Goal: Task Accomplishment & Management: Manage account settings

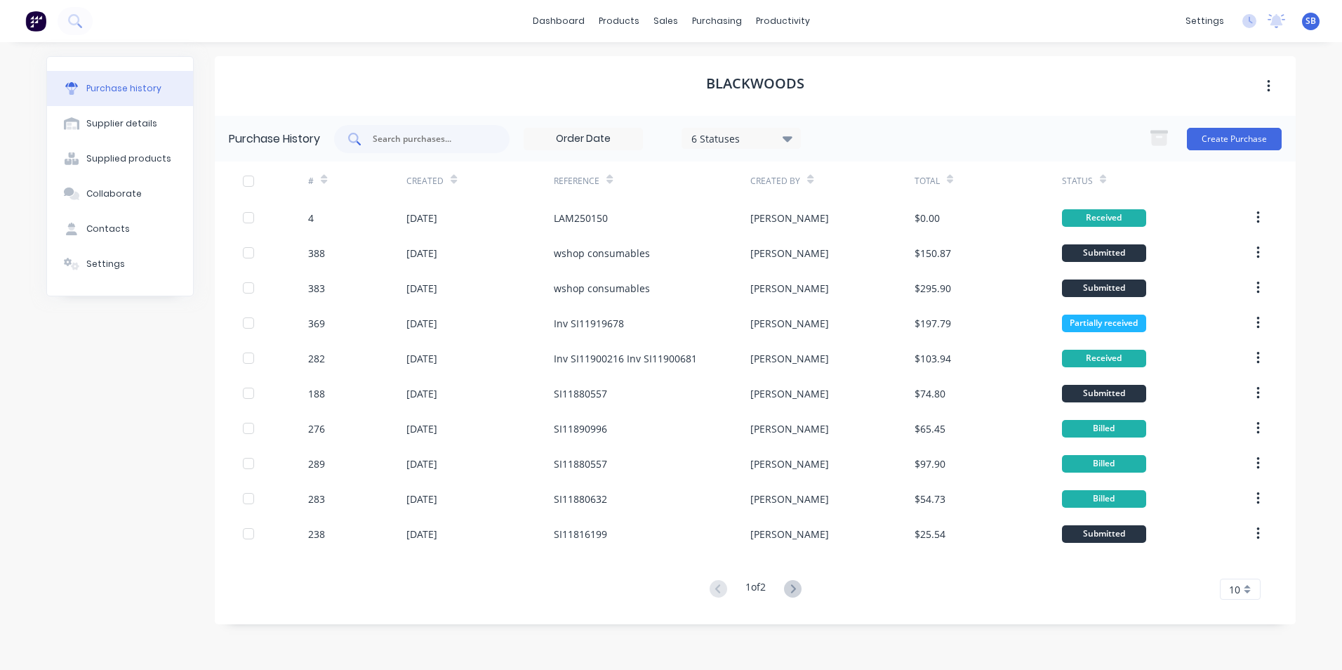
click at [433, 132] on input "text" at bounding box center [429, 139] width 117 height 14
type input "181"
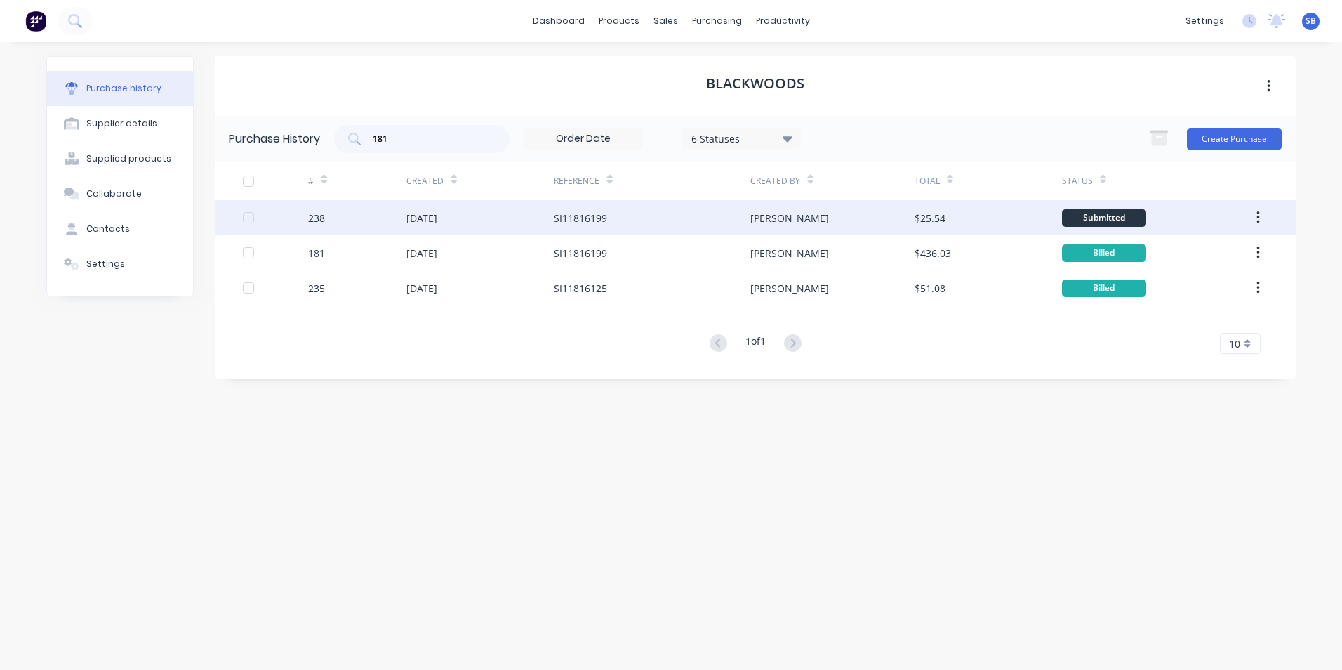
click at [878, 211] on div "[PERSON_NAME]" at bounding box center [833, 217] width 164 height 35
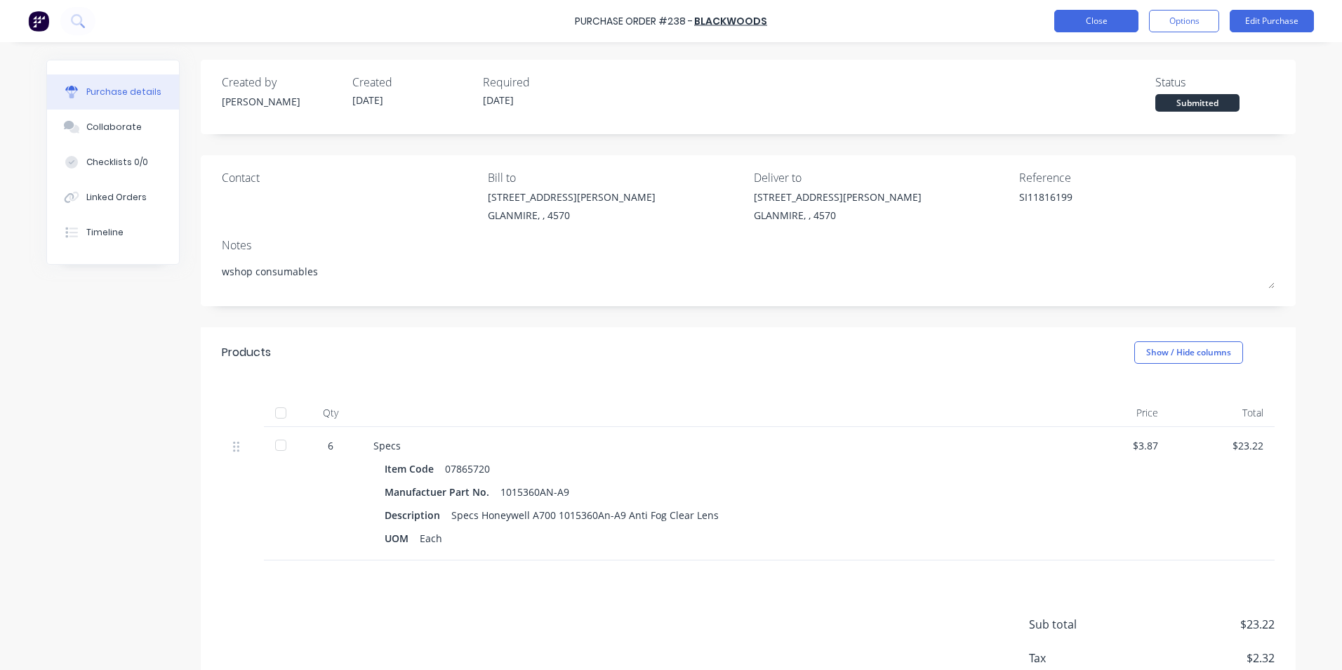
click at [1087, 16] on button "Close" at bounding box center [1097, 21] width 84 height 22
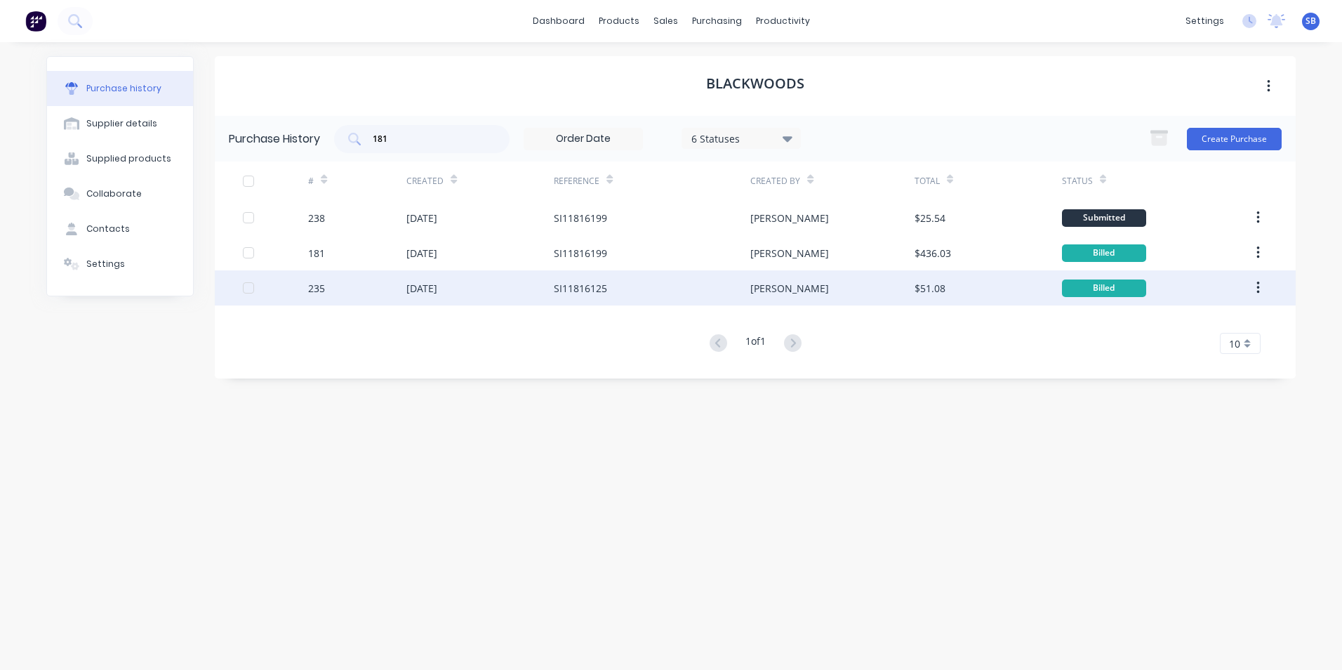
click at [878, 287] on div "[PERSON_NAME]" at bounding box center [833, 287] width 164 height 35
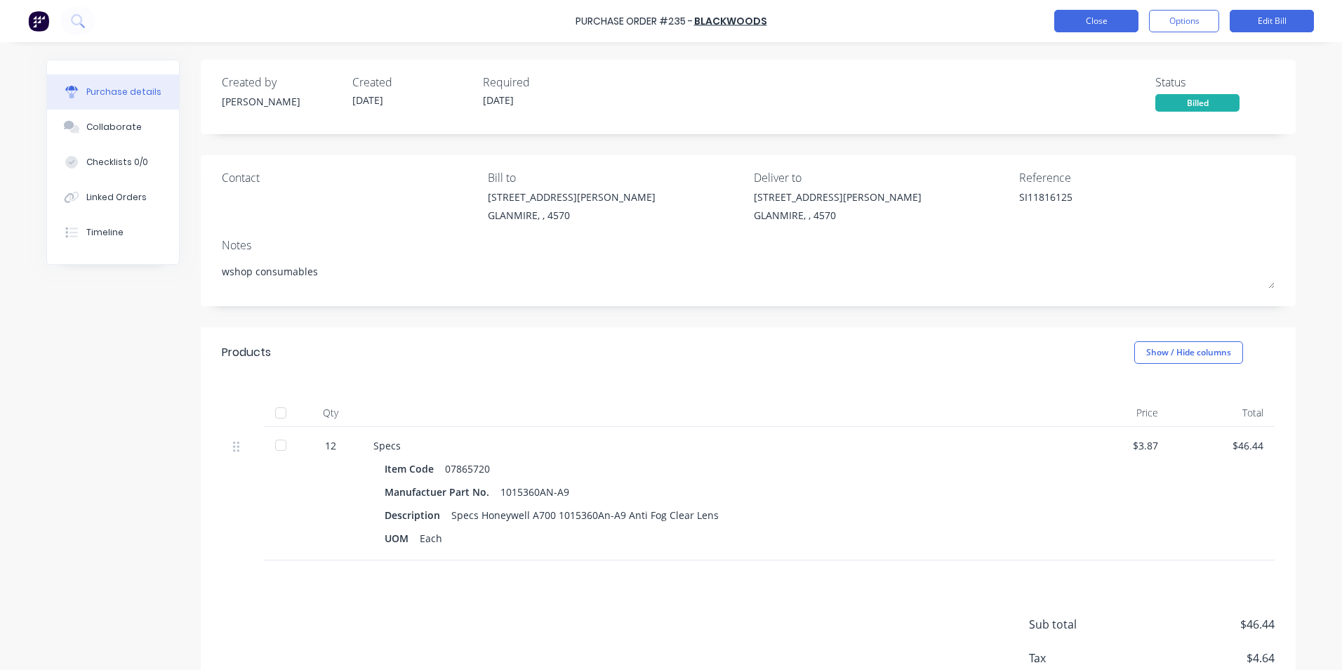
click at [1081, 11] on button "Close" at bounding box center [1097, 21] width 84 height 22
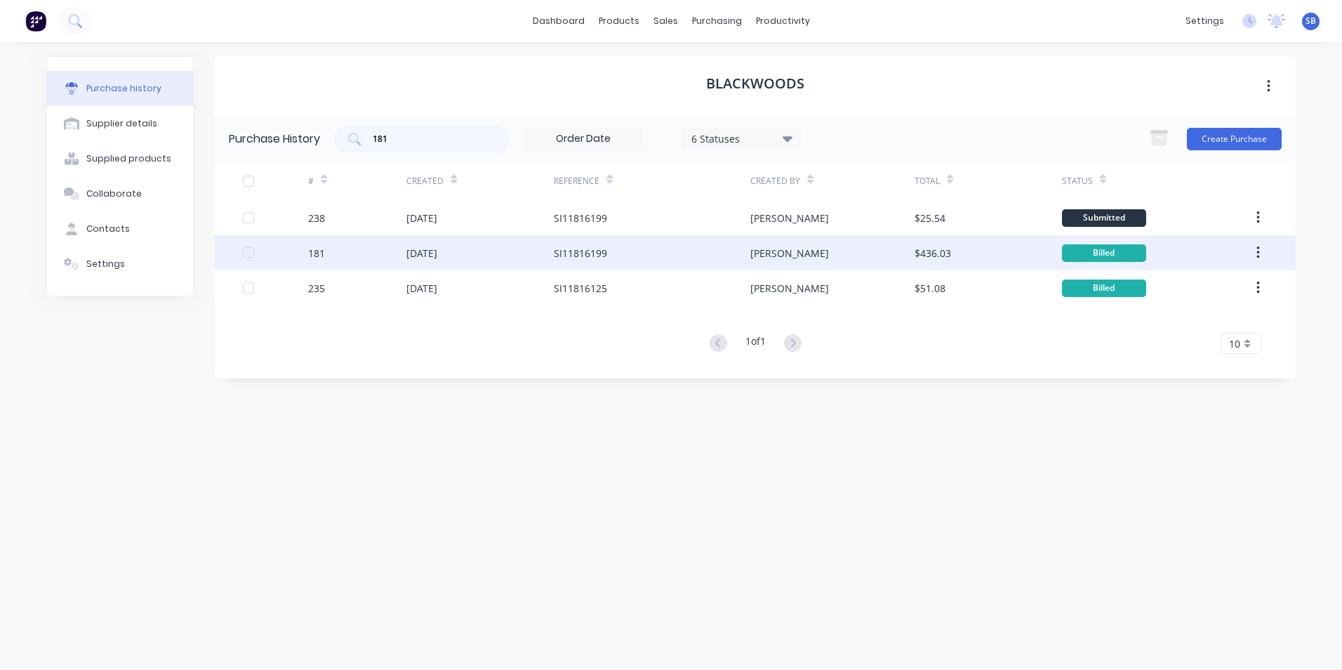
click at [907, 243] on div "[PERSON_NAME]" at bounding box center [833, 252] width 164 height 35
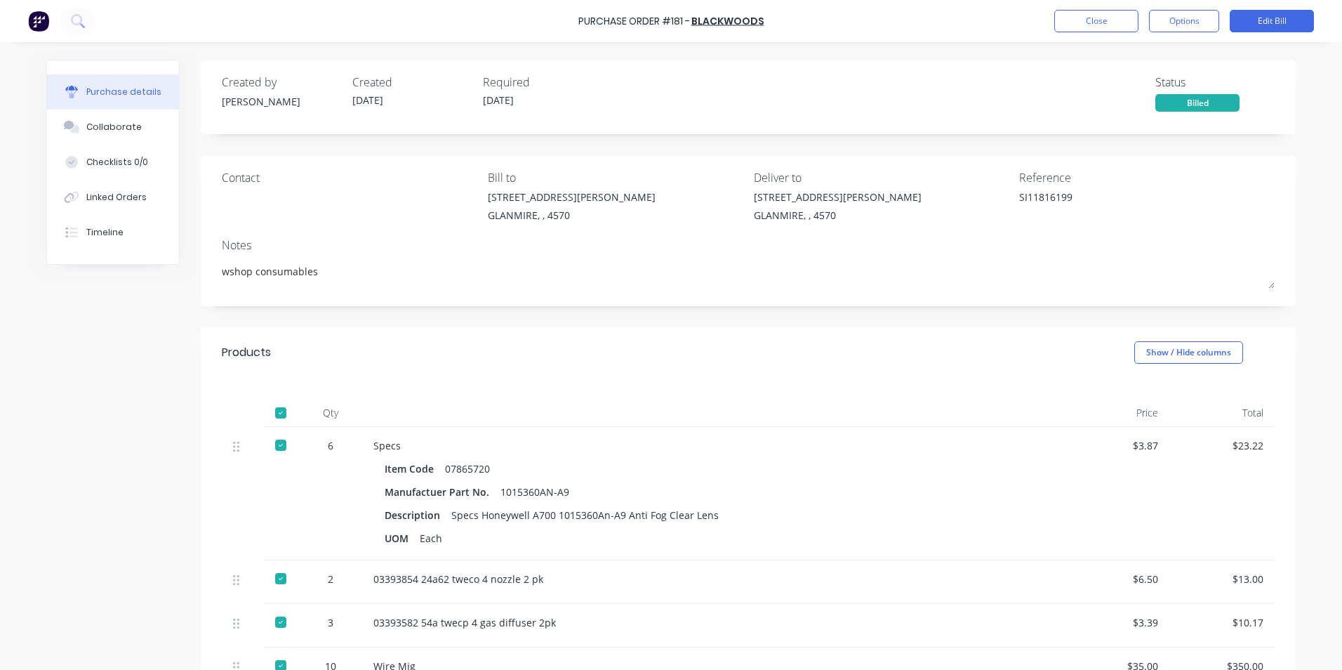
scroll to position [311, 0]
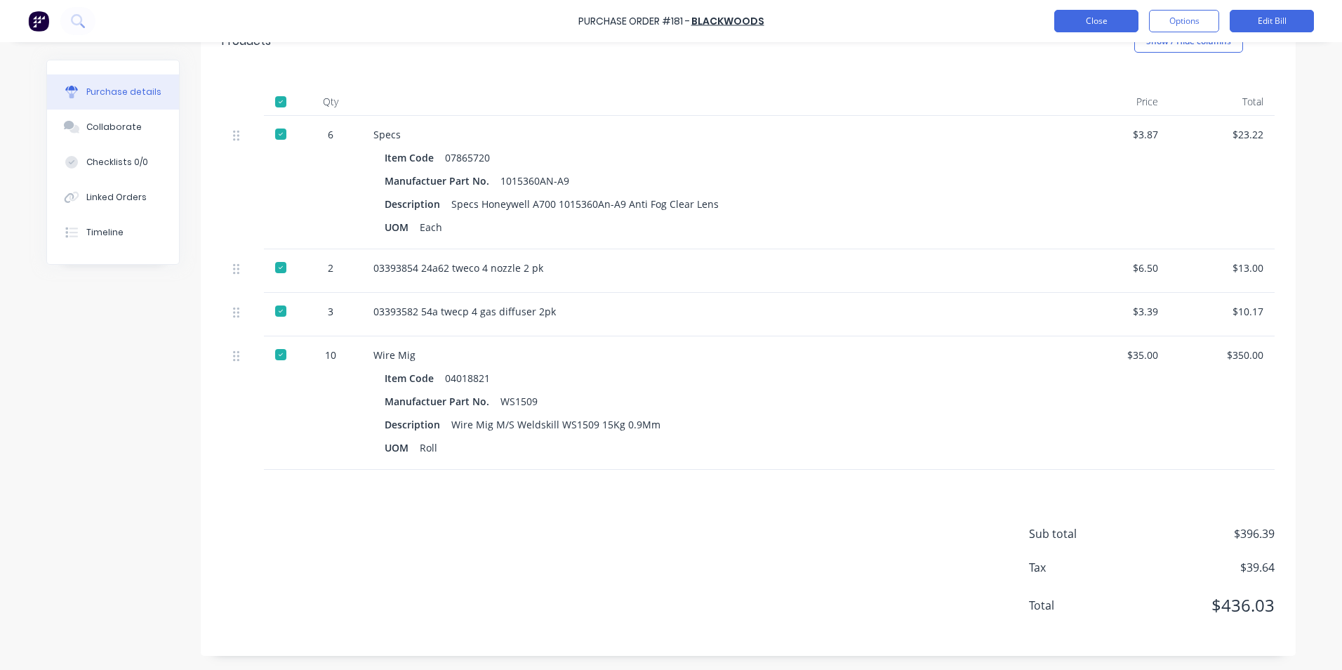
click at [1118, 28] on button "Close" at bounding box center [1097, 21] width 84 height 22
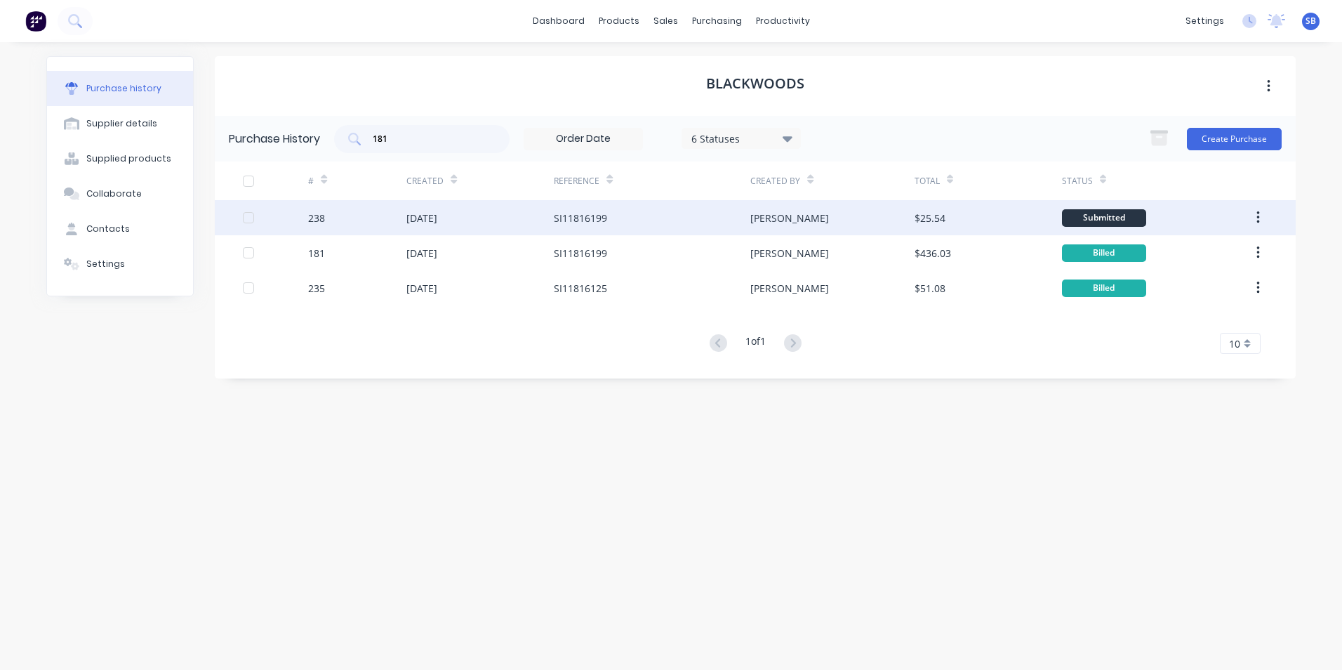
click at [927, 220] on div "$25.54" at bounding box center [930, 218] width 31 height 15
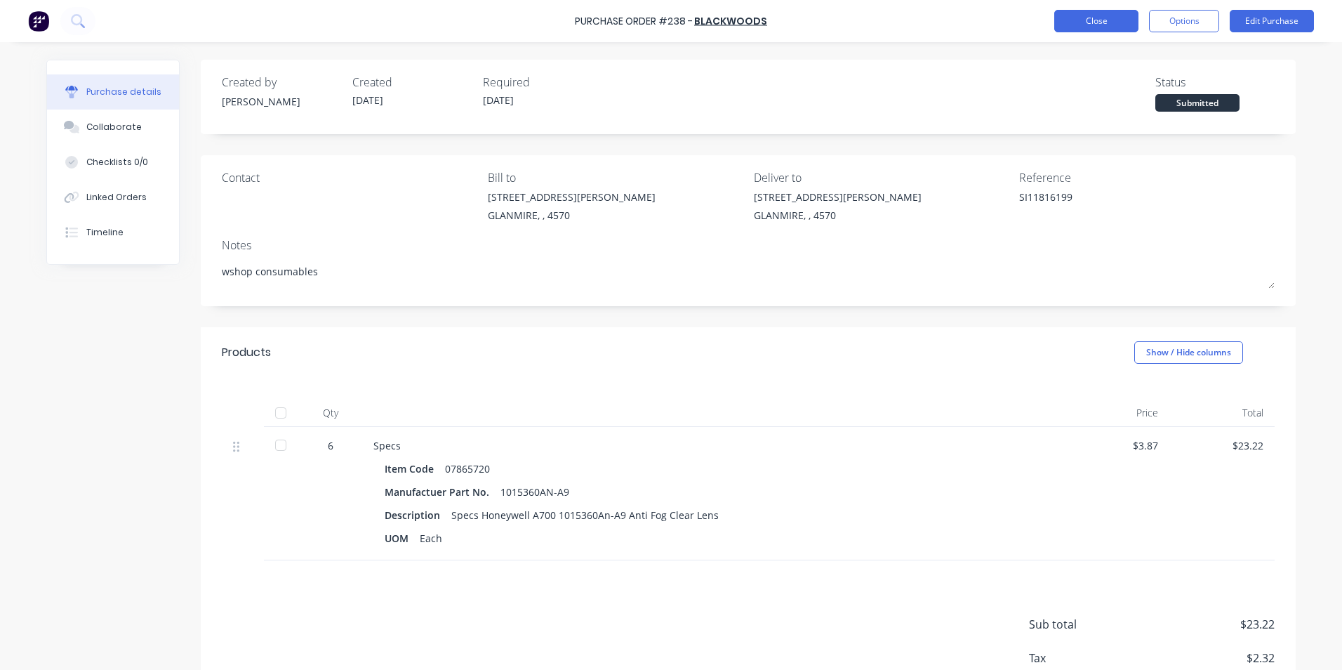
click at [1105, 28] on button "Close" at bounding box center [1097, 21] width 84 height 22
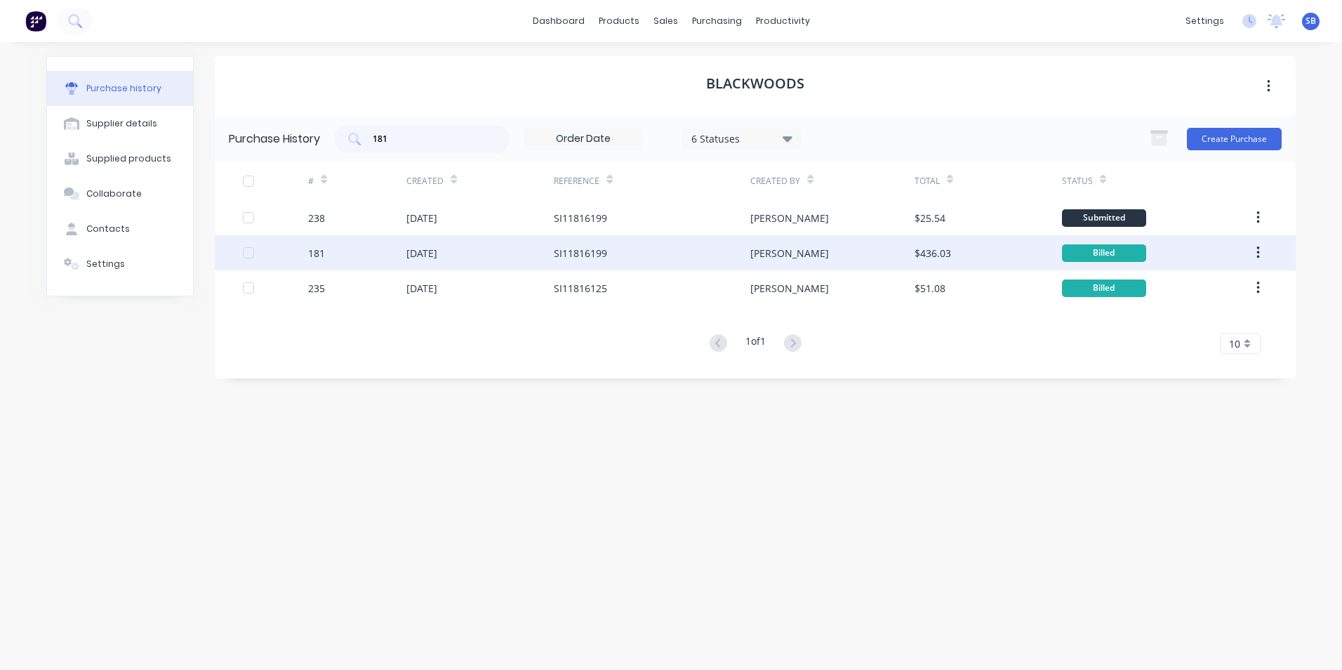
click at [917, 250] on div "$436.03" at bounding box center [933, 253] width 37 height 15
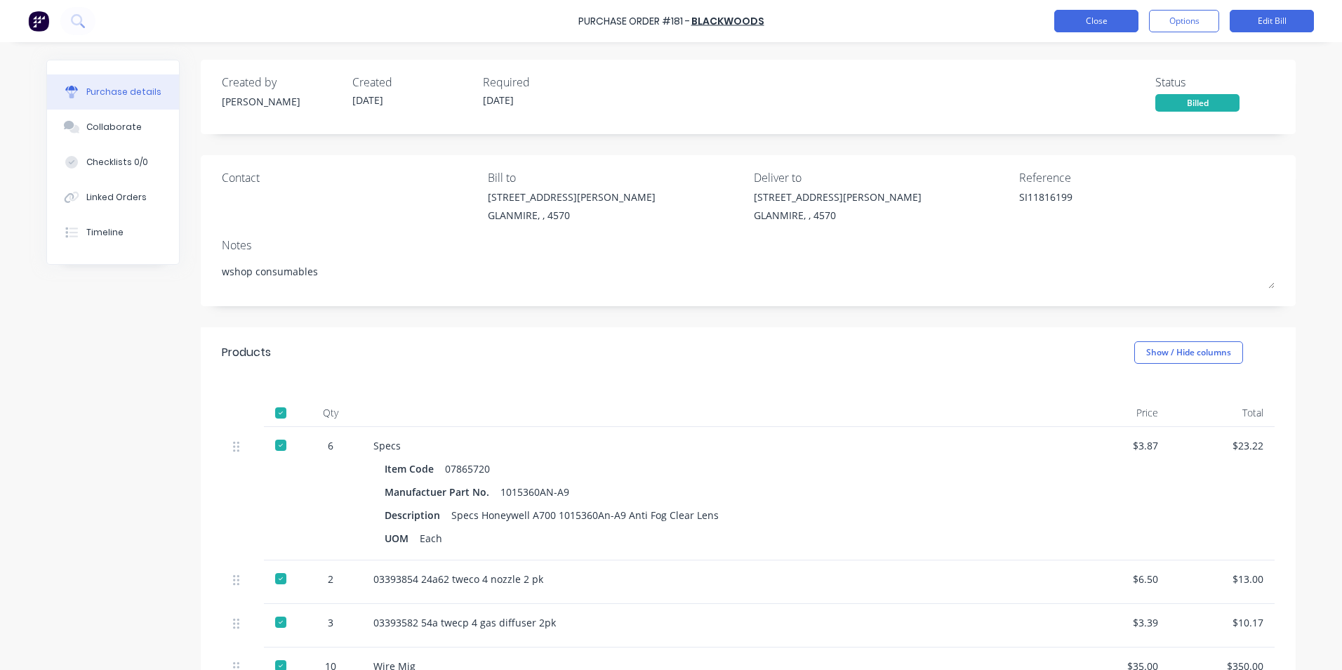
click at [1090, 25] on button "Close" at bounding box center [1097, 21] width 84 height 22
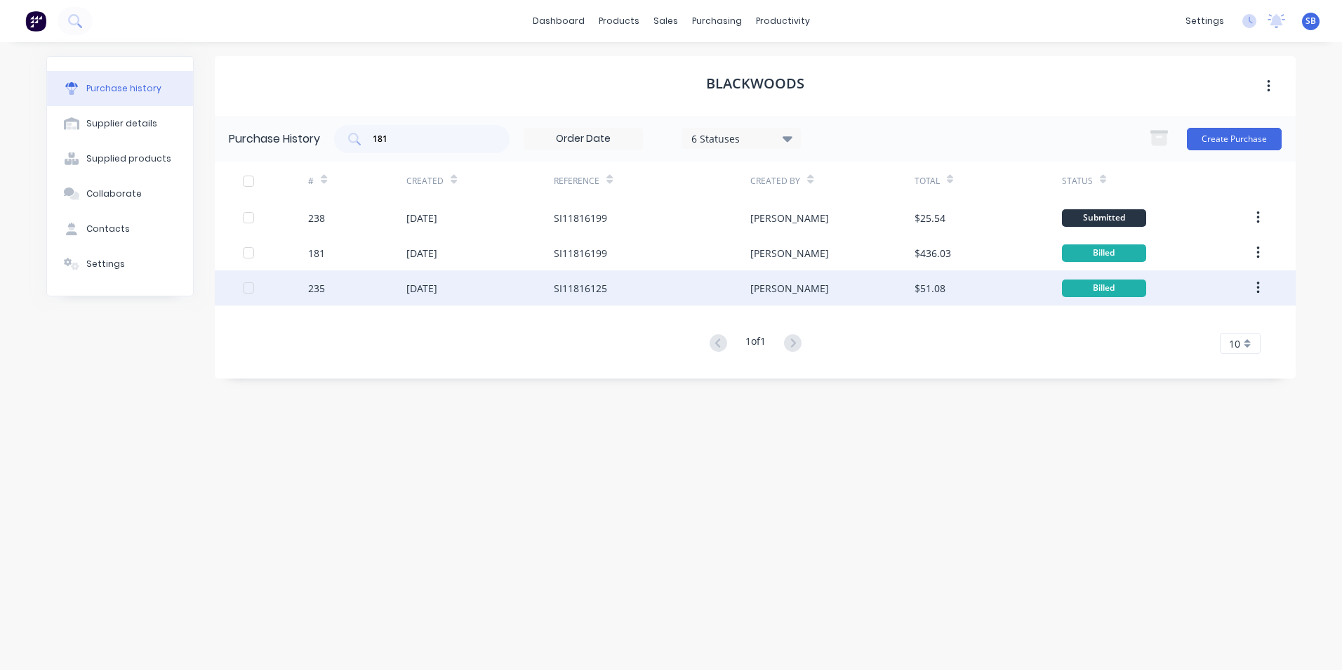
click at [899, 286] on div "[PERSON_NAME]" at bounding box center [833, 287] width 164 height 35
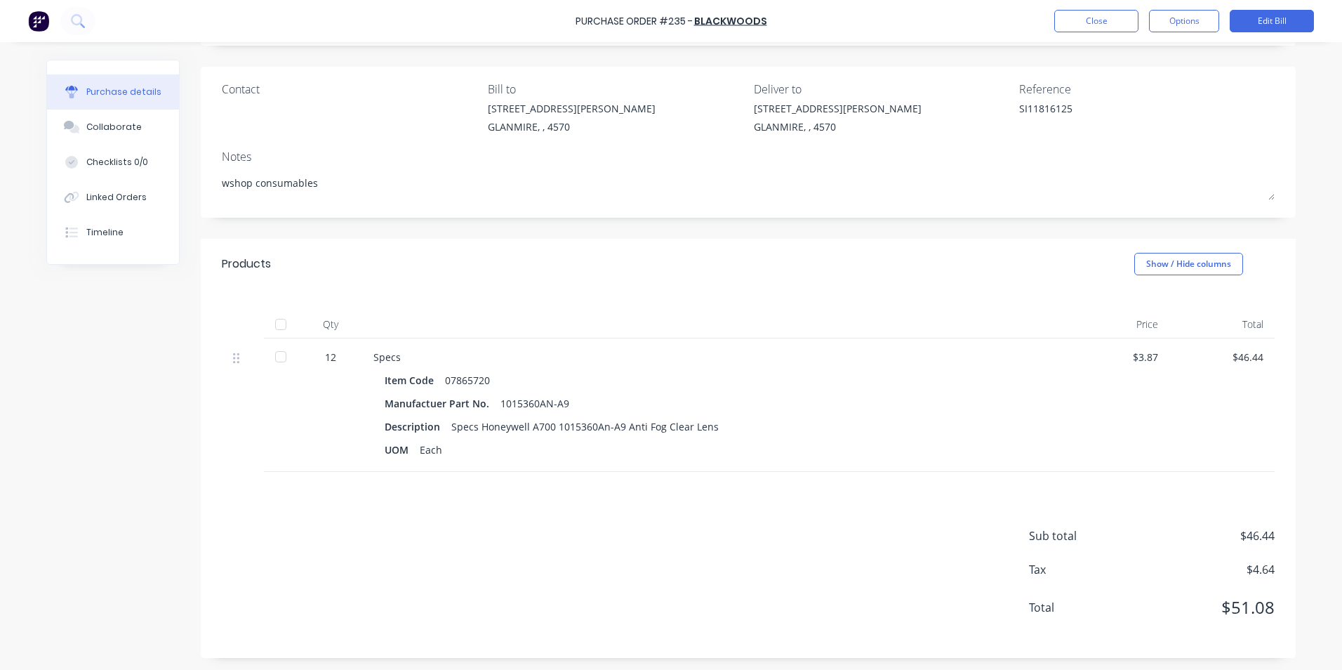
scroll to position [91, 0]
click at [1096, 25] on button "Close" at bounding box center [1097, 21] width 84 height 22
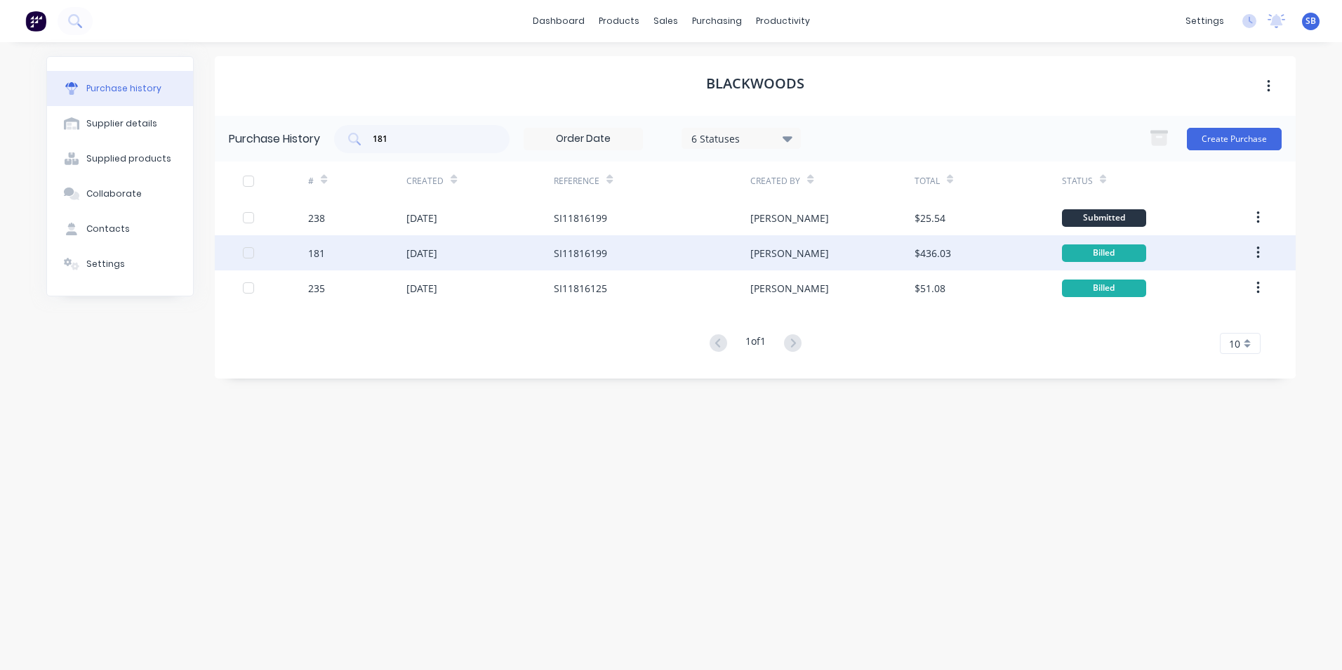
click at [933, 261] on div "$436.03" at bounding box center [988, 252] width 147 height 35
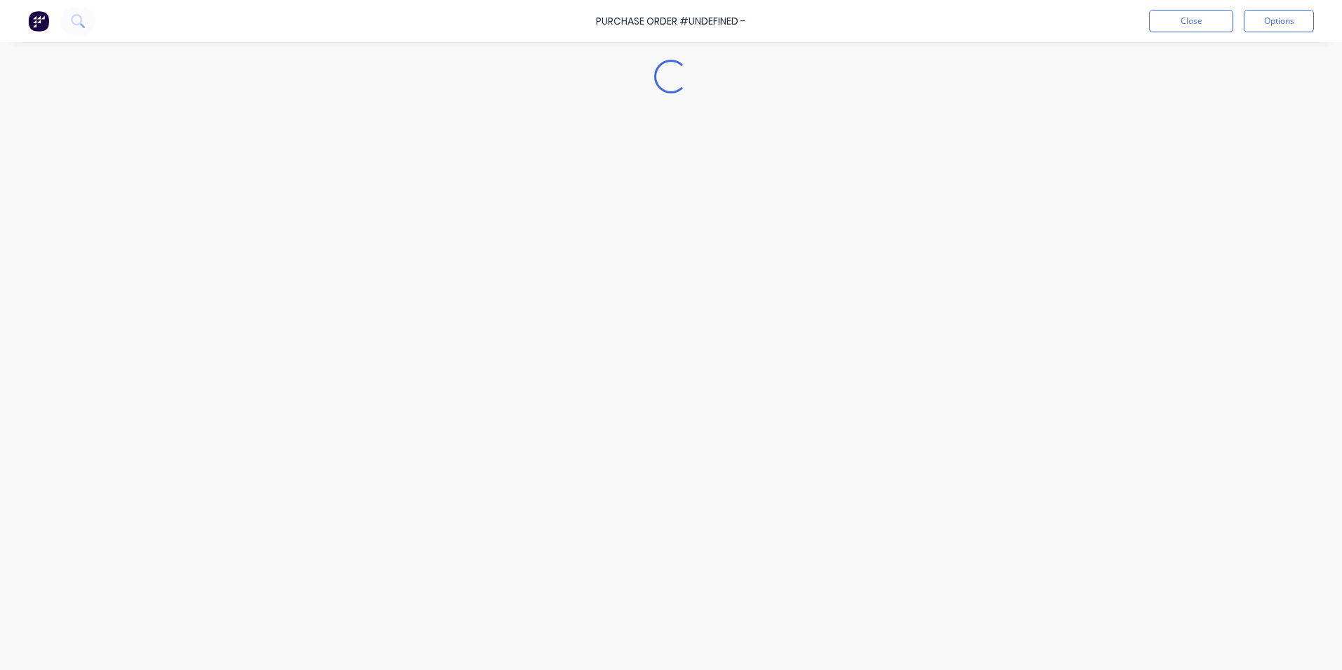
type textarea "x"
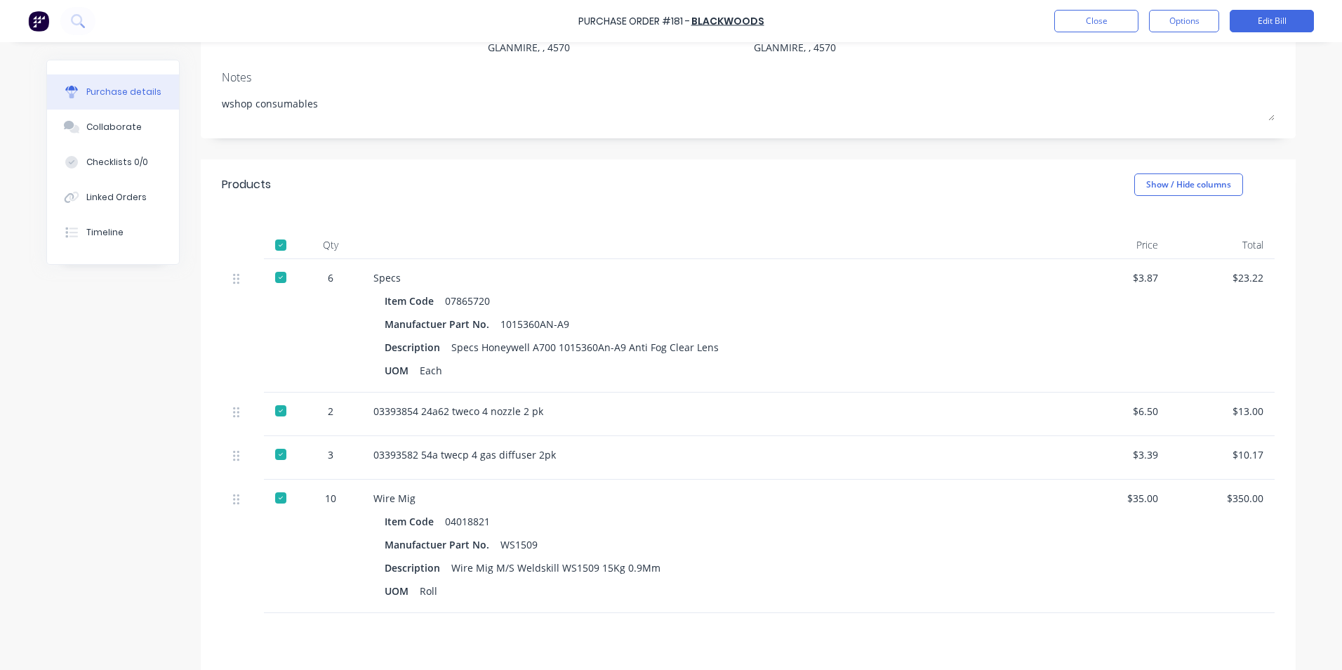
scroll to position [311, 0]
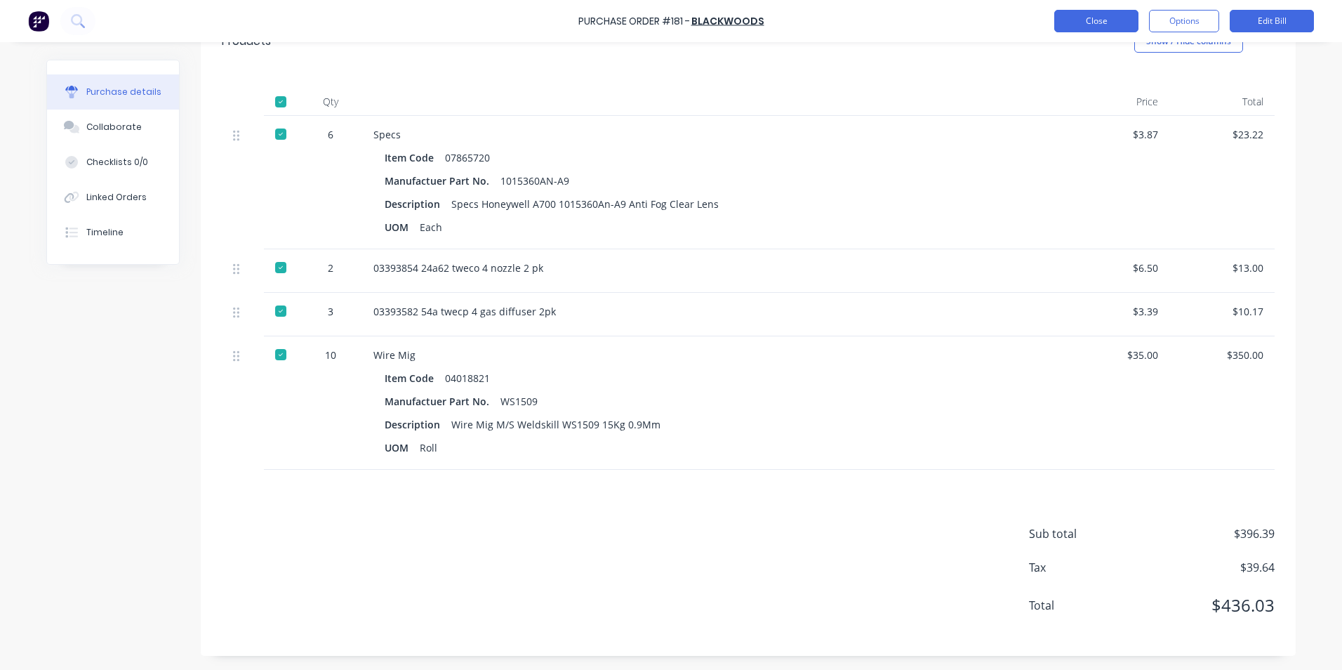
click at [1090, 21] on button "Close" at bounding box center [1097, 21] width 84 height 22
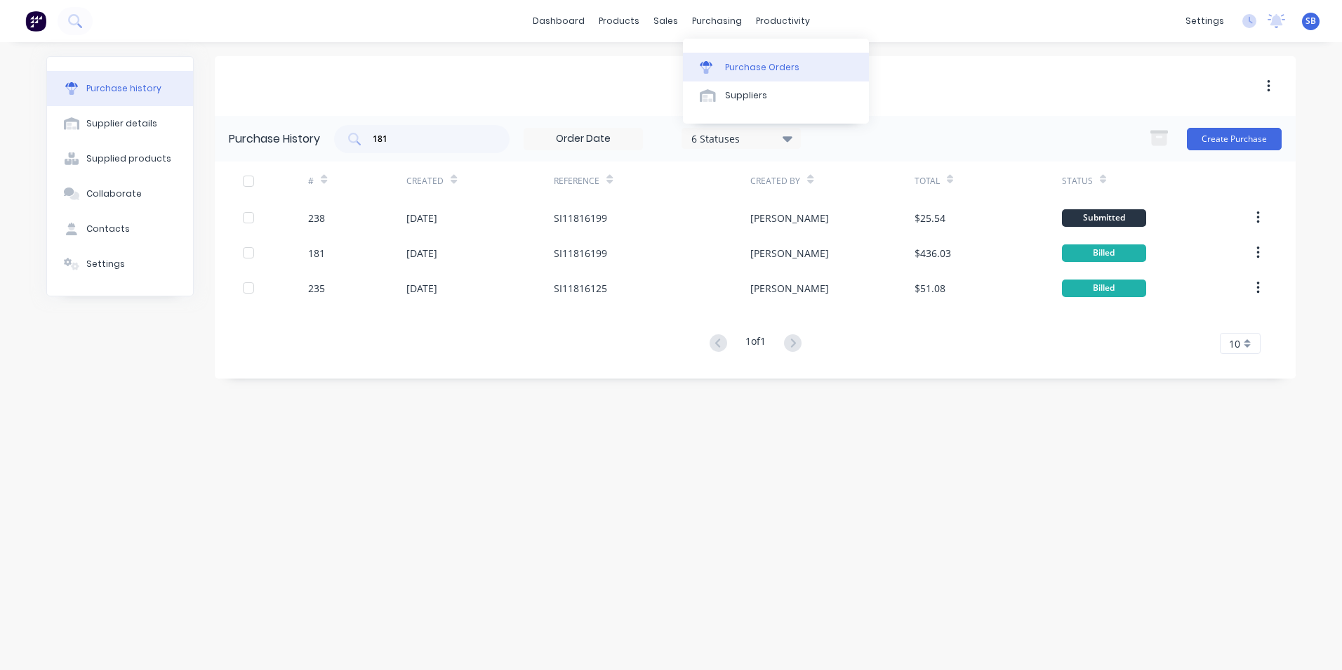
click at [744, 65] on div "Purchase Orders" at bounding box center [762, 67] width 74 height 13
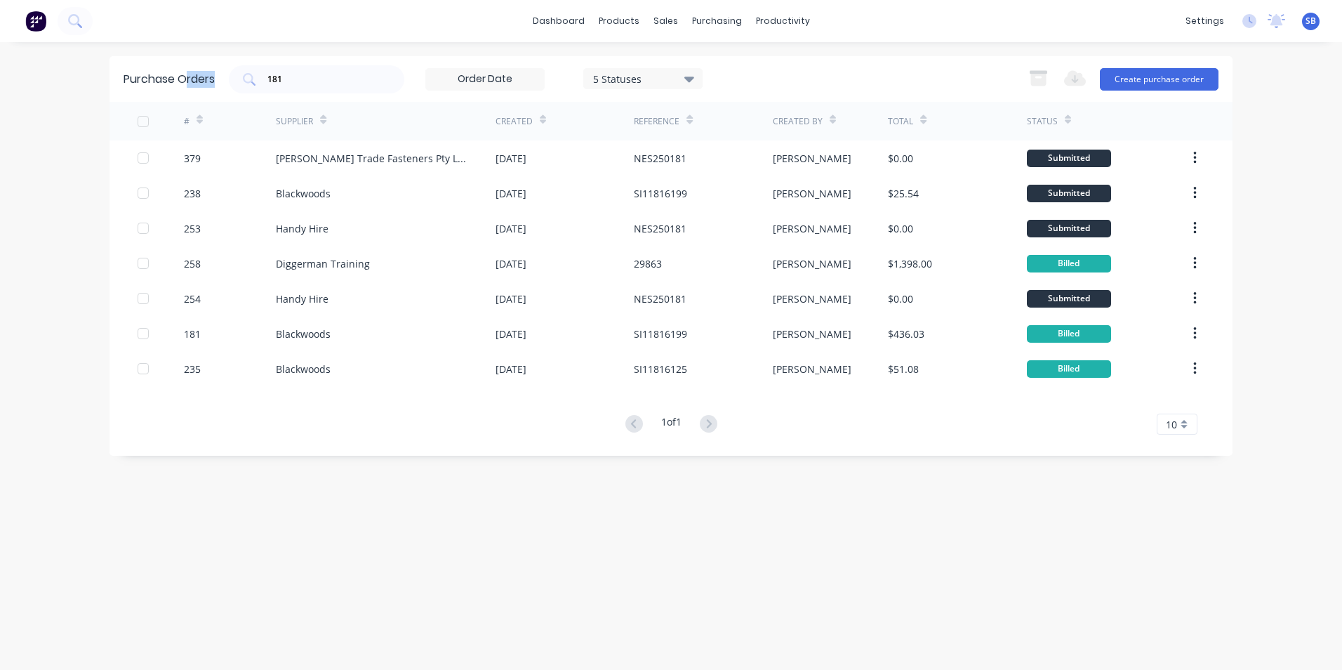
drag, startPoint x: 300, startPoint y: 69, endPoint x: 185, endPoint y: 71, distance: 115.2
click at [185, 71] on div "Purchase Orders 181 5 Statuses 5 Statuses Export to Excel (XLSX) Create purchas…" at bounding box center [671, 79] width 1123 height 46
drag, startPoint x: 185, startPoint y: 71, endPoint x: 338, endPoint y: 88, distance: 154.7
click at [338, 88] on div "181" at bounding box center [317, 79] width 176 height 28
drag, startPoint x: 317, startPoint y: 81, endPoint x: 169, endPoint y: 61, distance: 150.2
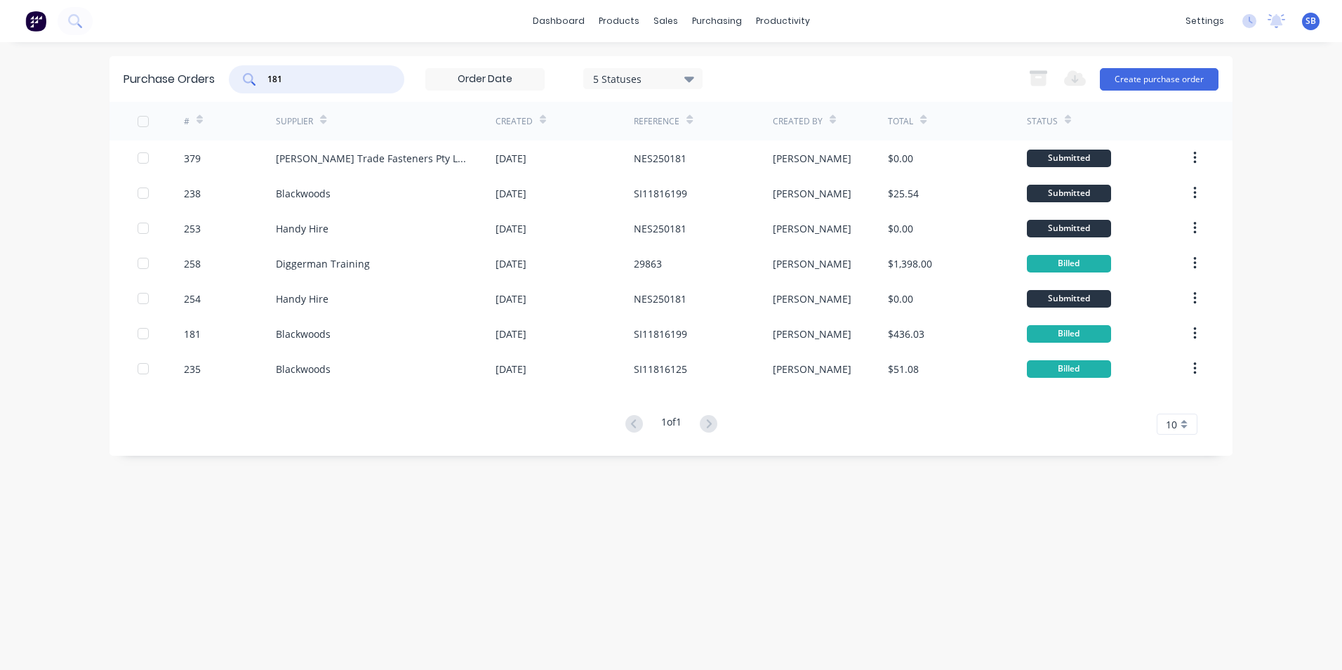
click at [169, 61] on div "Purchase Orders 181 5 Statuses 5 Statuses Export to Excel (XLSX) Create purchas…" at bounding box center [671, 79] width 1123 height 46
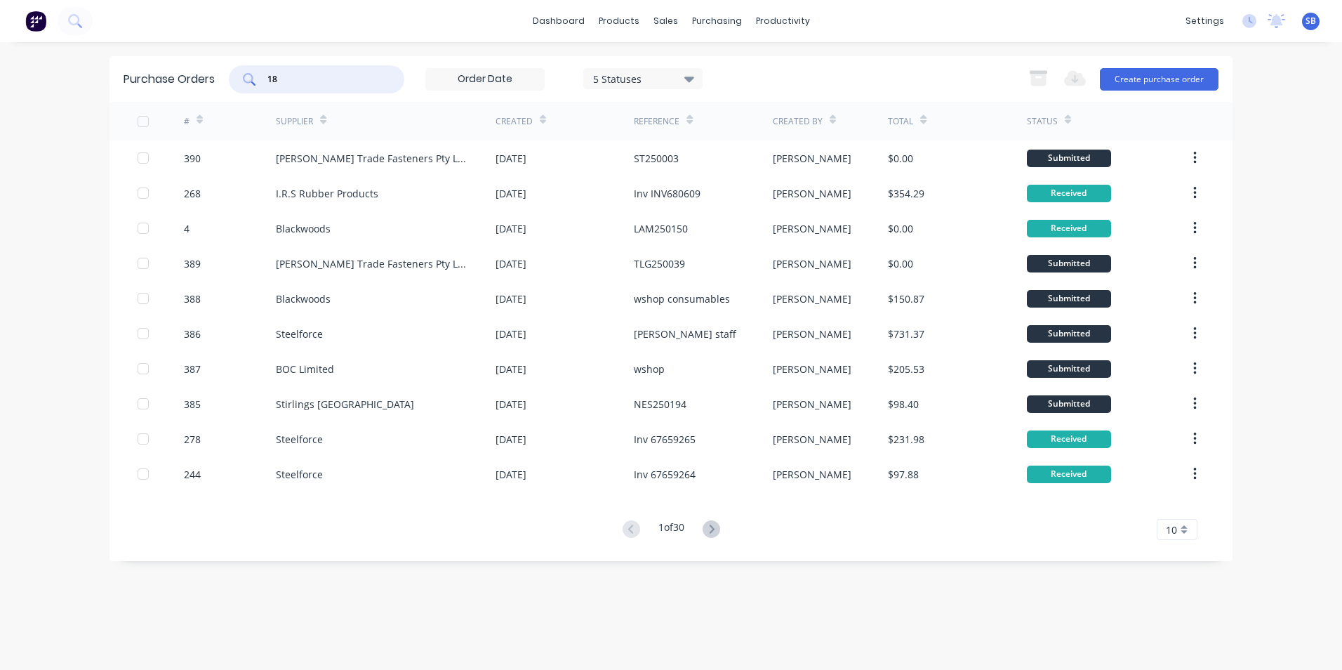
type input "181"
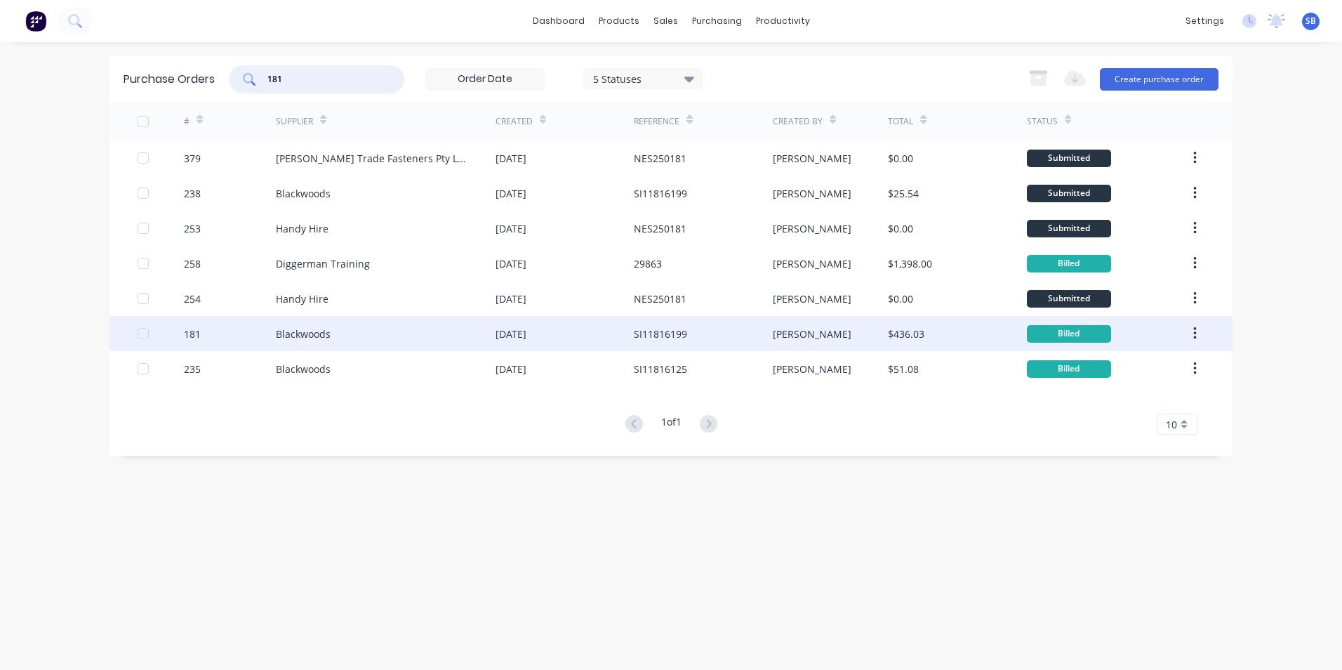
click at [633, 331] on div "[DATE]" at bounding box center [565, 333] width 138 height 35
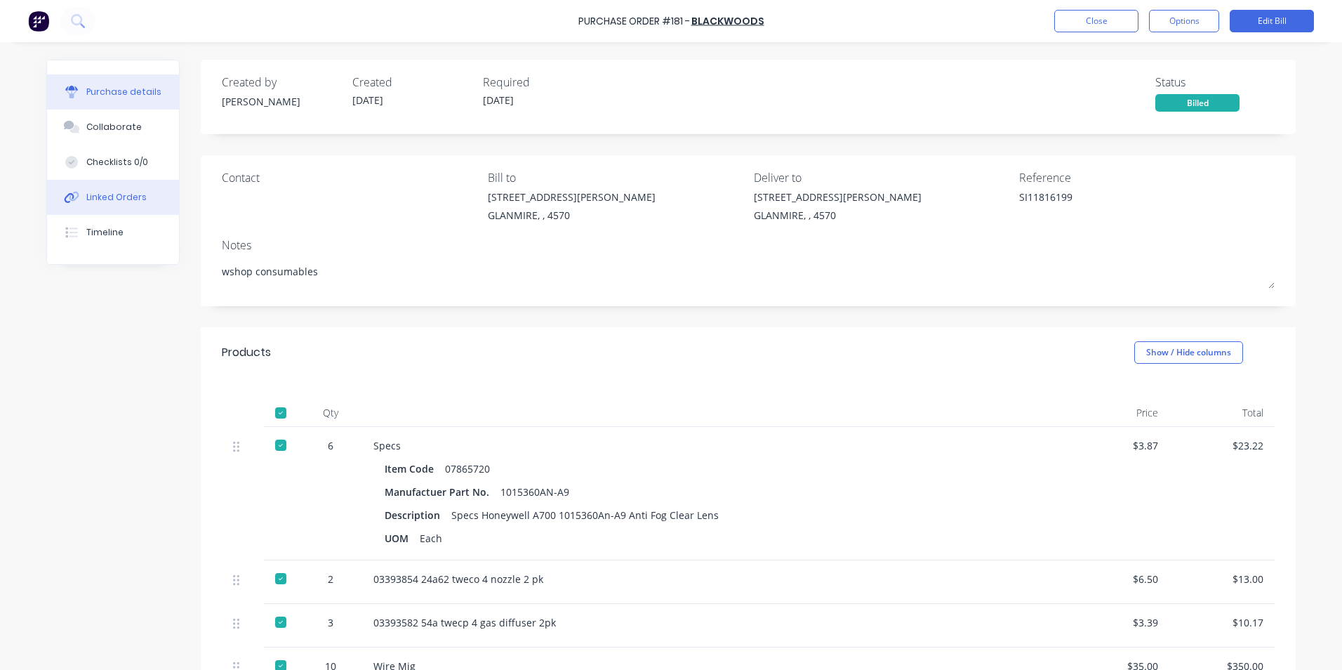
click at [99, 211] on button "Linked Orders" at bounding box center [113, 197] width 132 height 35
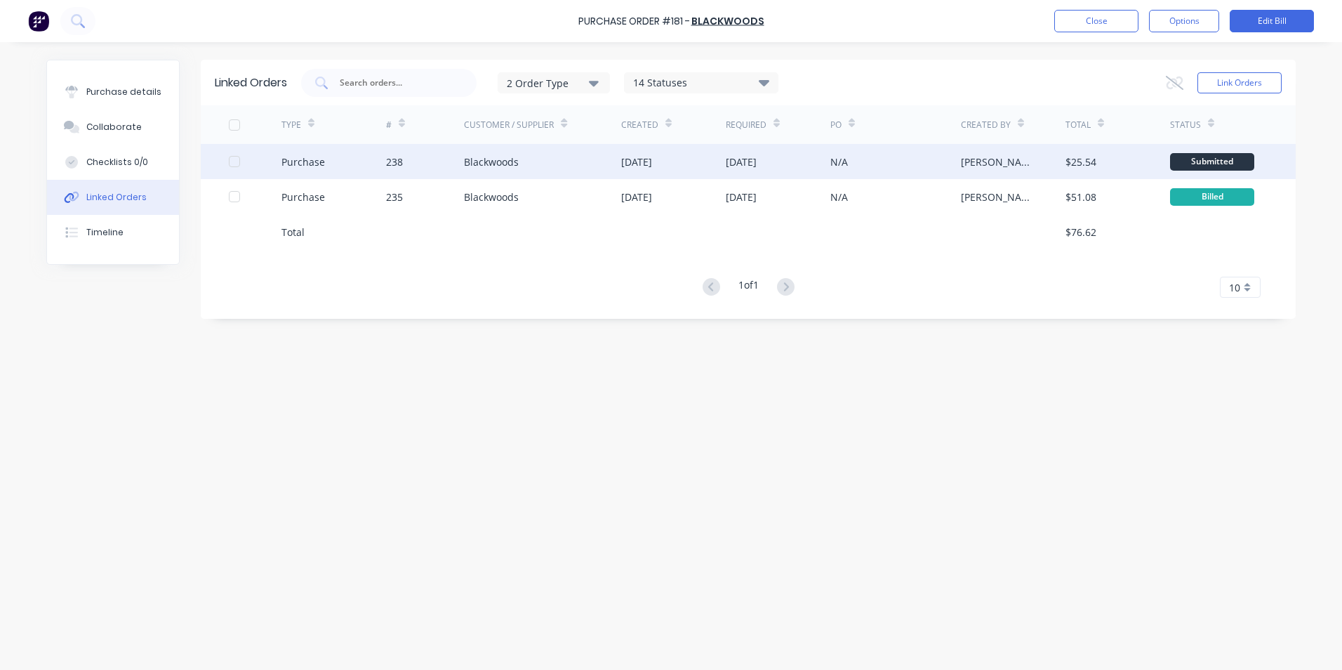
click at [1116, 161] on div "$25.54" at bounding box center [1118, 161] width 105 height 35
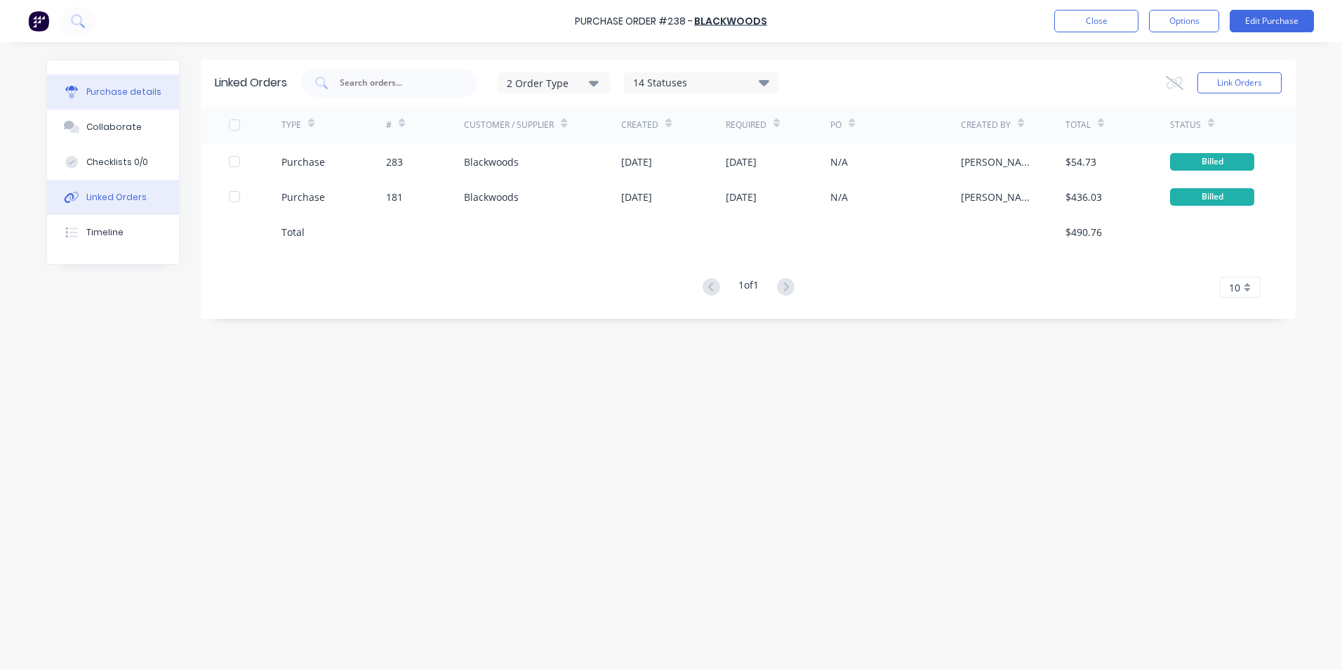
click at [116, 90] on div "Purchase details" at bounding box center [123, 92] width 75 height 13
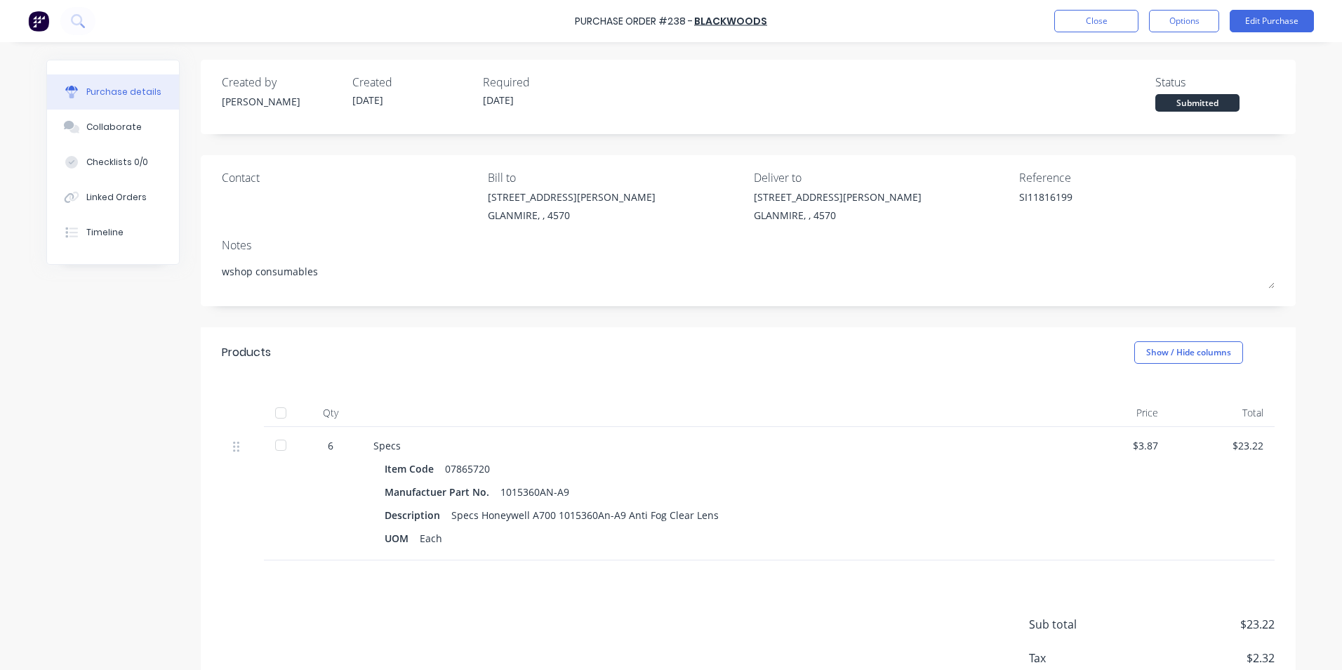
click at [1288, 9] on div "Purchase Order #238 - Blackwoods Close Options Edit Purchase" at bounding box center [671, 21] width 1342 height 42
click at [1288, 22] on button "Edit Purchase" at bounding box center [1272, 21] width 84 height 22
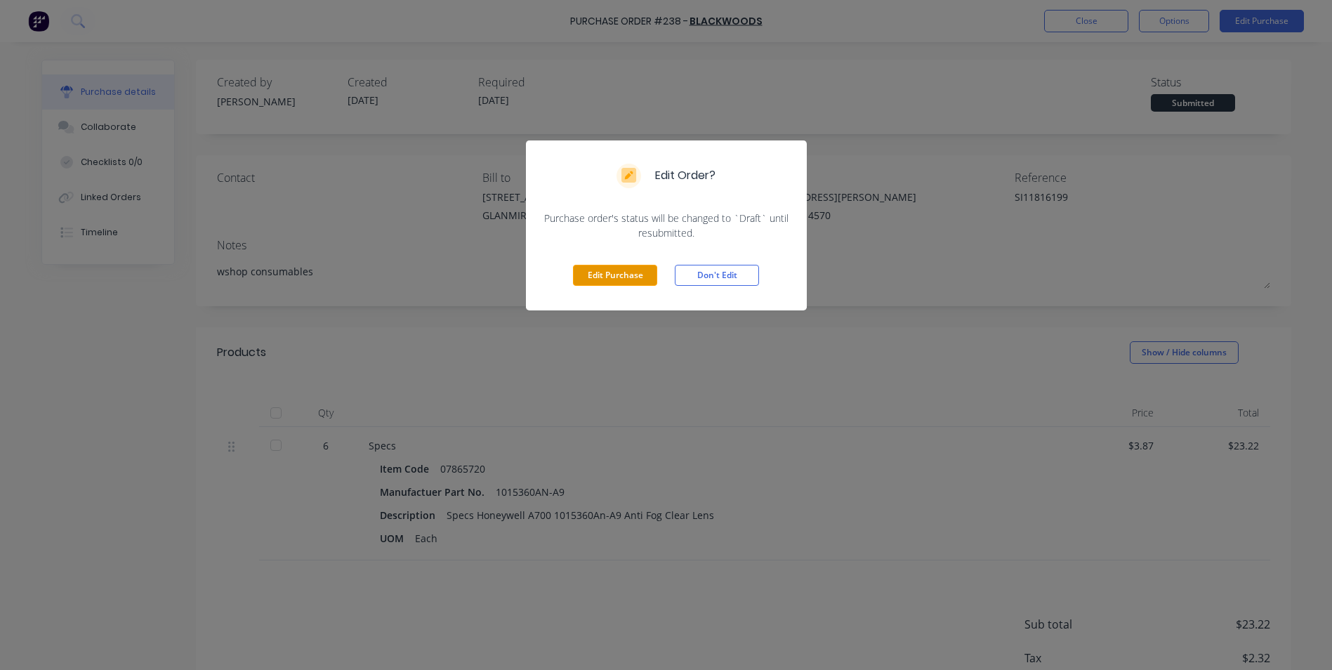
click at [604, 270] on button "Edit Purchase" at bounding box center [615, 275] width 84 height 21
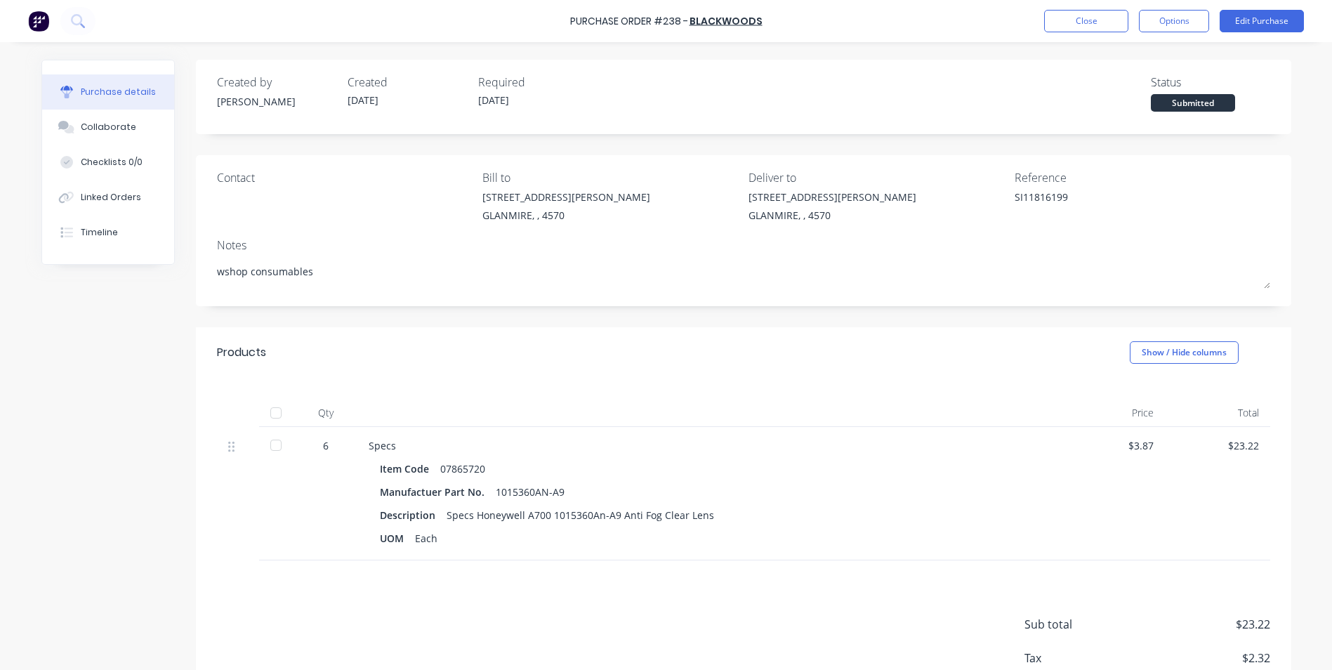
type textarea "x"
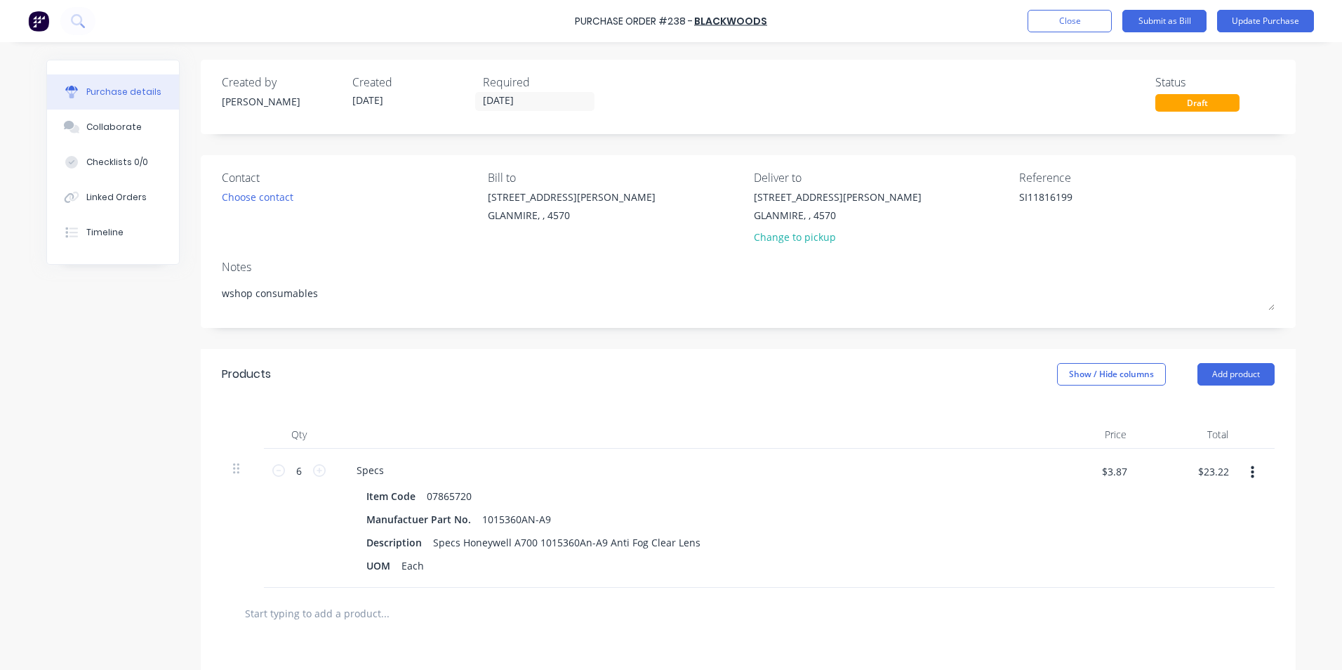
drag, startPoint x: 1069, startPoint y: 198, endPoint x: 954, endPoint y: 187, distance: 114.9
click at [954, 187] on div "Contact Choose contact [PERSON_NAME] to [STREET_ADDRESS][PERSON_NAME] Deliver t…" at bounding box center [748, 210] width 1053 height 82
type textarea "SI"
type textarea "x"
type textarea "SI1"
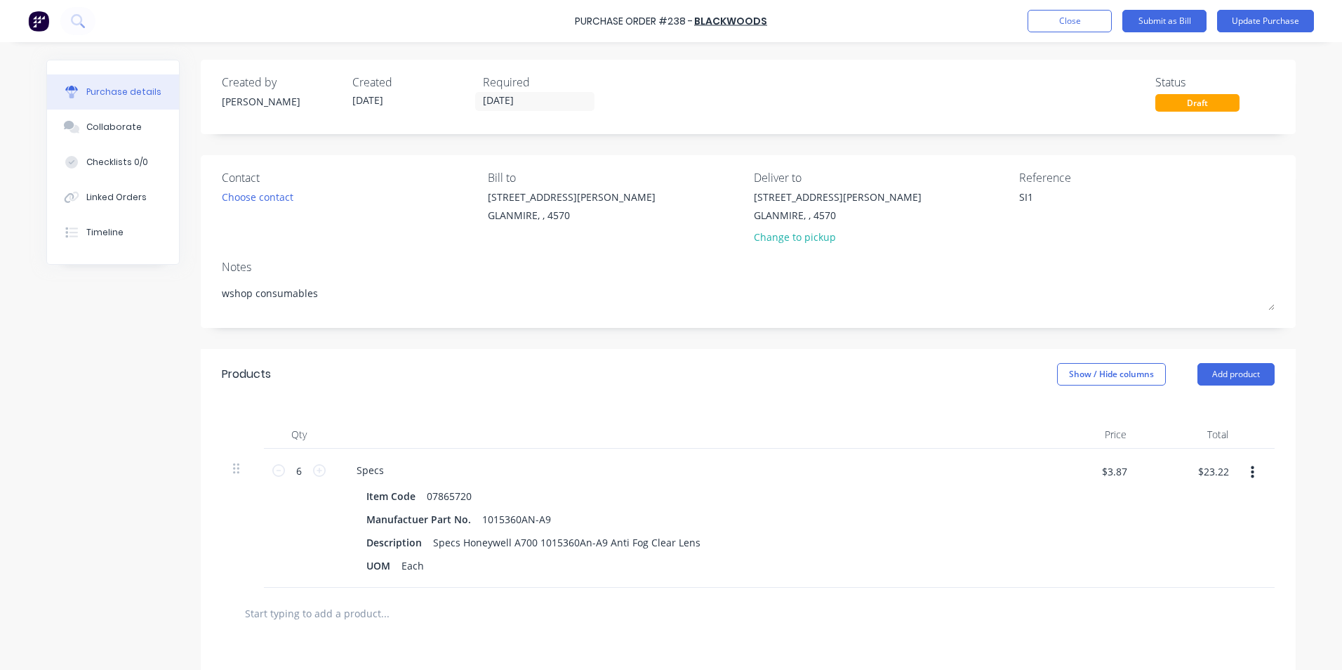
type textarea "x"
type textarea "SI11"
type textarea "x"
type textarea "SI119"
type textarea "x"
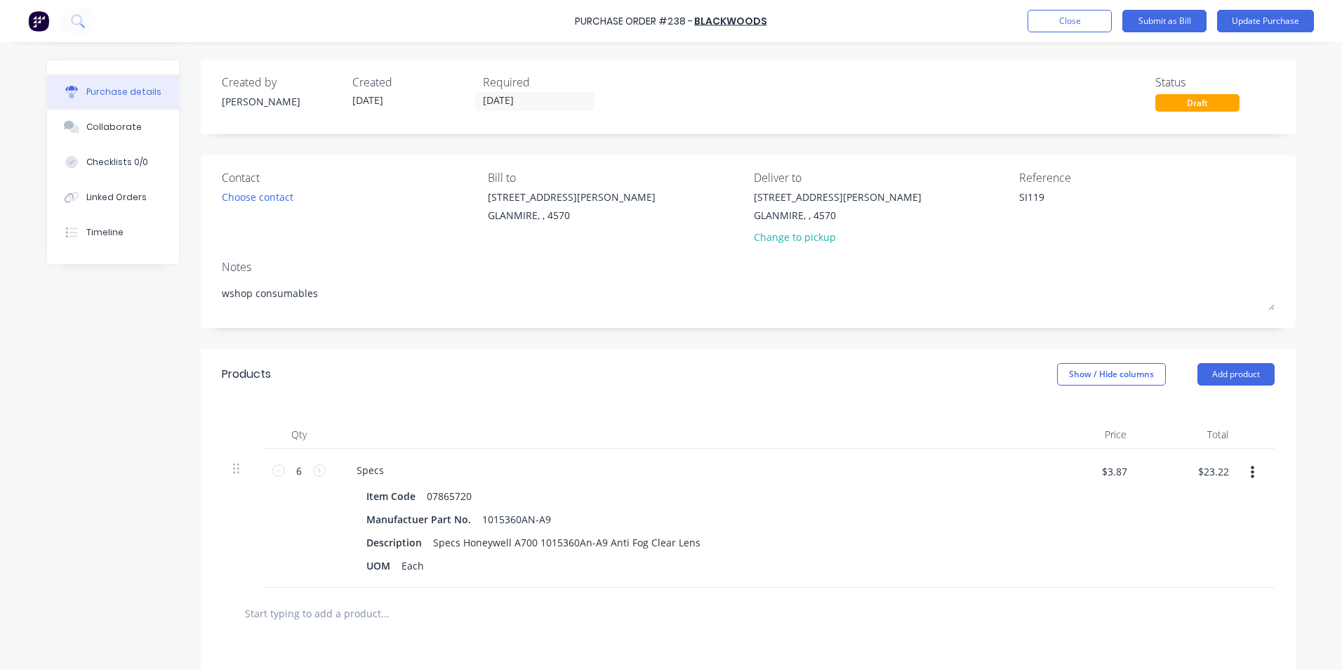
type textarea "SI1191"
type textarea "x"
type textarea "SI11918"
type textarea "x"
type textarea "SI119185"
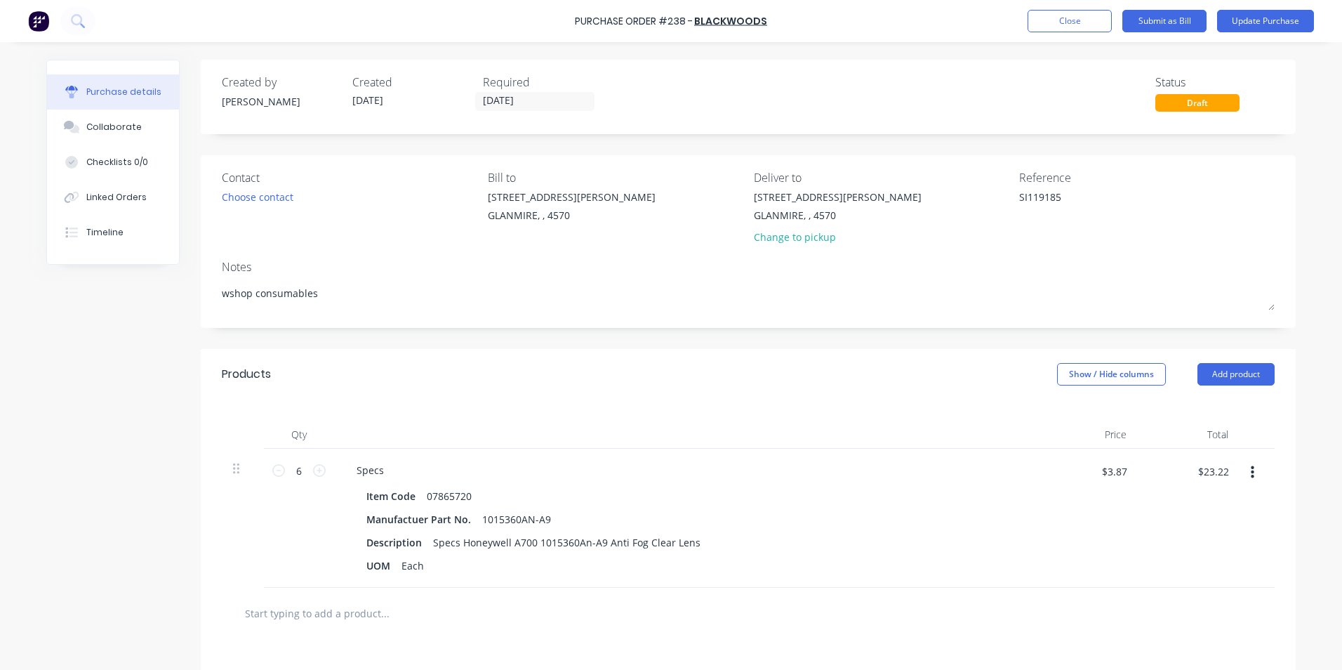
type textarea "x"
type textarea "SI1191856"
type textarea "x"
type textarea "SI11918569"
type textarea "x"
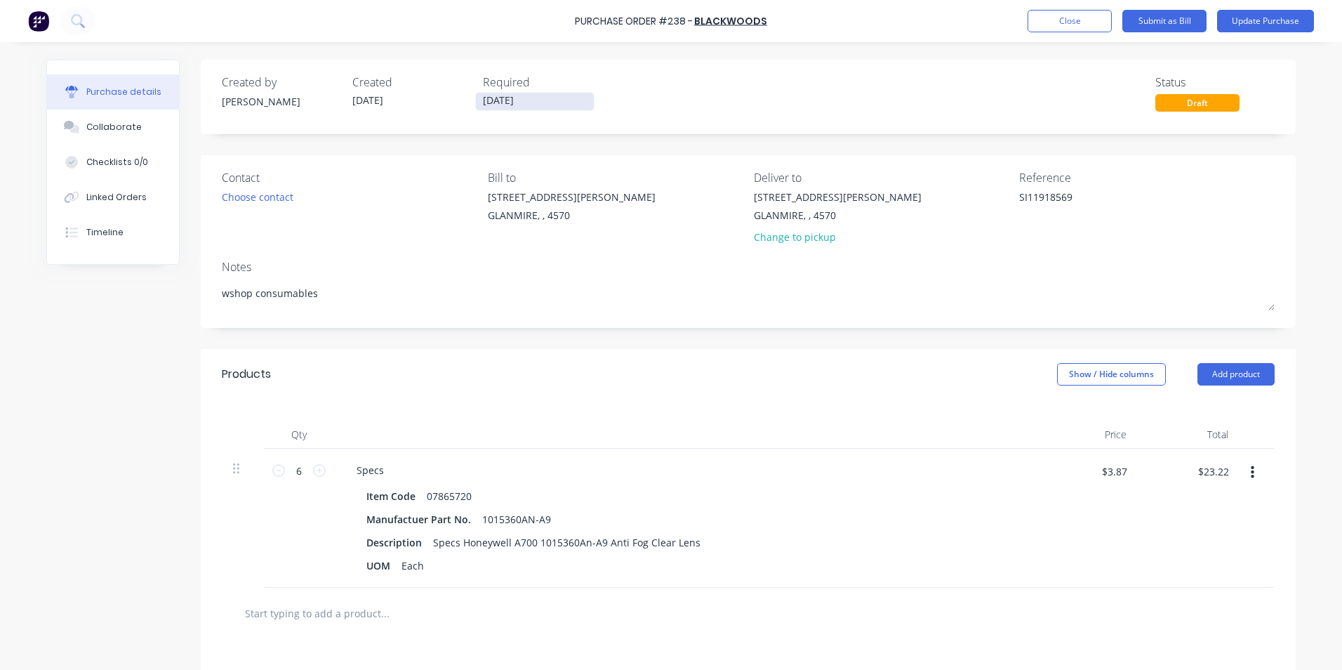
type textarea "SI11918569"
click at [501, 109] on label "[DATE]" at bounding box center [534, 101] width 119 height 19
click at [501, 109] on input "[DATE]" at bounding box center [535, 102] width 118 height 18
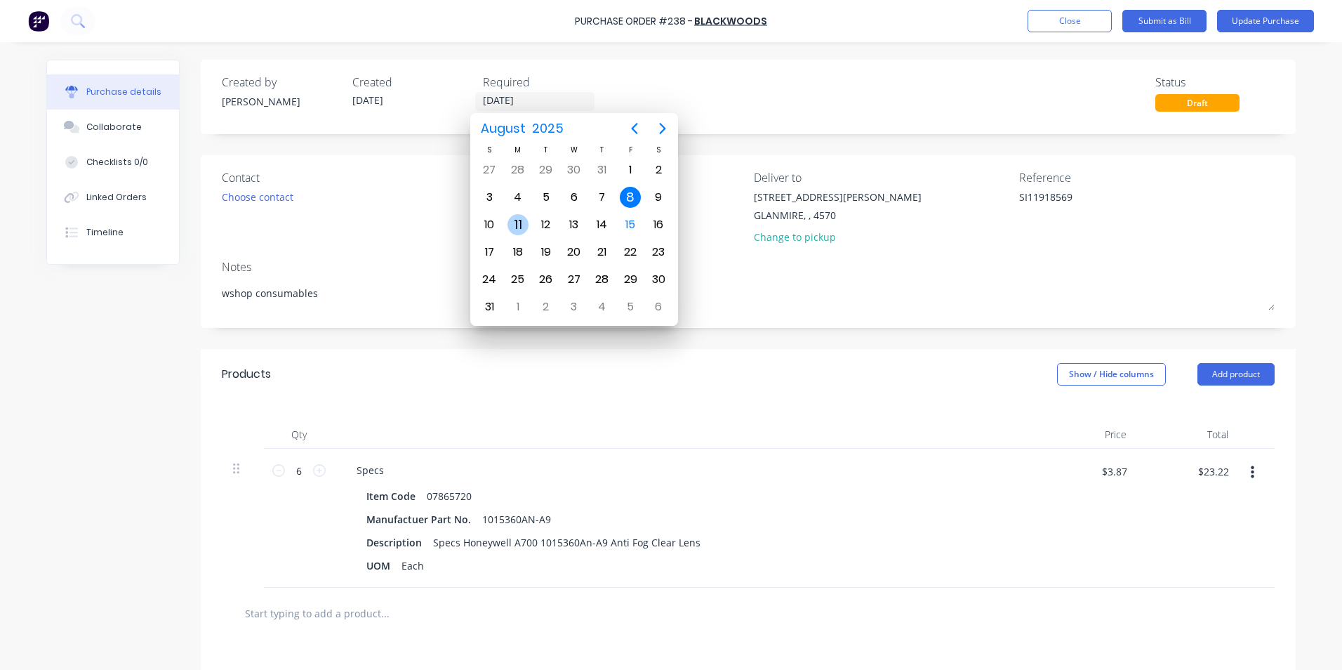
click at [513, 216] on div "11" at bounding box center [518, 224] width 21 height 21
type textarea "x"
type input "[DATE]"
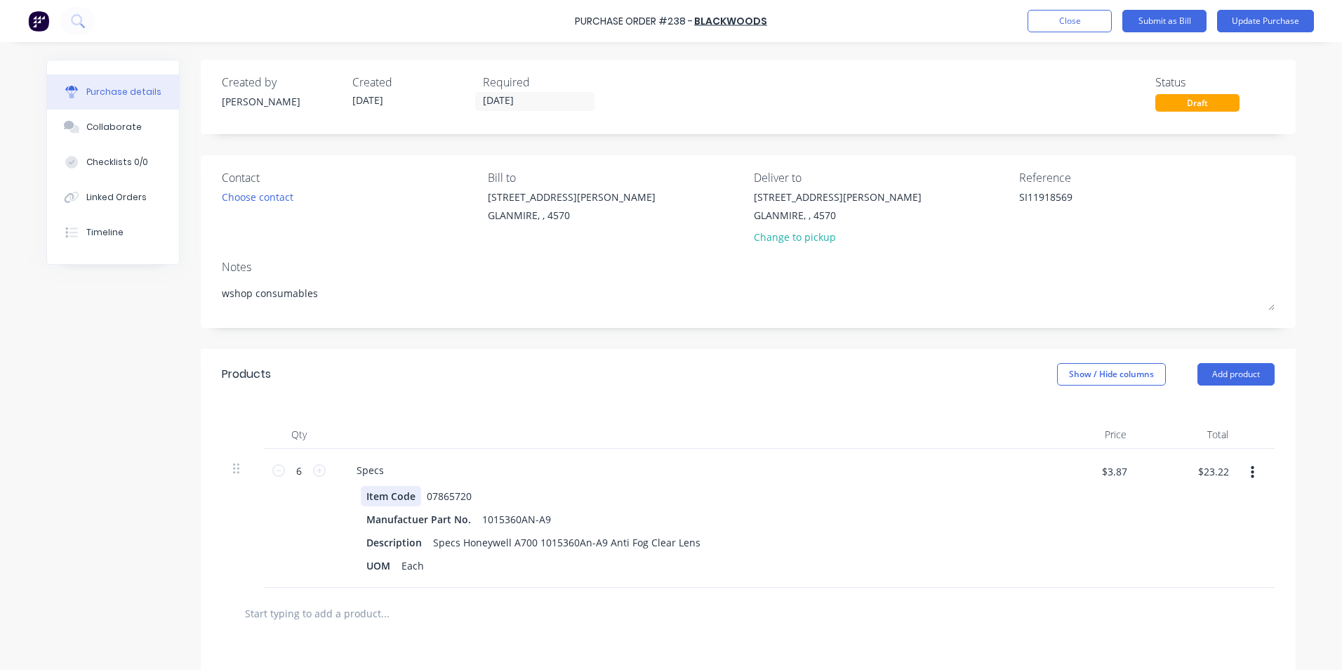
click at [335, 484] on div "Specs Item Code 07865720 Manufactuer Part No. 1015360AN-A9 Description Specs Ho…" at bounding box center [685, 518] width 702 height 139
click at [1251, 472] on icon "button" at bounding box center [1253, 472] width 4 height 15
click at [1170, 593] on button "Delete" at bounding box center [1209, 594] width 119 height 28
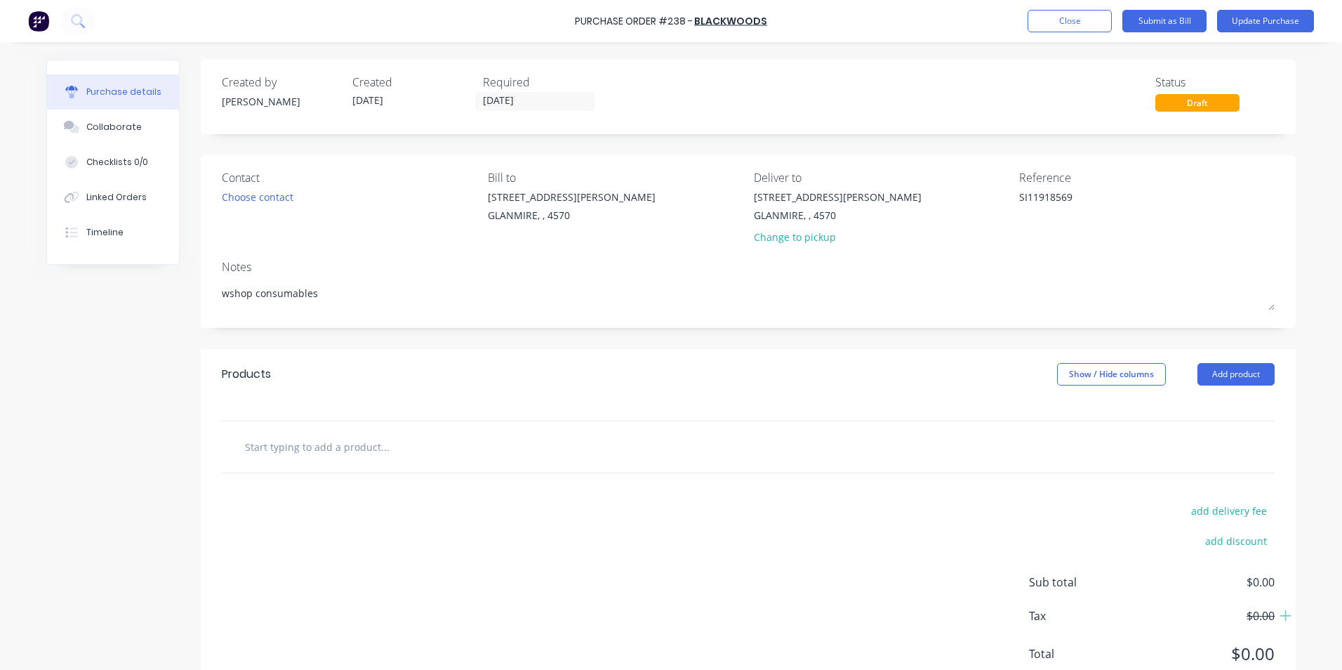
click at [307, 450] on input "text" at bounding box center [384, 447] width 281 height 28
type textarea "x"
type input "0"
type textarea "x"
type input "01"
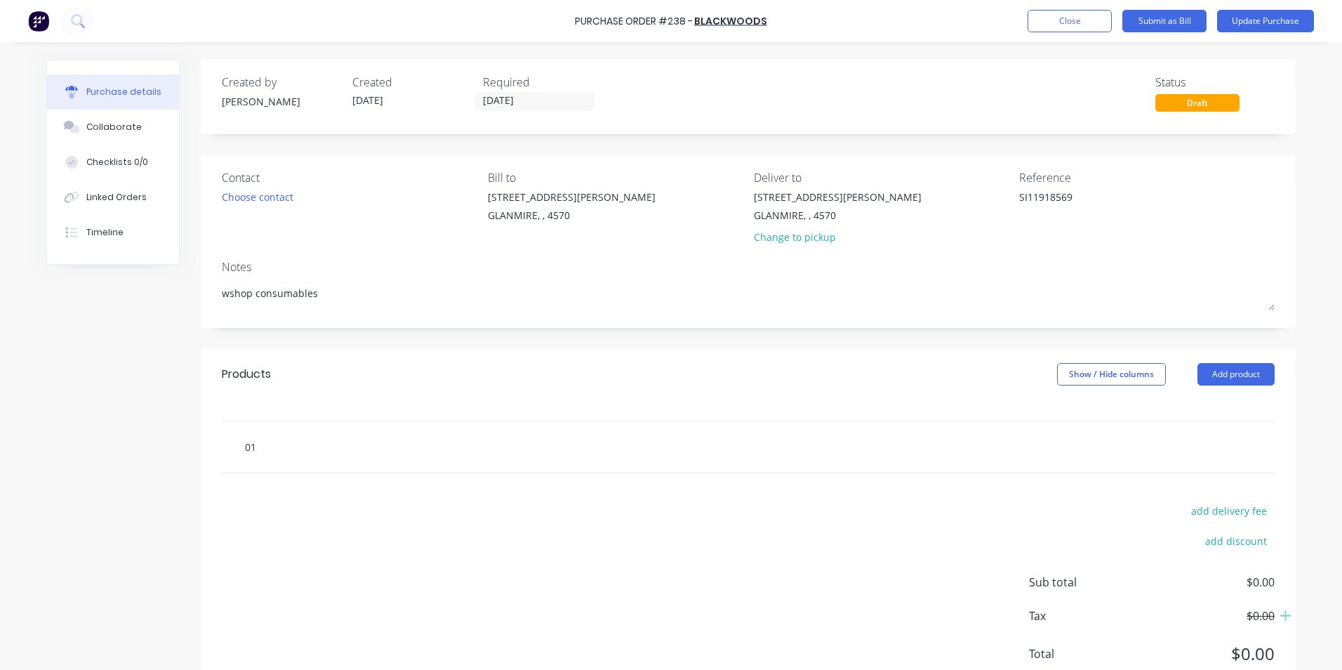
type textarea "x"
type input "010"
type textarea "x"
type input "0100"
type textarea "x"
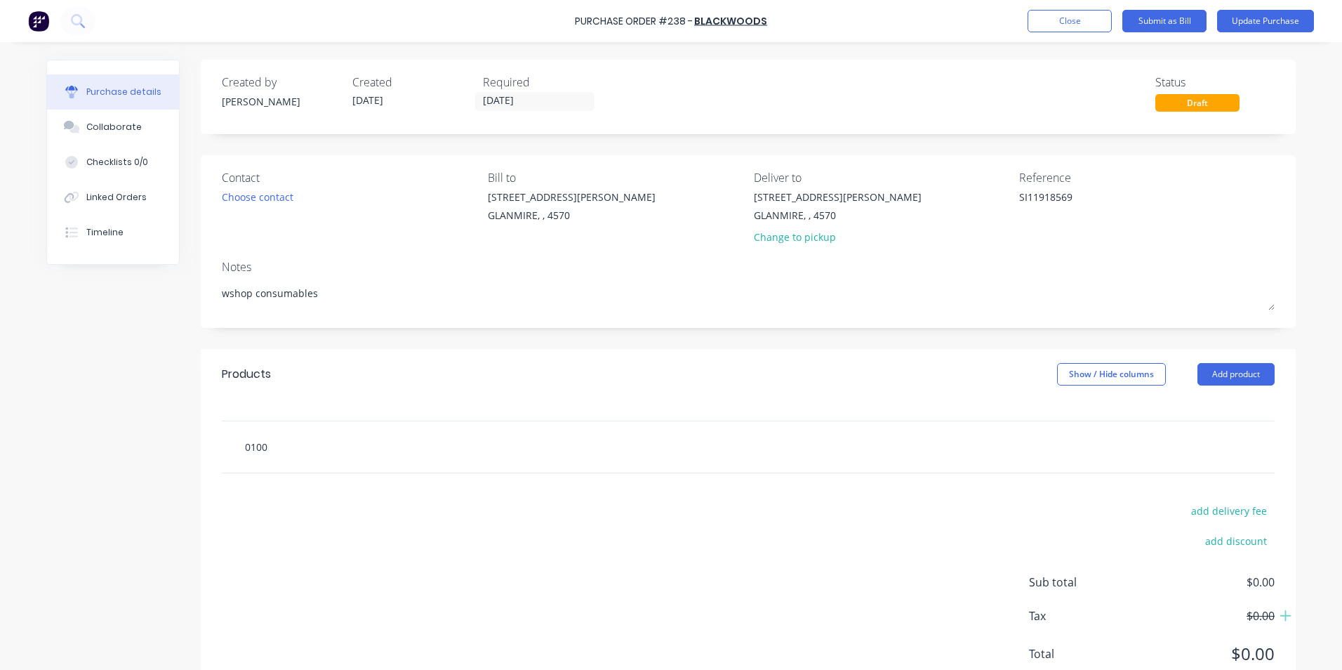
type input "01001"
type textarea "x"
type input "010019"
type textarea "x"
type input "0100190"
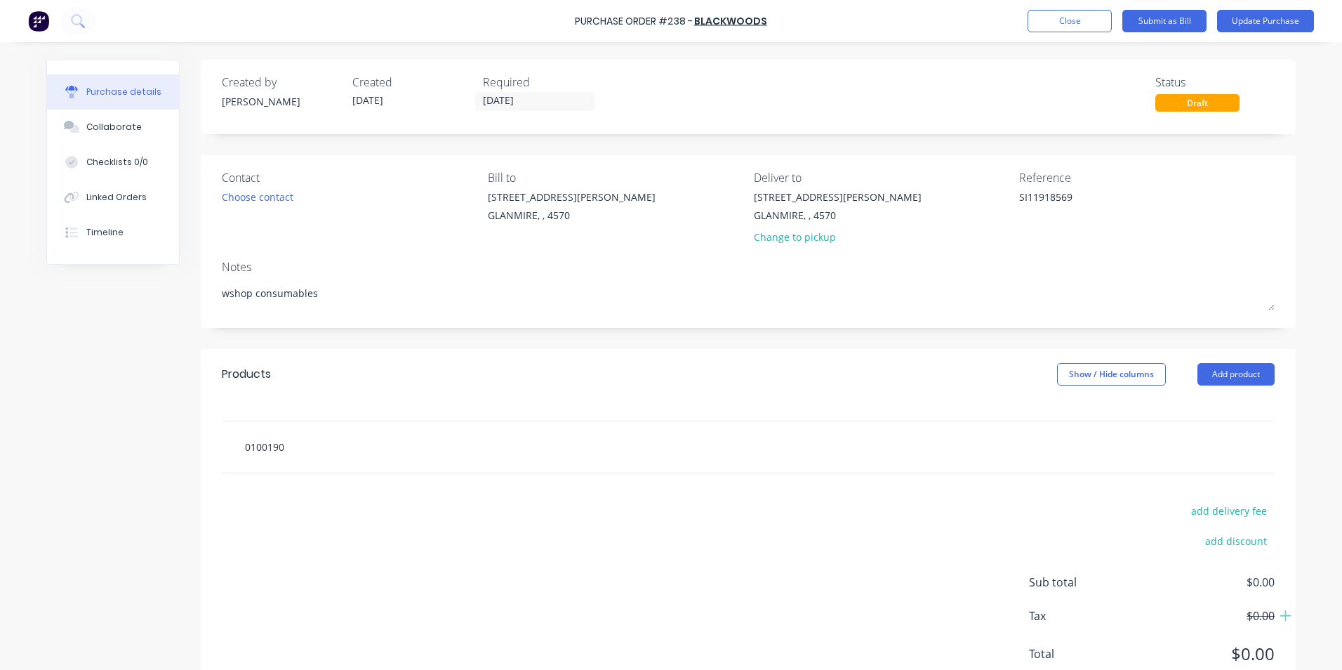
type textarea "x"
type input "01001903"
drag, startPoint x: 299, startPoint y: 444, endPoint x: 164, endPoint y: 444, distance: 135.5
click at [164, 444] on div "Created by [PERSON_NAME] Created [DATE] Required [DATE] Status Draft Contact Ch…" at bounding box center [671, 382] width 1250 height 645
type textarea "x"
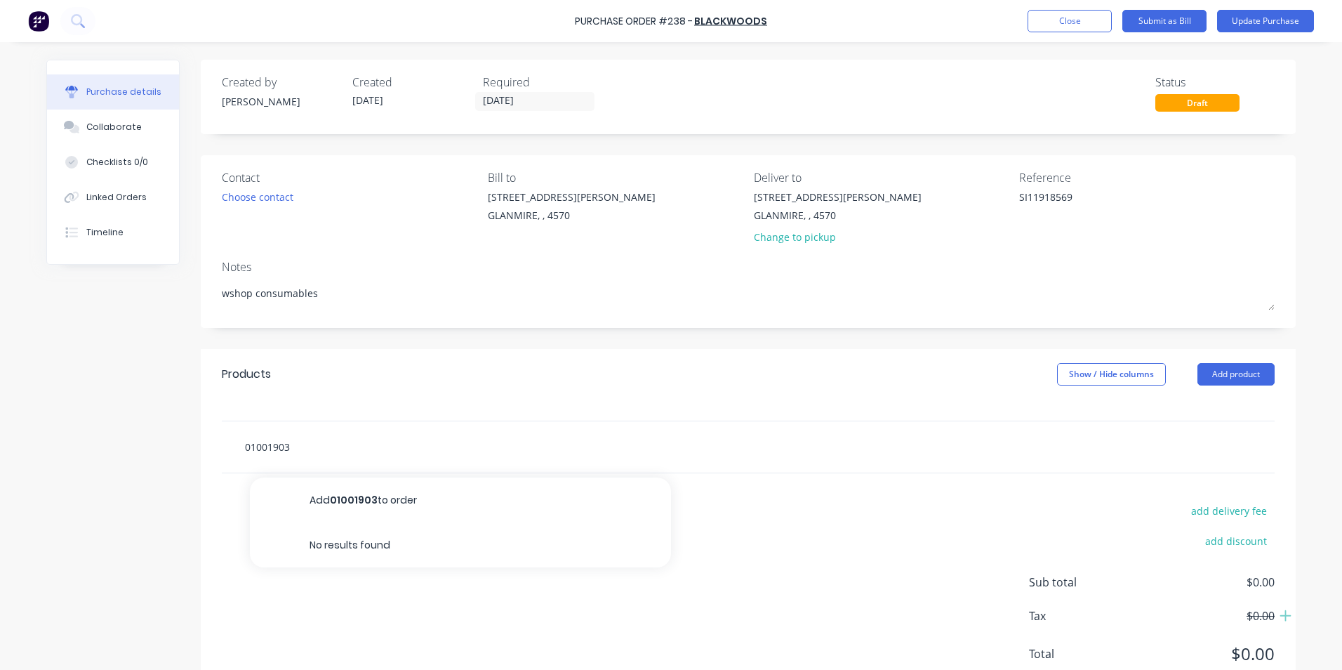
type input "W"
type textarea "x"
type input "WH"
type textarea "x"
type input "WHE"
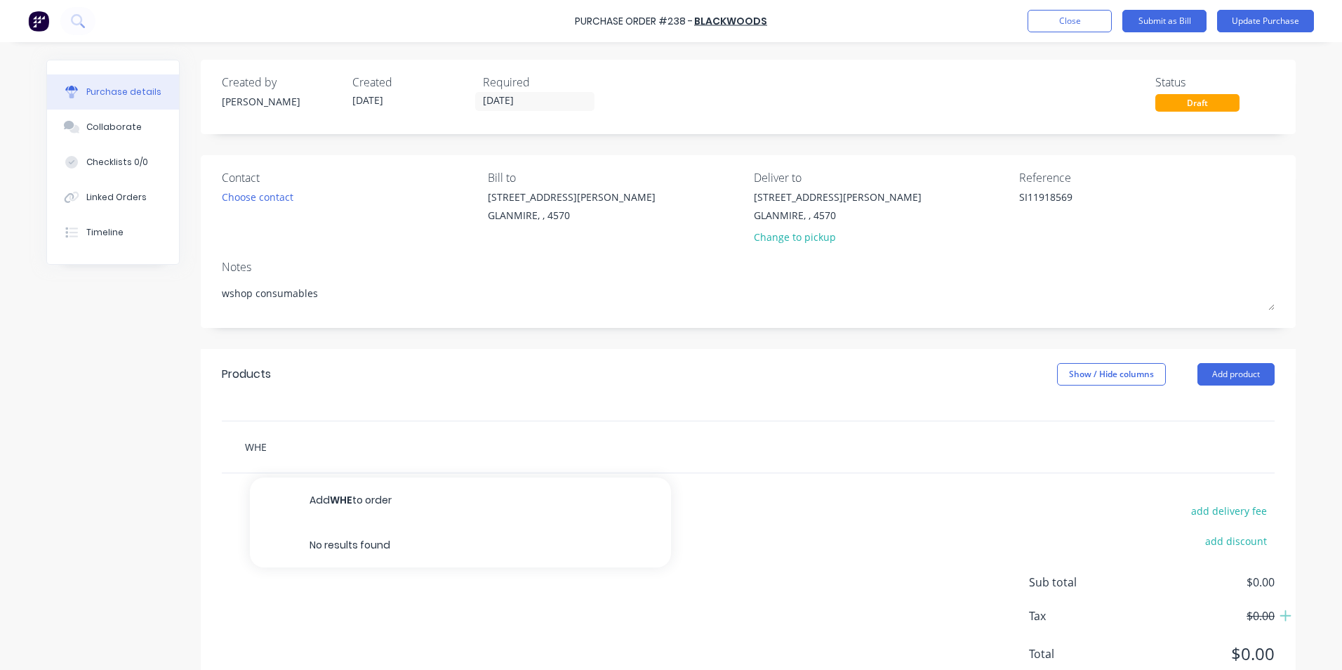
type textarea "x"
type input "WHEE"
type textarea "x"
type input "WHEEL"
type textarea "x"
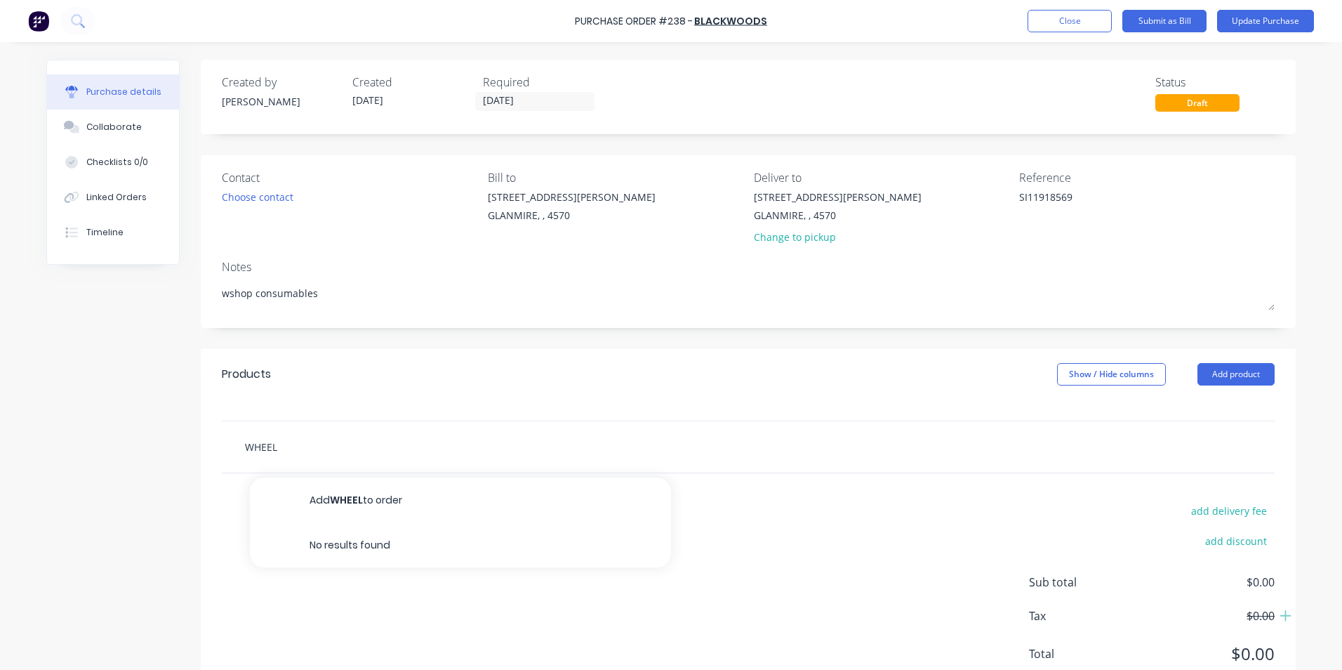
type input "WHEEL"
type textarea "x"
type input "WHEEL C"
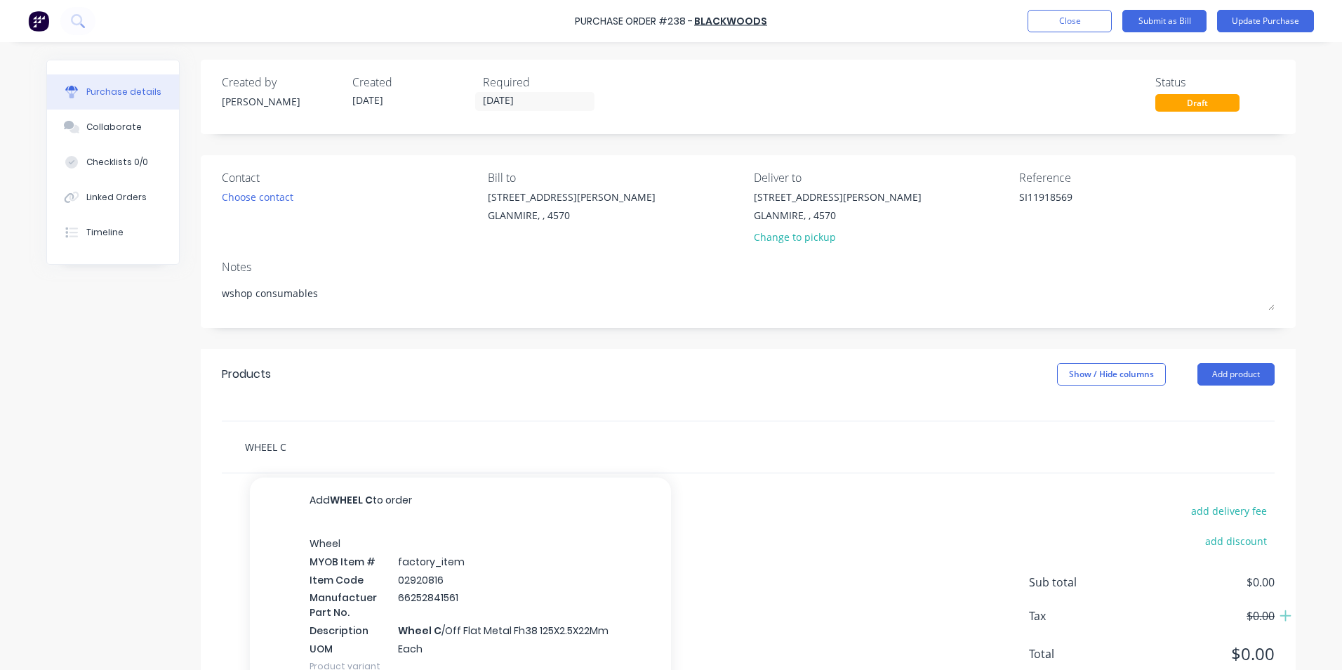
type textarea "x"
type input "WHEEL C/"
type textarea "x"
type input "WHEEL C/O"
type textarea "x"
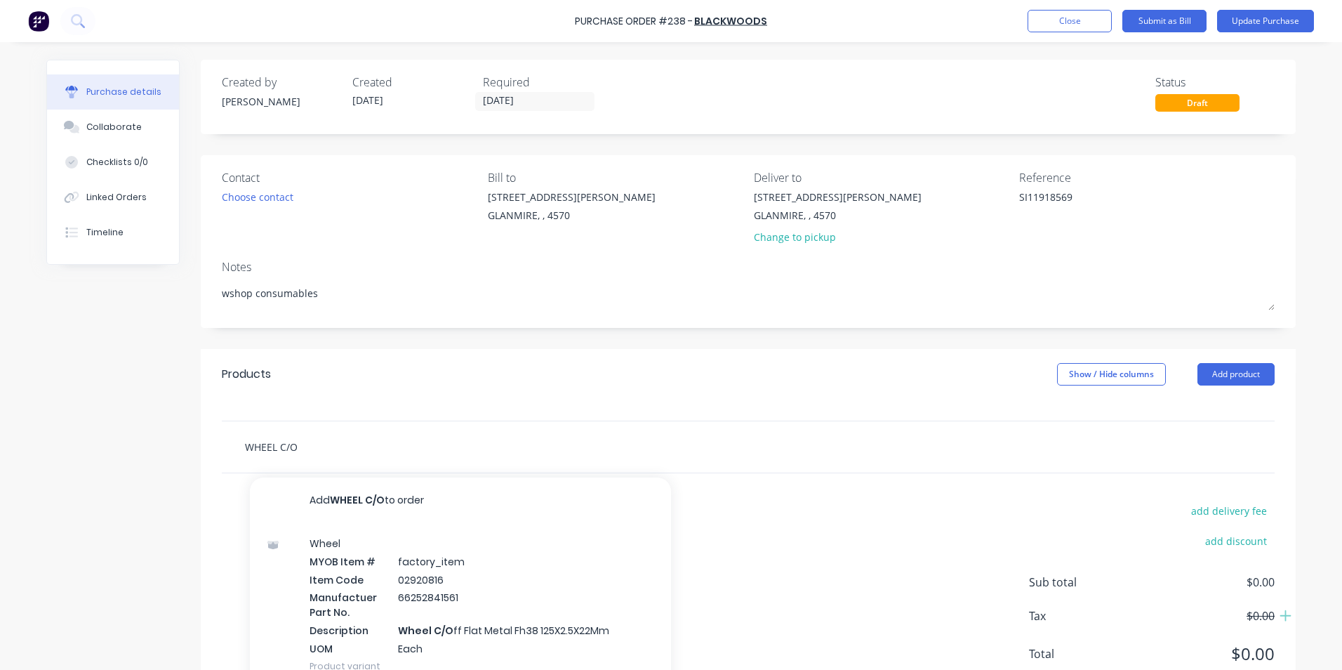
type input "WHEEL C/OF"
type textarea "x"
type input "WHEEL C/OFF"
type textarea "x"
type input "WHEEL C/OFF"
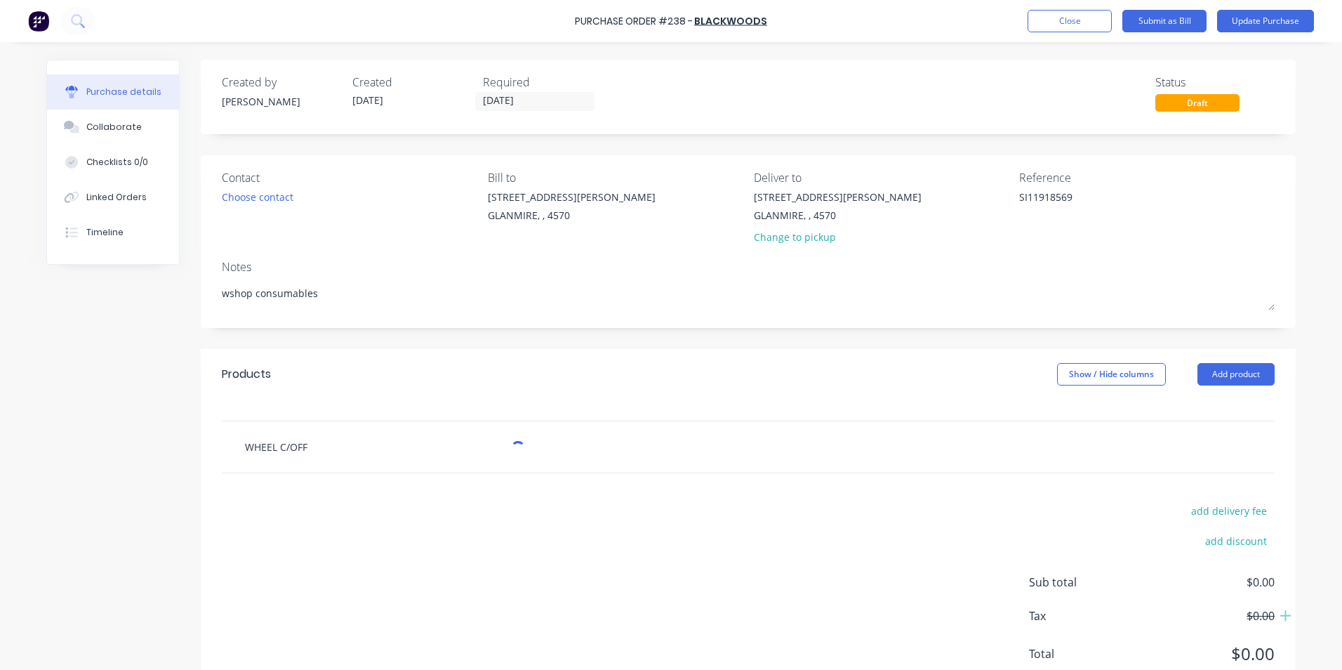
type textarea "x"
type input "WHEEL C/OFF J"
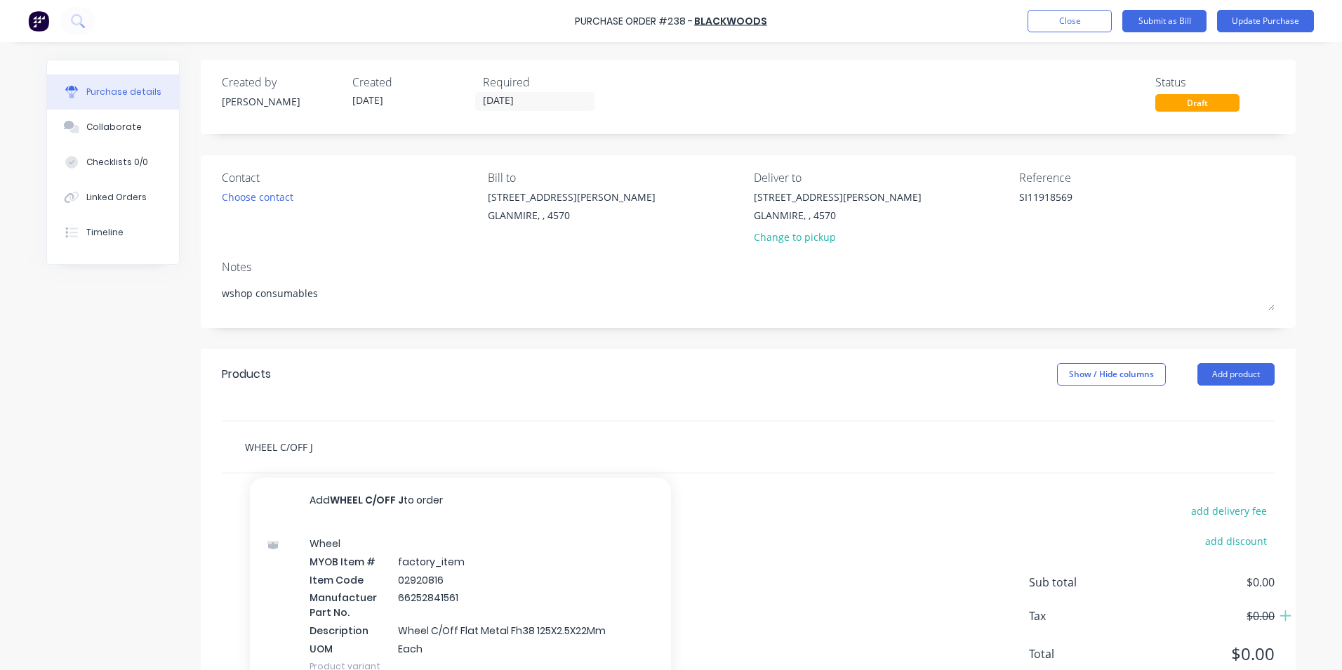
type textarea "x"
type input "WHEEL C/OFF JB"
type textarea "x"
type input "WHEEL C/OFF JBS"
type textarea "x"
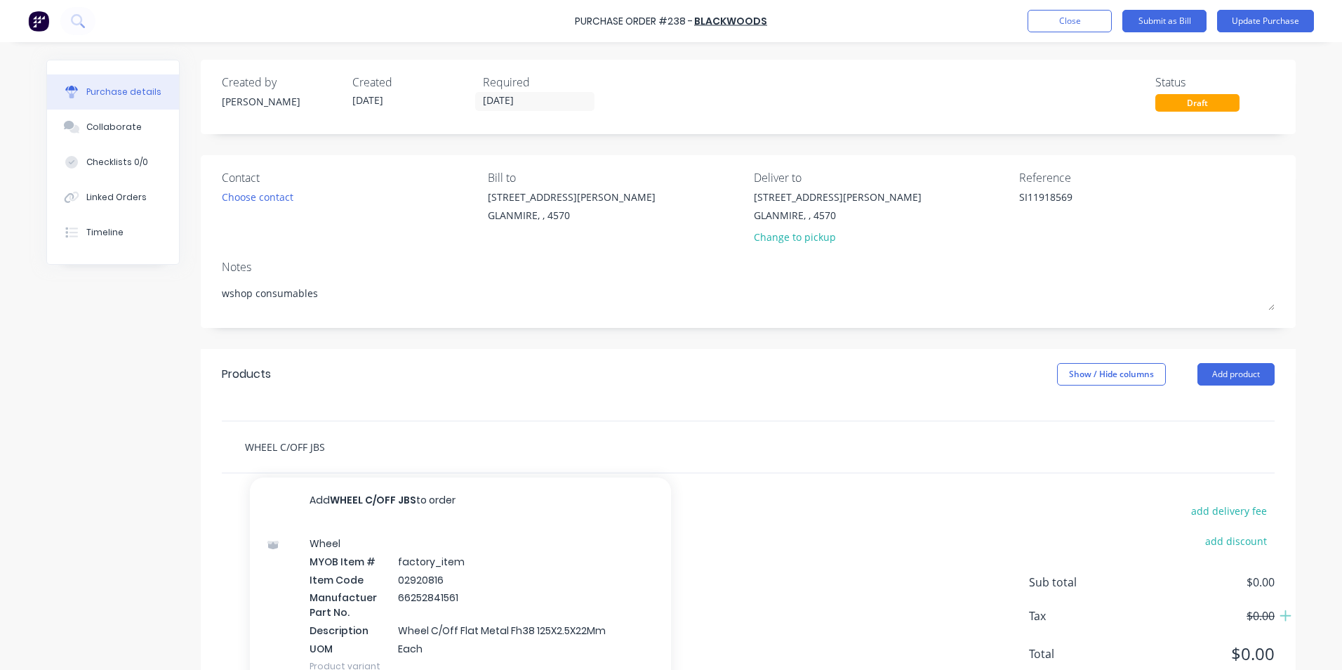
type input "WHEEL C/OFF JBS"
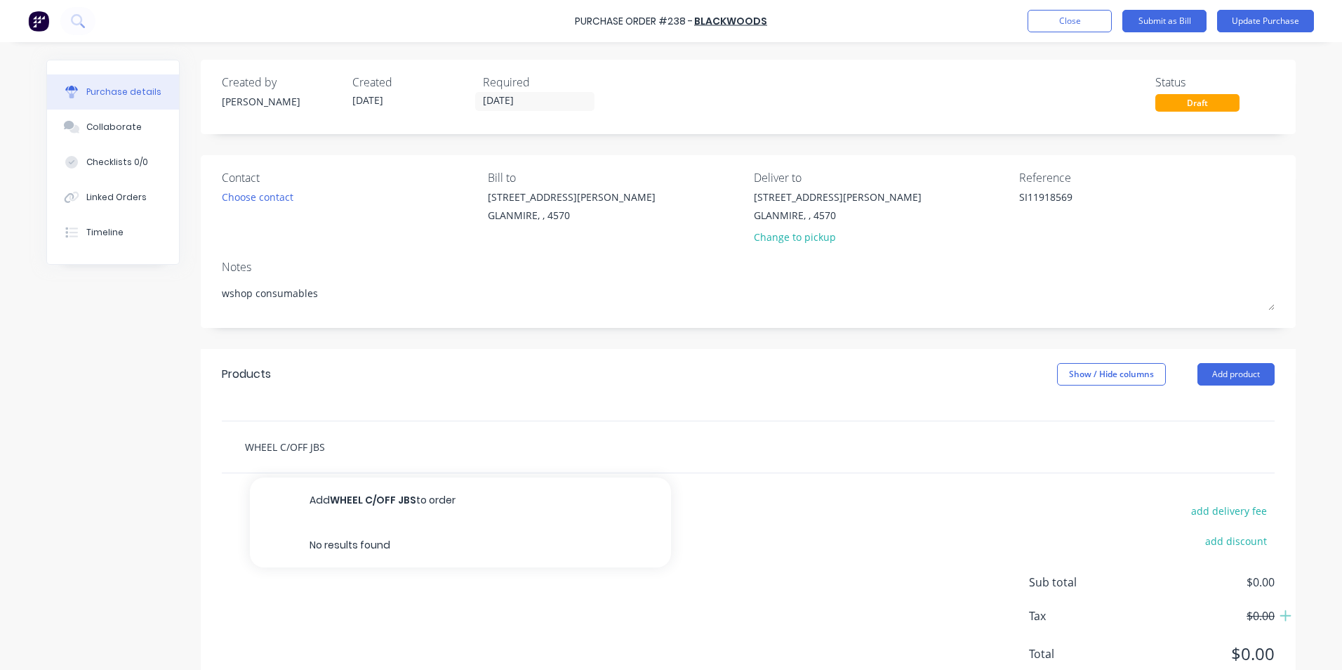
type textarea "x"
type input "WHEEL C/OFF JBS 1"
type textarea "x"
type input "WHEEL C/OFF JBS 18"
type textarea "x"
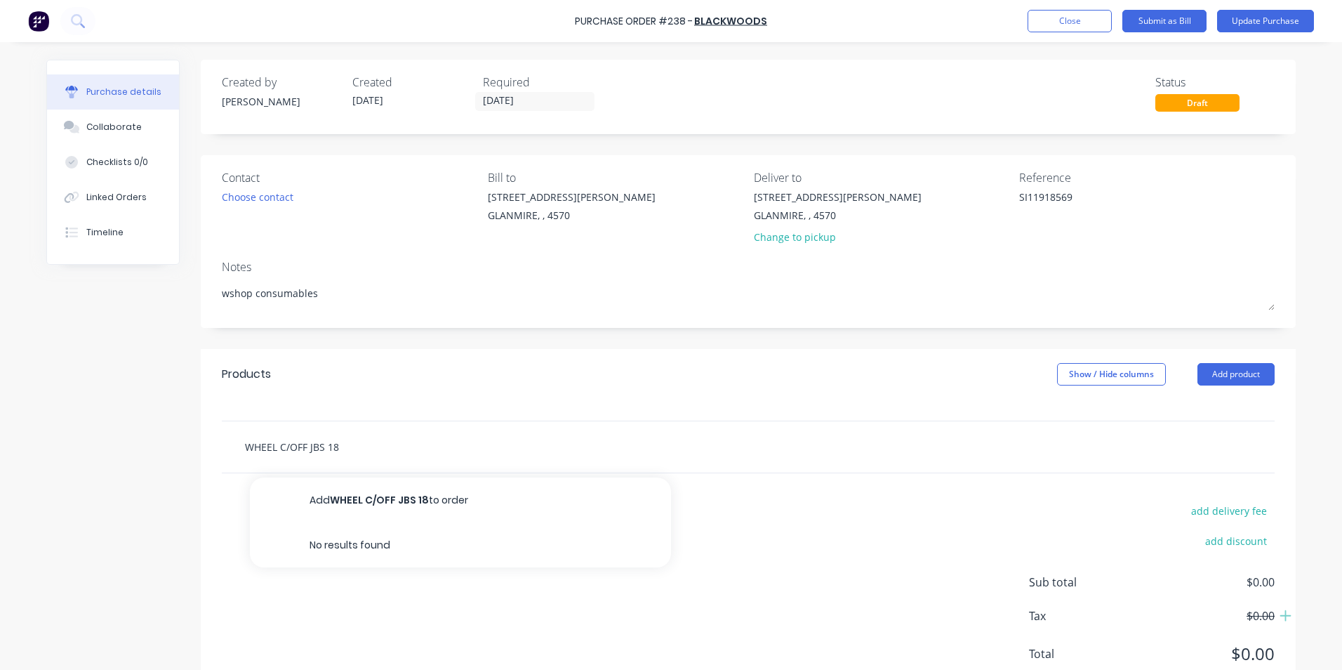
type input "WHEEL C/OFF JBS 180"
type textarea "x"
type input "WHEEL C/OFF JBS 180X"
type textarea "x"
type input "WHEEL C/OFF JBS 180X2"
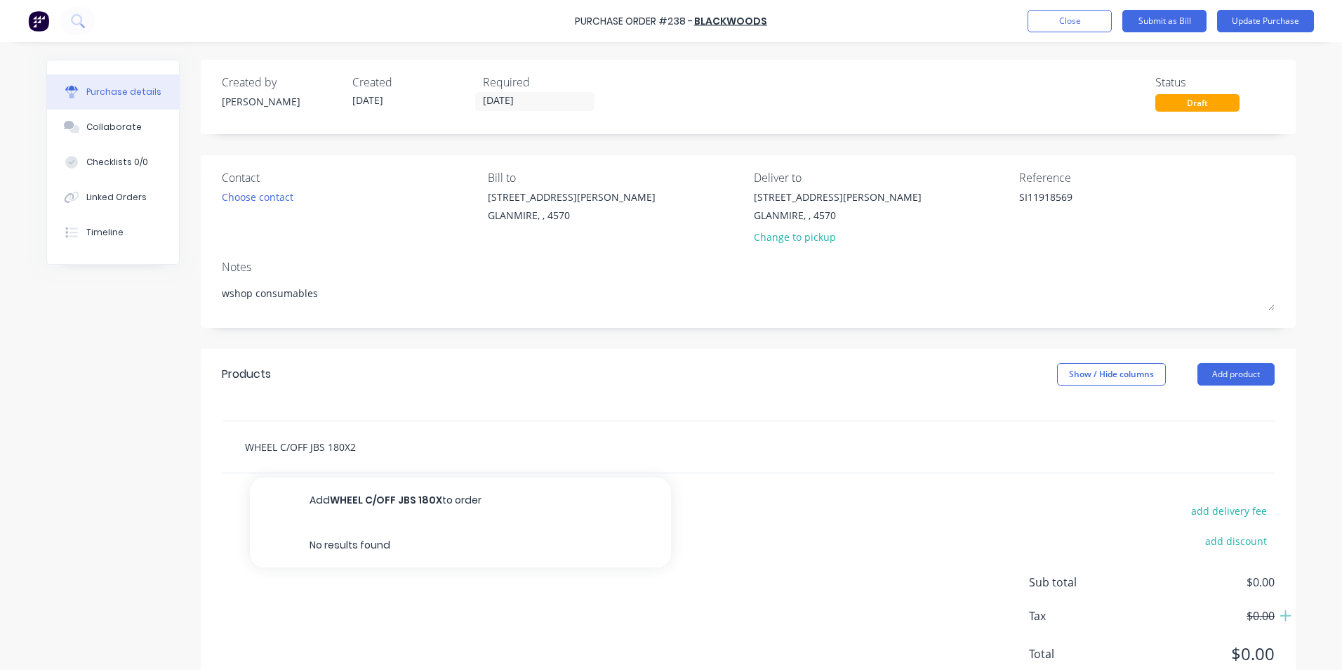
type textarea "x"
type input "WHEEL C/OFF JBS 180X2."
type textarea "x"
type input "WHEEL C/OFF JBS 180X2.0"
type textarea "x"
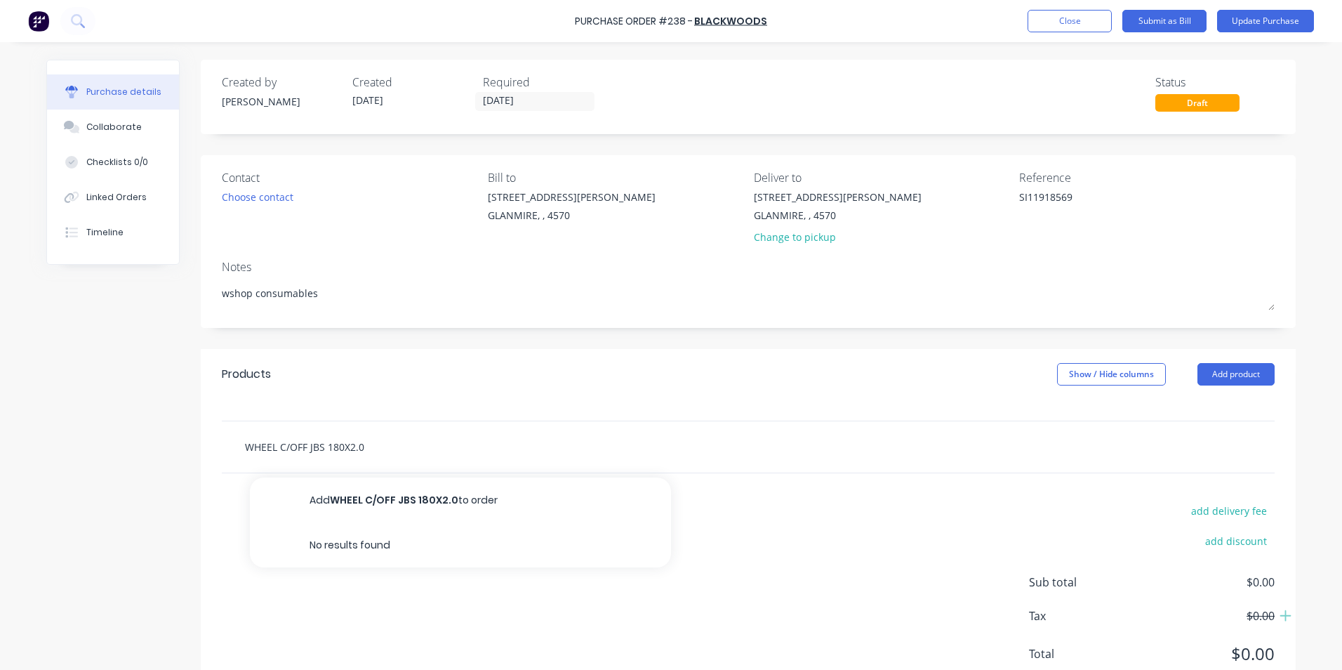
type input "WHEEL C/OFF JBS 180X2.0X"
type textarea "x"
type input "WHEEL C/OFF JBS 180X2.0X2"
type textarea "x"
type input "WHEEL C/OFF JBS 180X2.0X22"
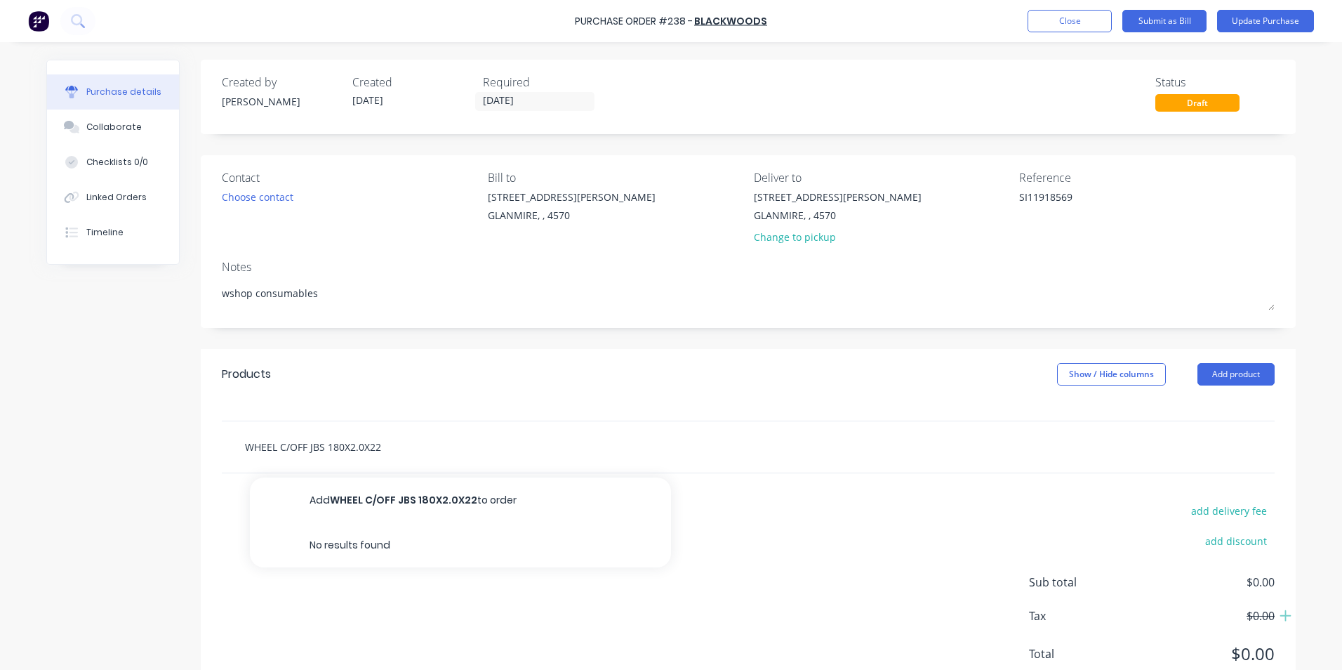
type textarea "x"
type input "WHEEL C/OFF JBS 180X2.0X22"
type textarea "x"
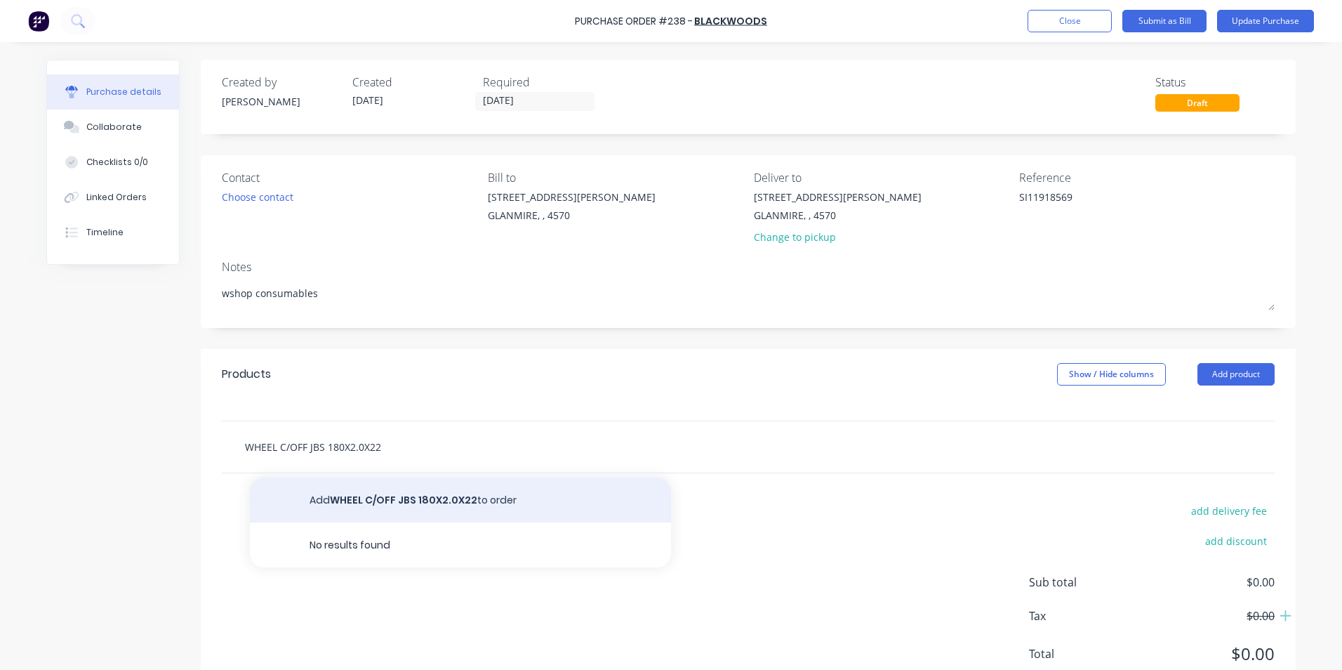
type input "WHEEL C/OFF JBS 180X2.0X22"
click at [369, 489] on button "Add WHEEL C/OFF JBS 180X2.0X22 to order" at bounding box center [460, 499] width 421 height 45
type textarea "x"
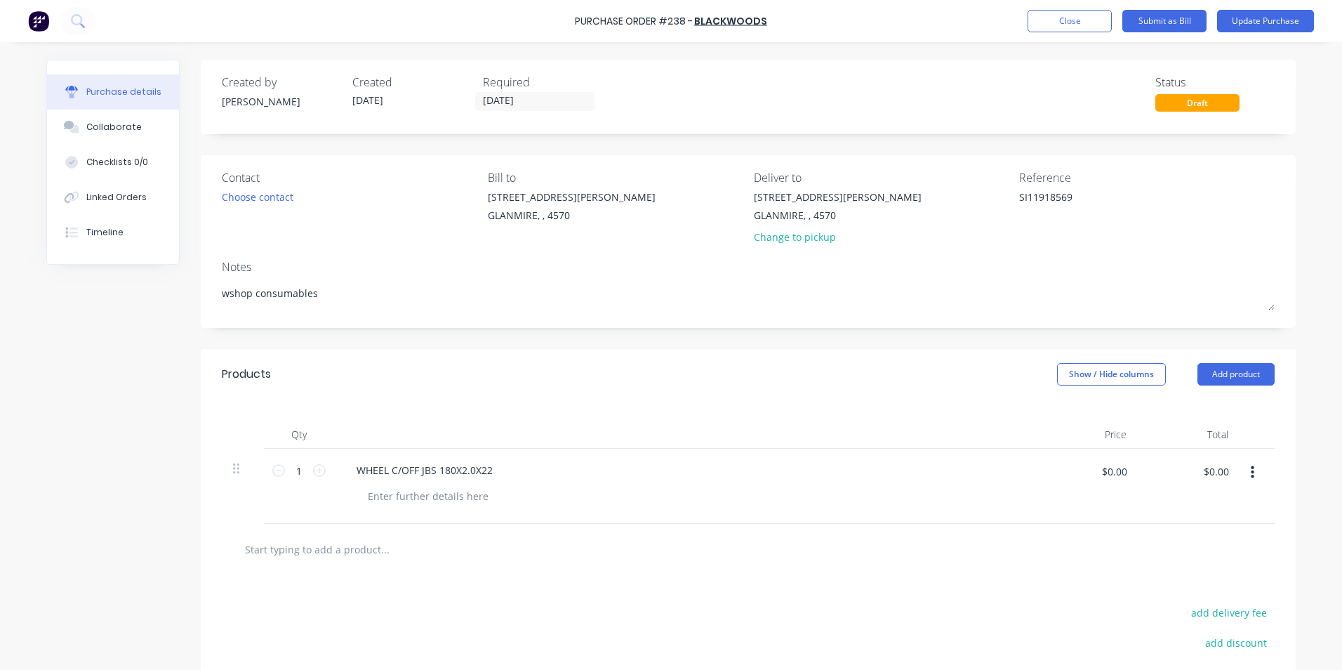
click at [1036, 458] on div "$0.00 $0.00" at bounding box center [1087, 486] width 102 height 75
click at [318, 473] on icon at bounding box center [319, 470] width 13 height 13
type textarea "x"
type input "2"
click at [318, 473] on icon at bounding box center [319, 470] width 13 height 13
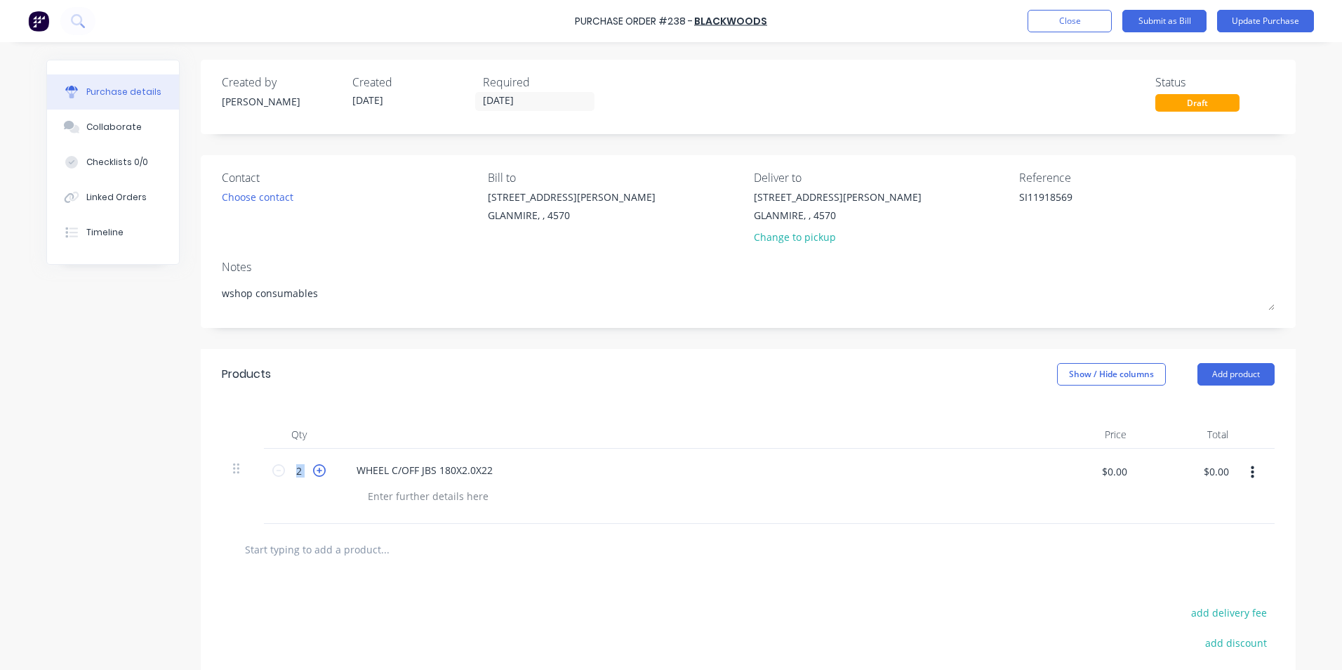
type textarea "x"
type input "3"
click at [318, 473] on icon at bounding box center [319, 470] width 13 height 13
type textarea "x"
type input "4"
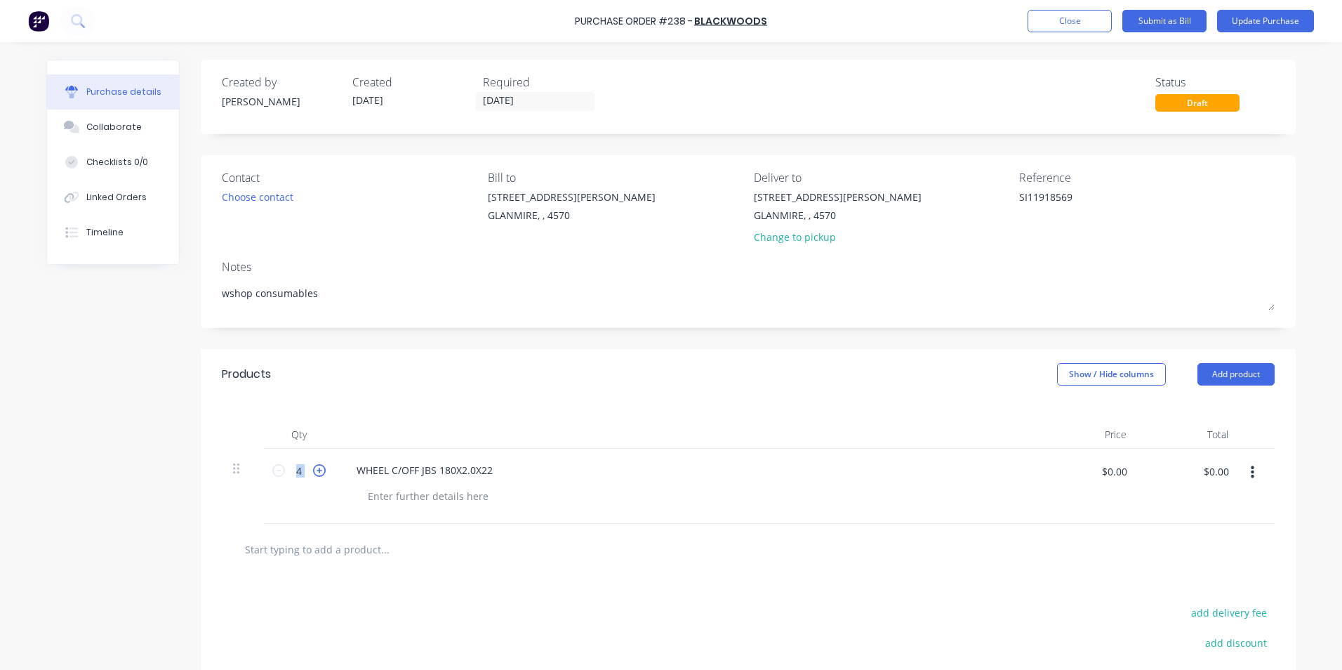
click at [318, 473] on icon at bounding box center [319, 470] width 13 height 13
type textarea "x"
type input "5"
click at [1071, 370] on button "Show / Hide columns" at bounding box center [1111, 374] width 109 height 22
click at [1078, 419] on label "Account" at bounding box center [1069, 420] width 25 height 12
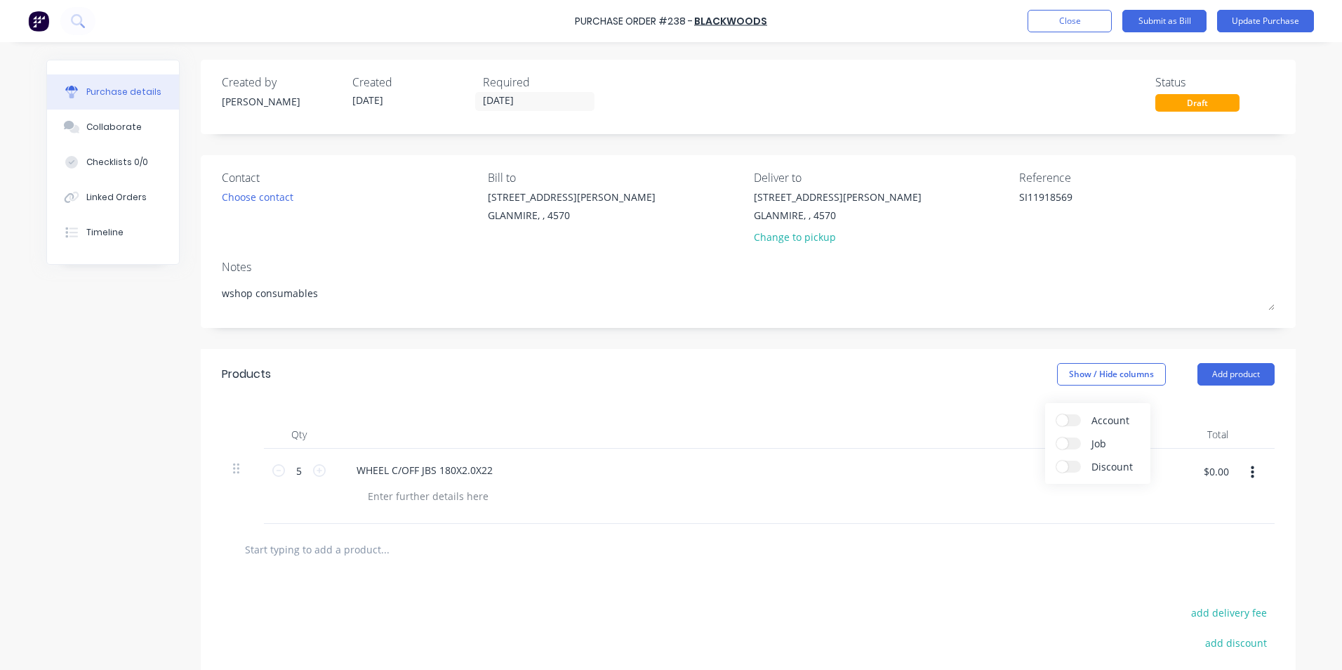
click at [1057, 414] on input "Account" at bounding box center [1057, 414] width 0 height 0
click at [1009, 465] on div "Select..." at bounding box center [1018, 470] width 83 height 21
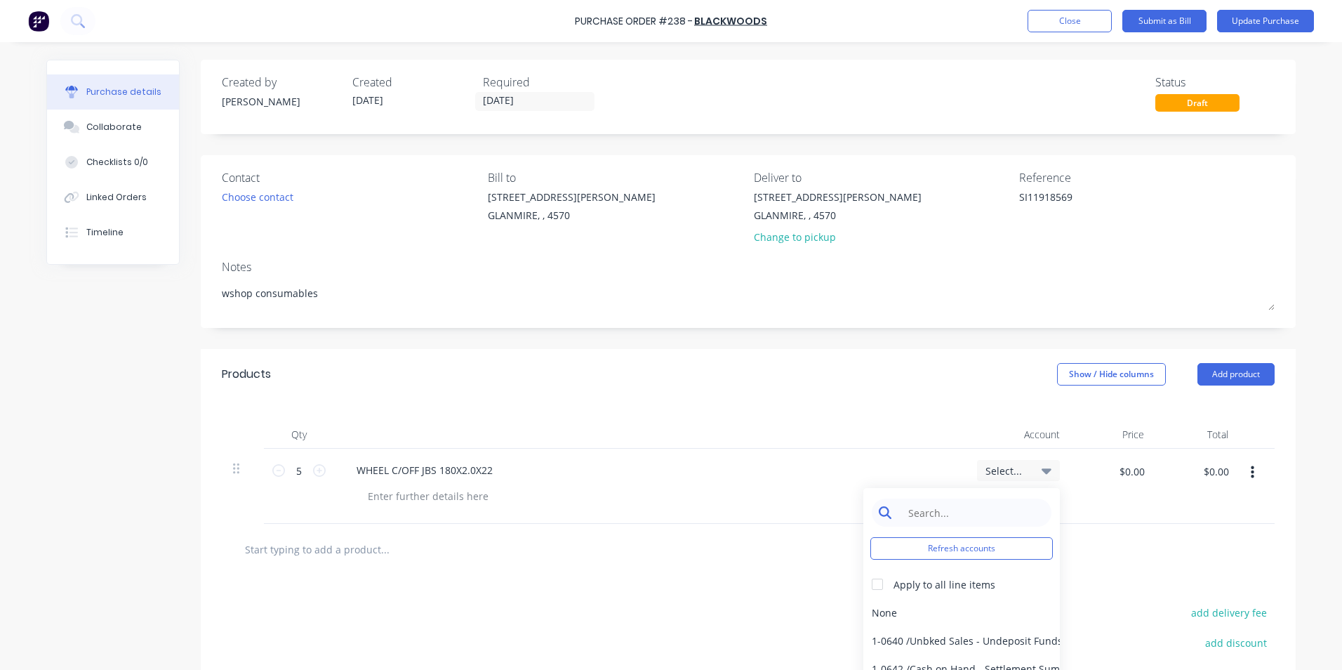
type textarea "x"
click at [970, 510] on input at bounding box center [973, 513] width 144 height 28
type input "CONSUM"
click at [899, 602] on div "6-0462 / Tools & Hware-W/S Consum" at bounding box center [962, 612] width 197 height 28
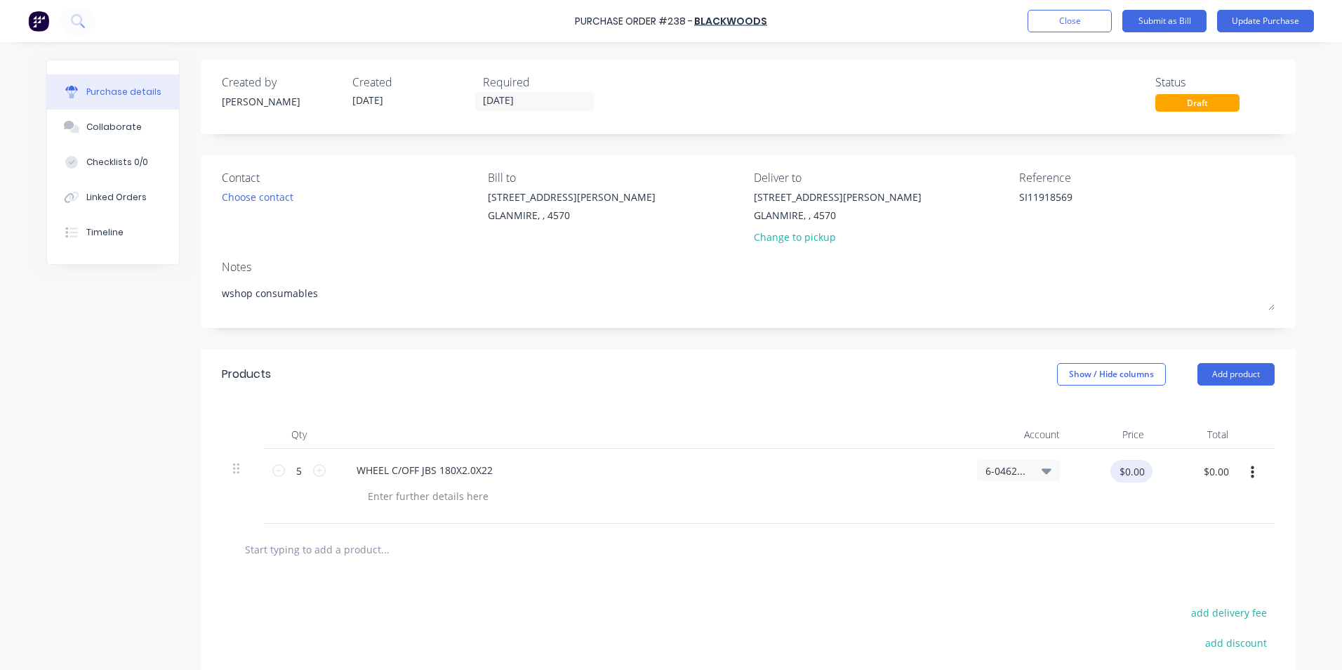
type textarea "x"
click at [1118, 470] on input "$0.00" at bounding box center [1132, 471] width 42 height 22
type input "3.45"
type textarea "x"
type input "$3.45"
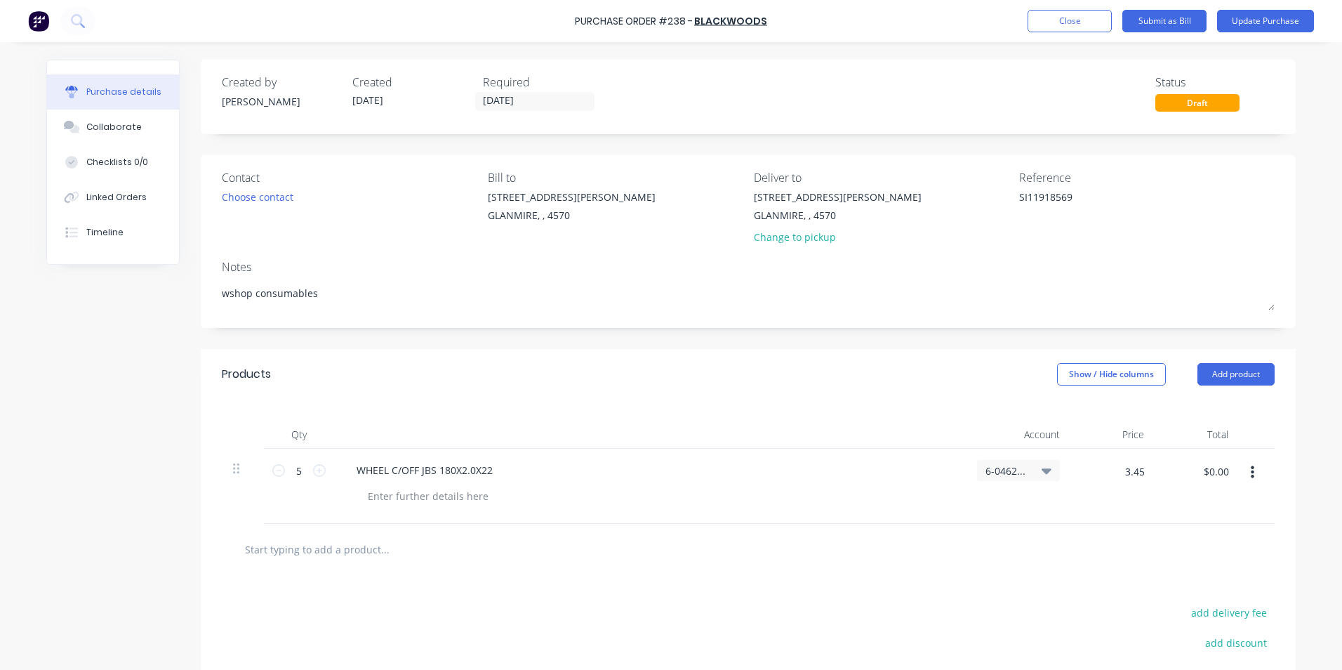
type input "$17.25"
click at [1098, 503] on div "$3.45 $3.45" at bounding box center [1113, 486] width 84 height 75
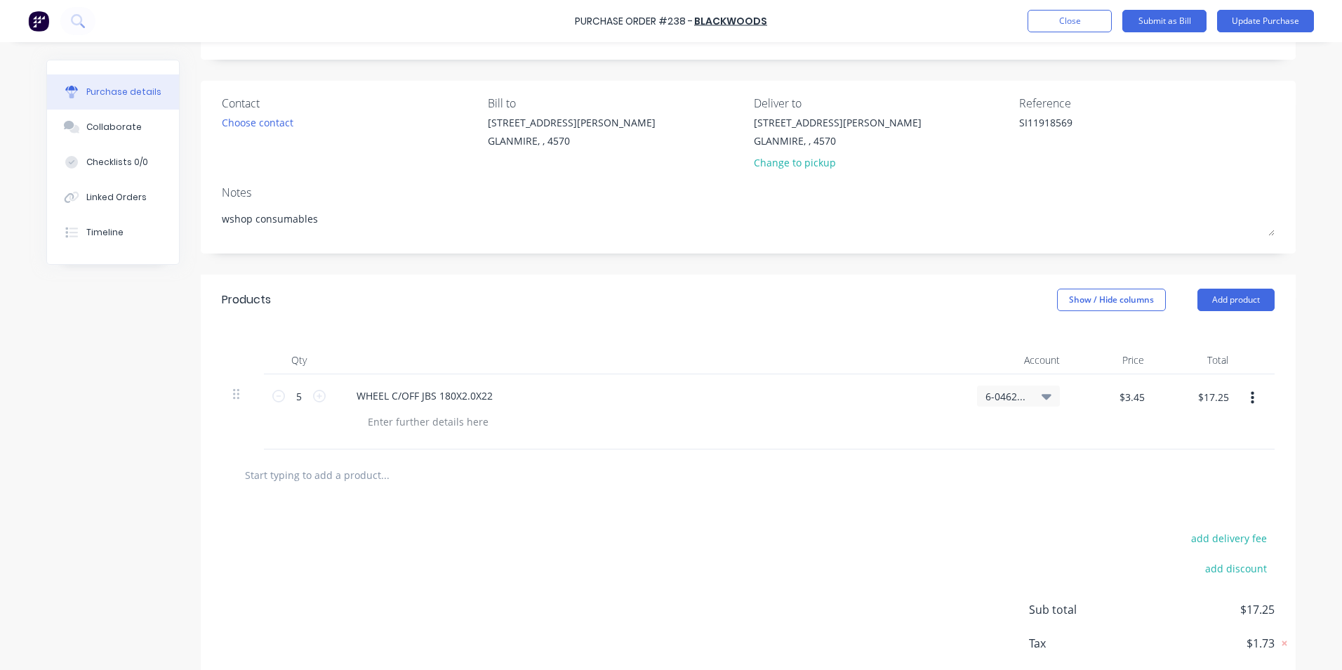
scroll to position [150, 0]
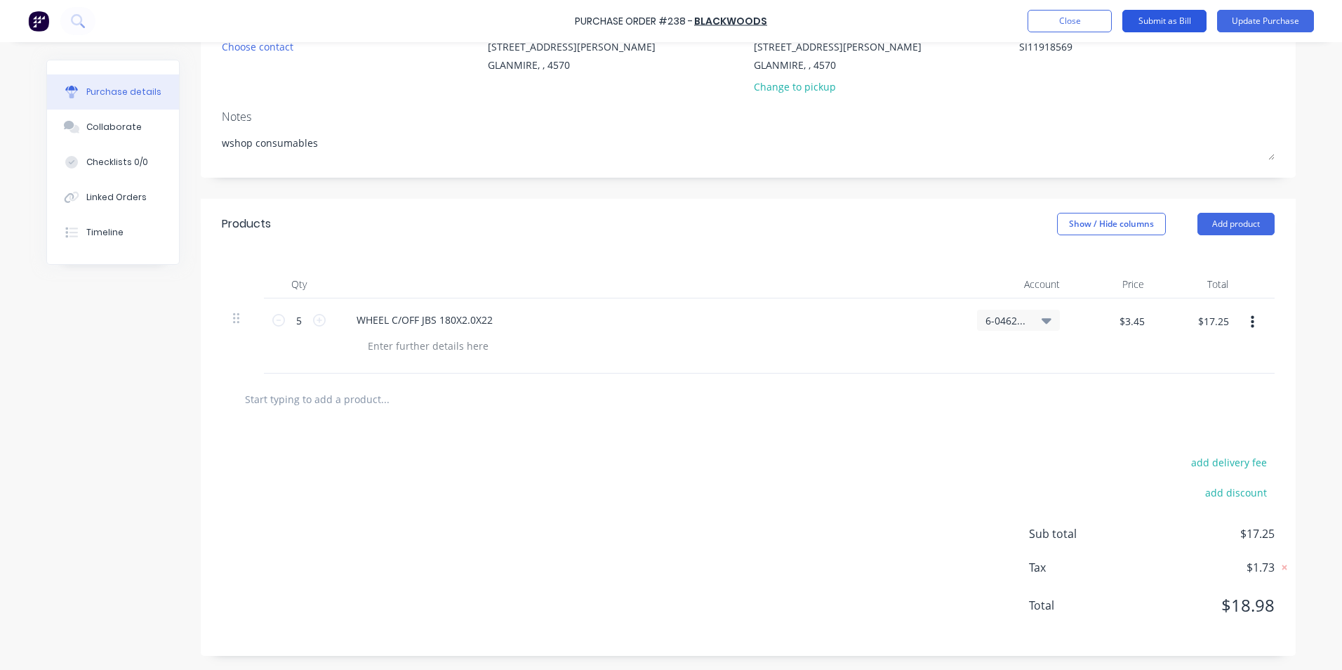
click at [1161, 18] on button "Submit as Bill" at bounding box center [1165, 21] width 84 height 22
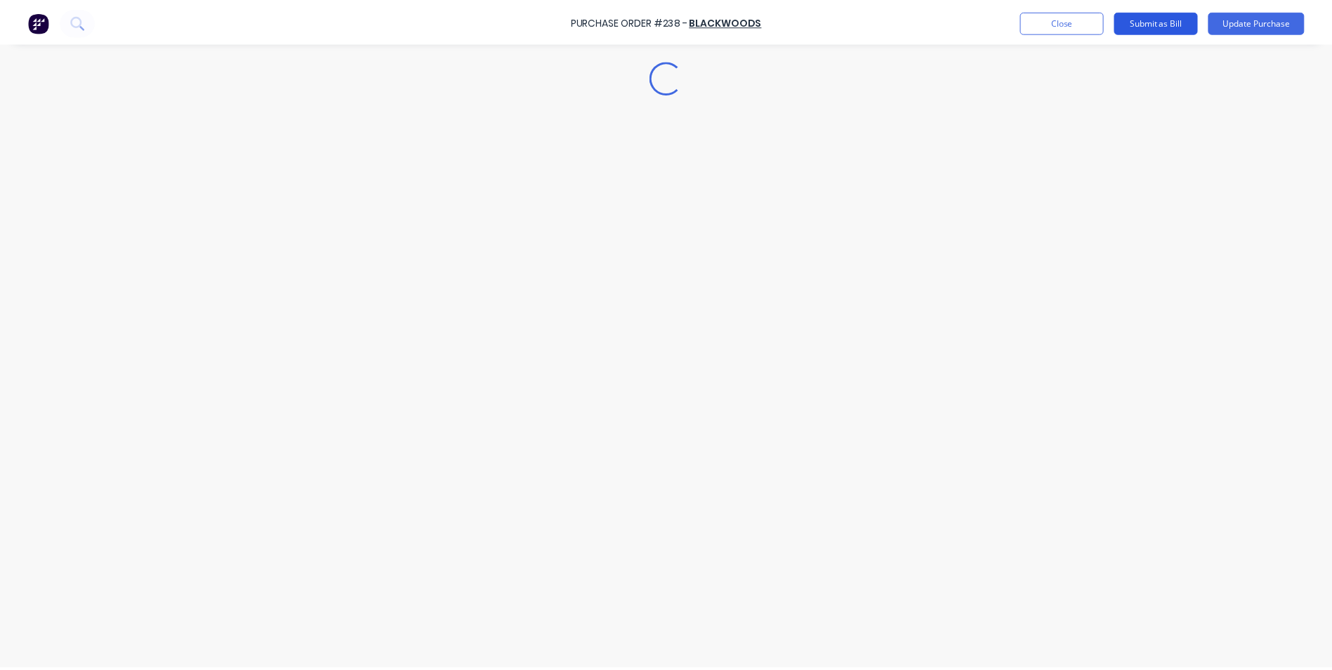
scroll to position [0, 0]
type textarea "x"
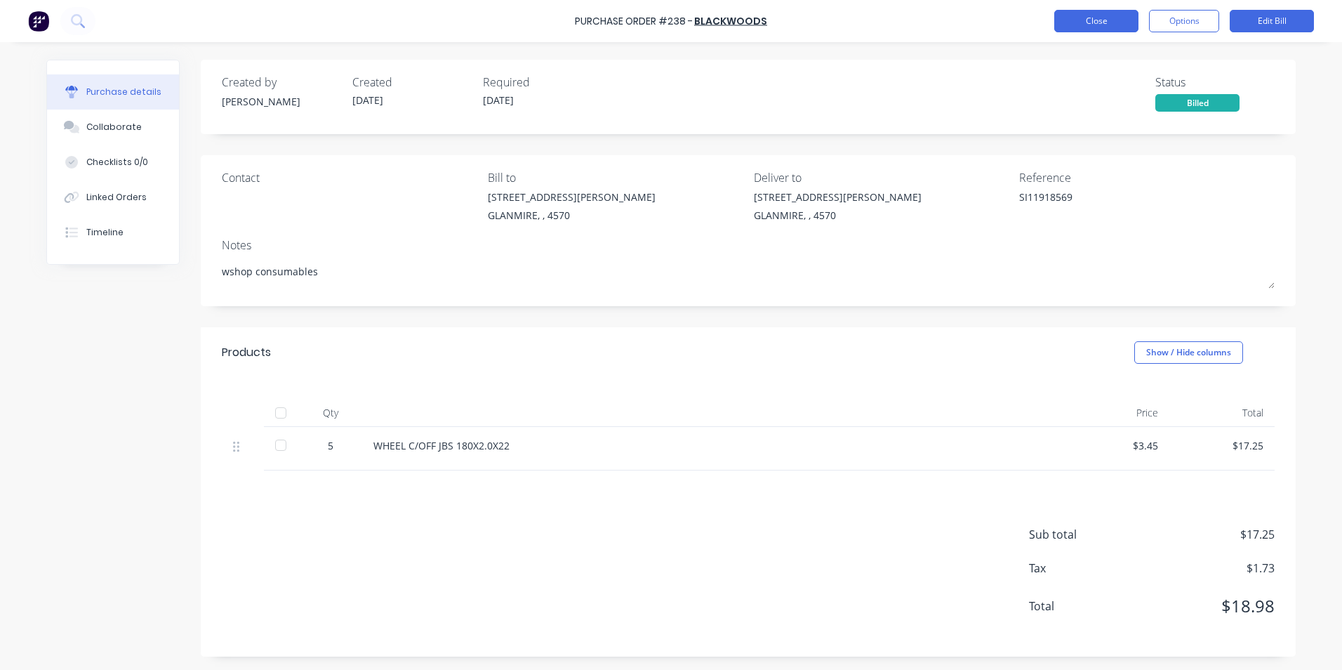
click at [1083, 14] on button "Close" at bounding box center [1097, 21] width 84 height 22
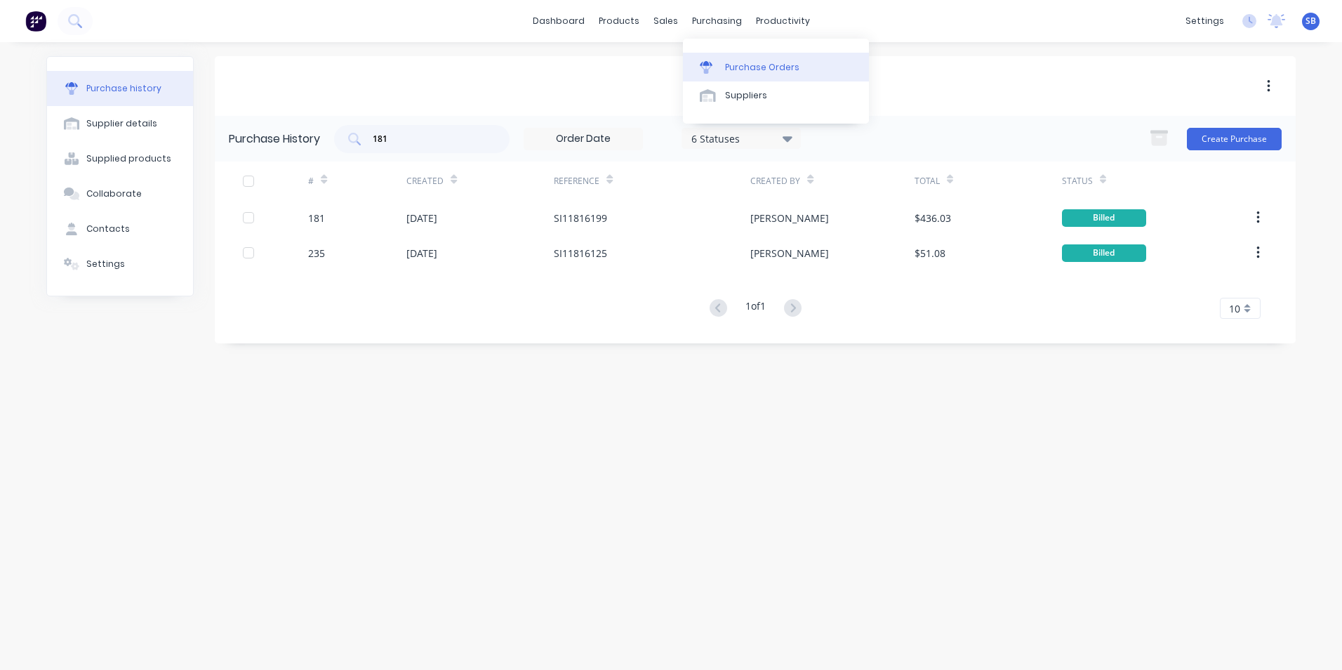
click at [746, 65] on div "Purchase Orders" at bounding box center [762, 67] width 74 height 13
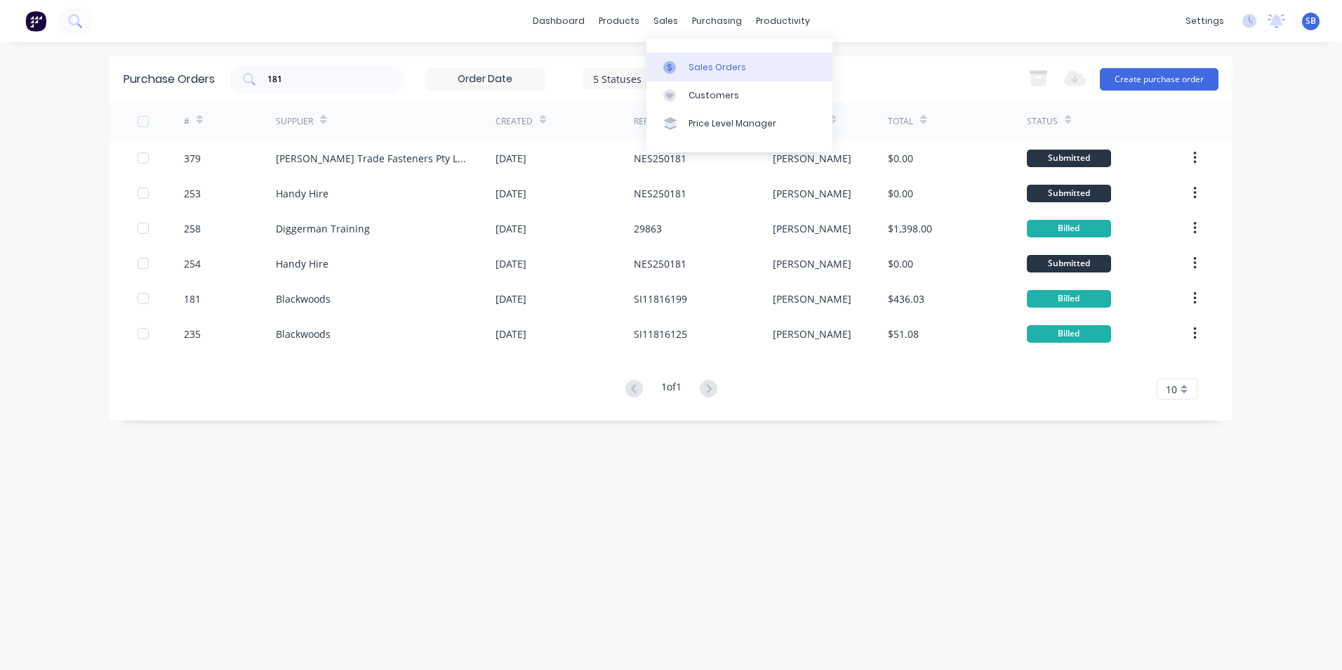
click at [727, 64] on div "Sales Orders" at bounding box center [718, 67] width 58 height 13
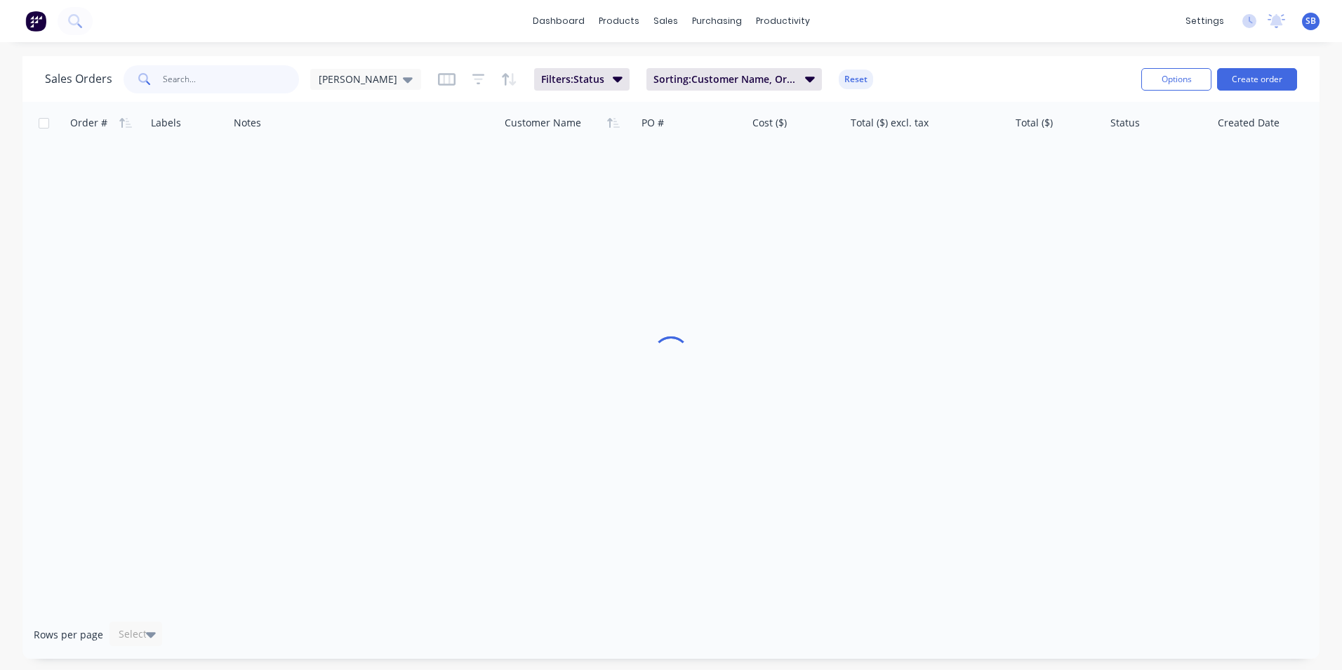
click at [266, 82] on input "text" at bounding box center [231, 79] width 137 height 28
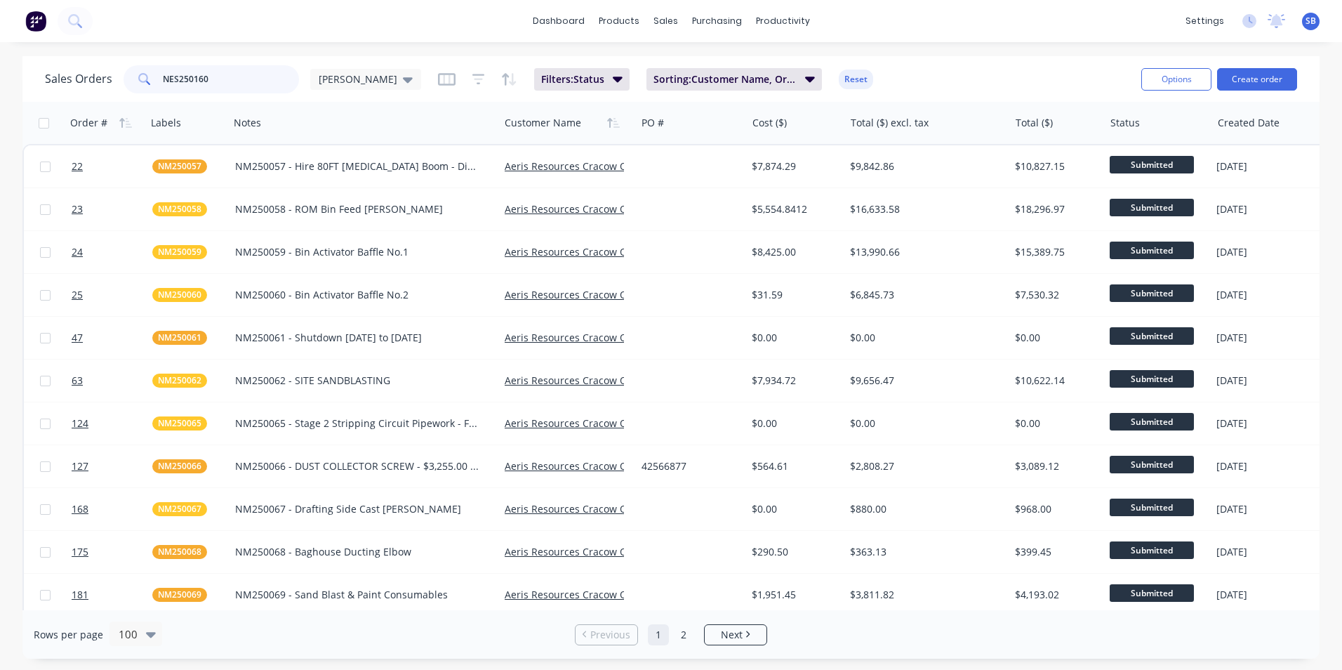
type input "NES250160"
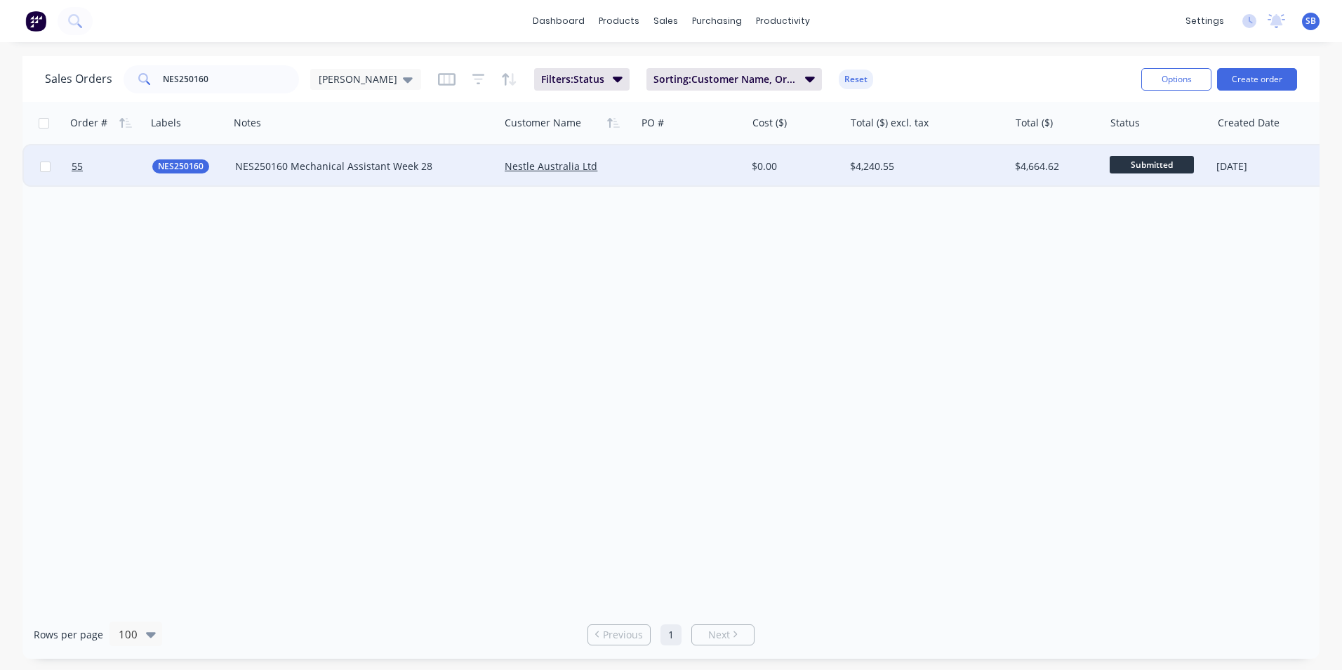
click at [758, 160] on div "$0.00" at bounding box center [793, 166] width 82 height 14
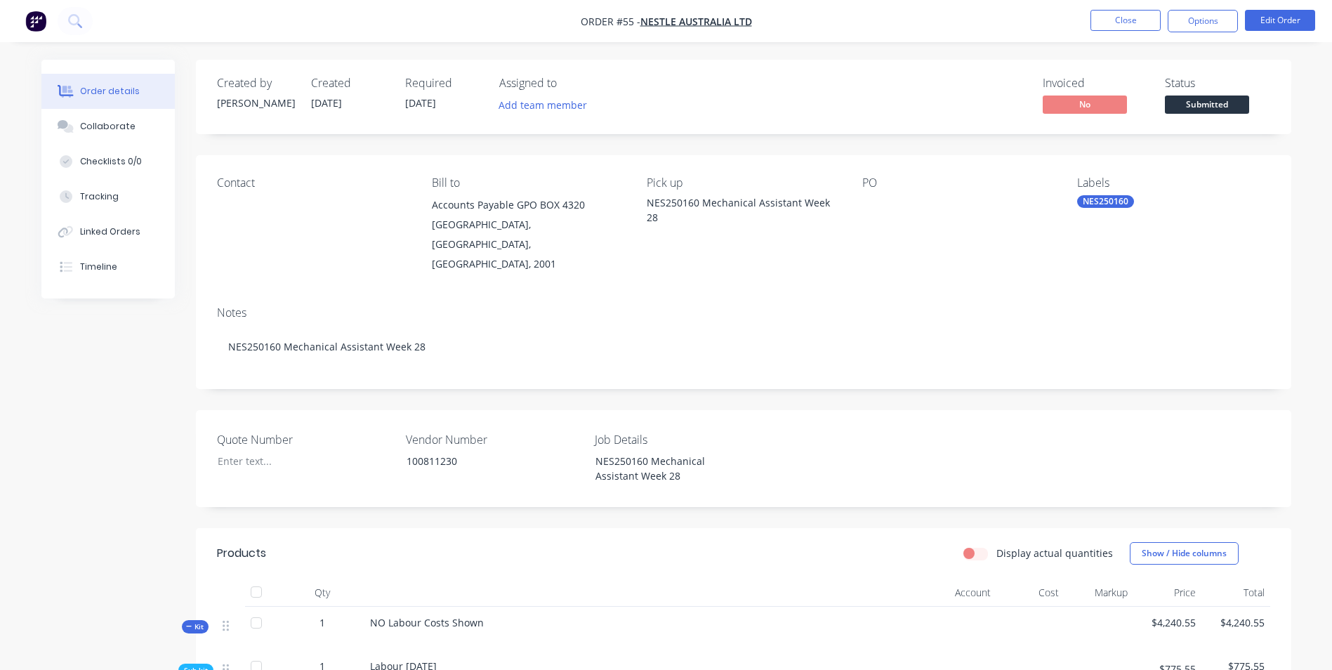
click at [1274, 9] on nav "Order #55 - Nestle Australia Ltd Close Options Edit Order" at bounding box center [666, 21] width 1332 height 42
click at [1265, 18] on button "Edit Order" at bounding box center [1280, 20] width 70 height 21
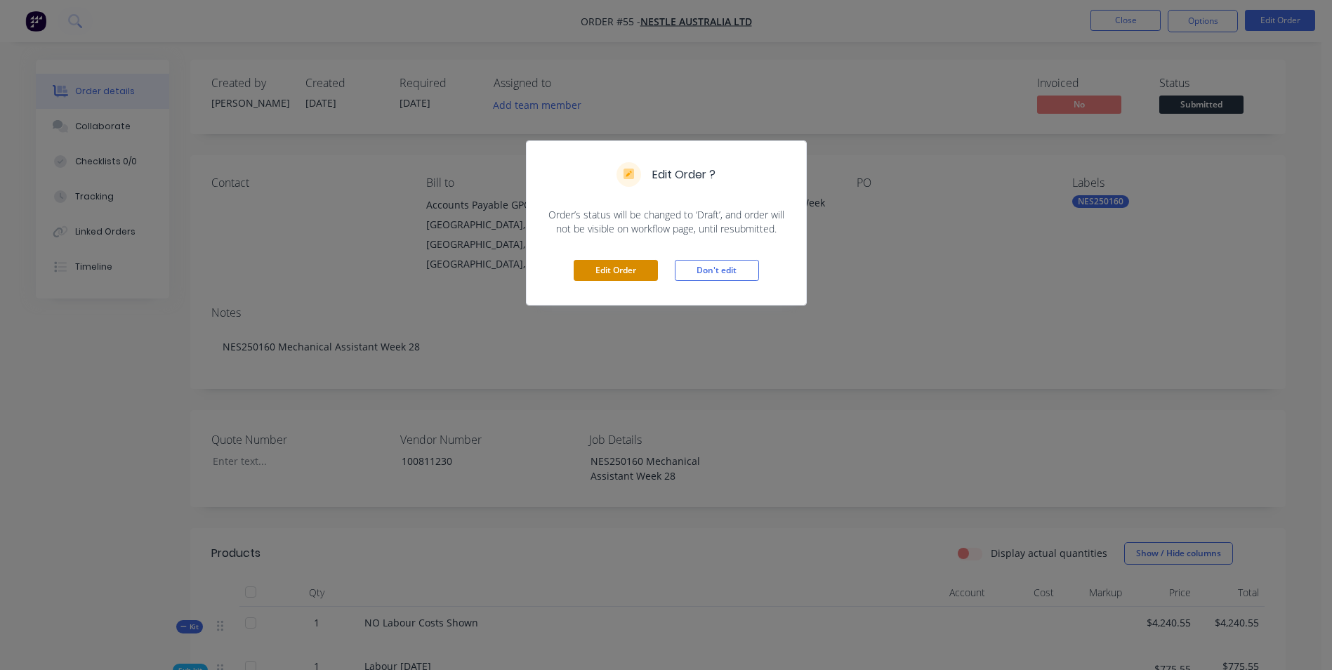
click at [640, 262] on button "Edit Order" at bounding box center [616, 270] width 84 height 21
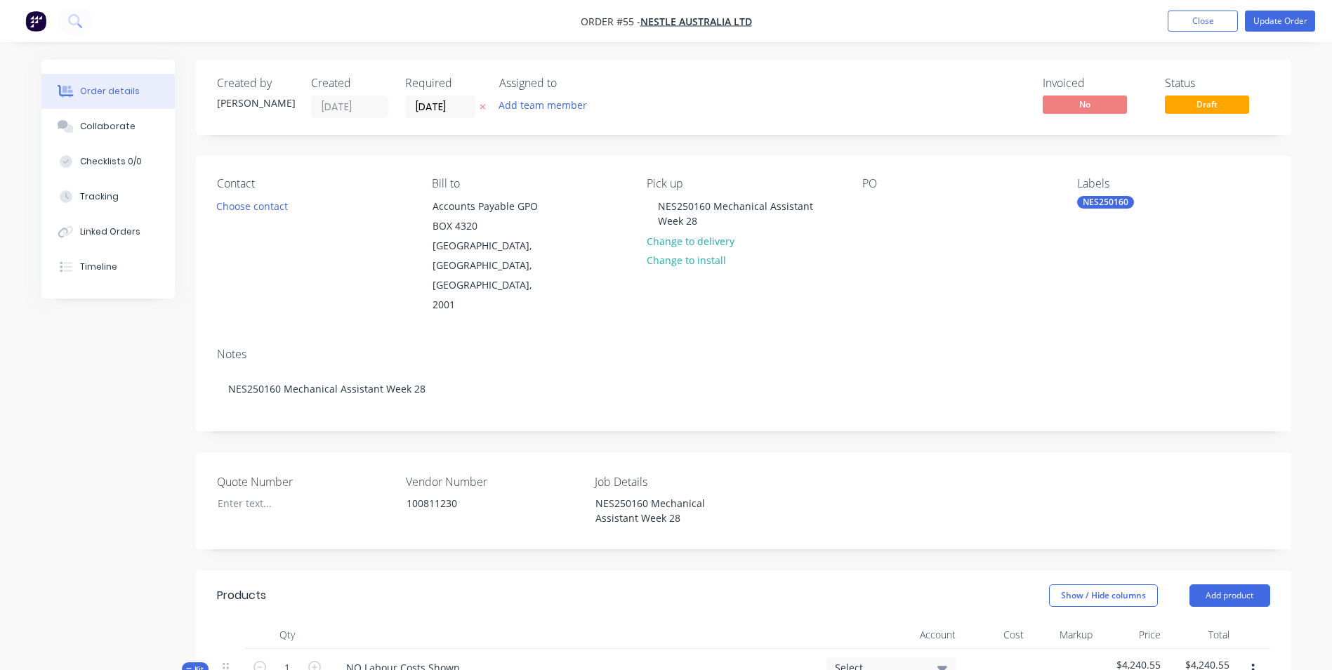
click at [914, 210] on div "PO" at bounding box center [958, 246] width 192 height 138
drag, startPoint x: 894, startPoint y: 210, endPoint x: 879, endPoint y: 210, distance: 14.7
click at [893, 210] on div "PO" at bounding box center [958, 246] width 192 height 138
click at [870, 202] on div at bounding box center [873, 206] width 22 height 20
drag, startPoint x: 714, startPoint y: 203, endPoint x: 727, endPoint y: 231, distance: 30.8
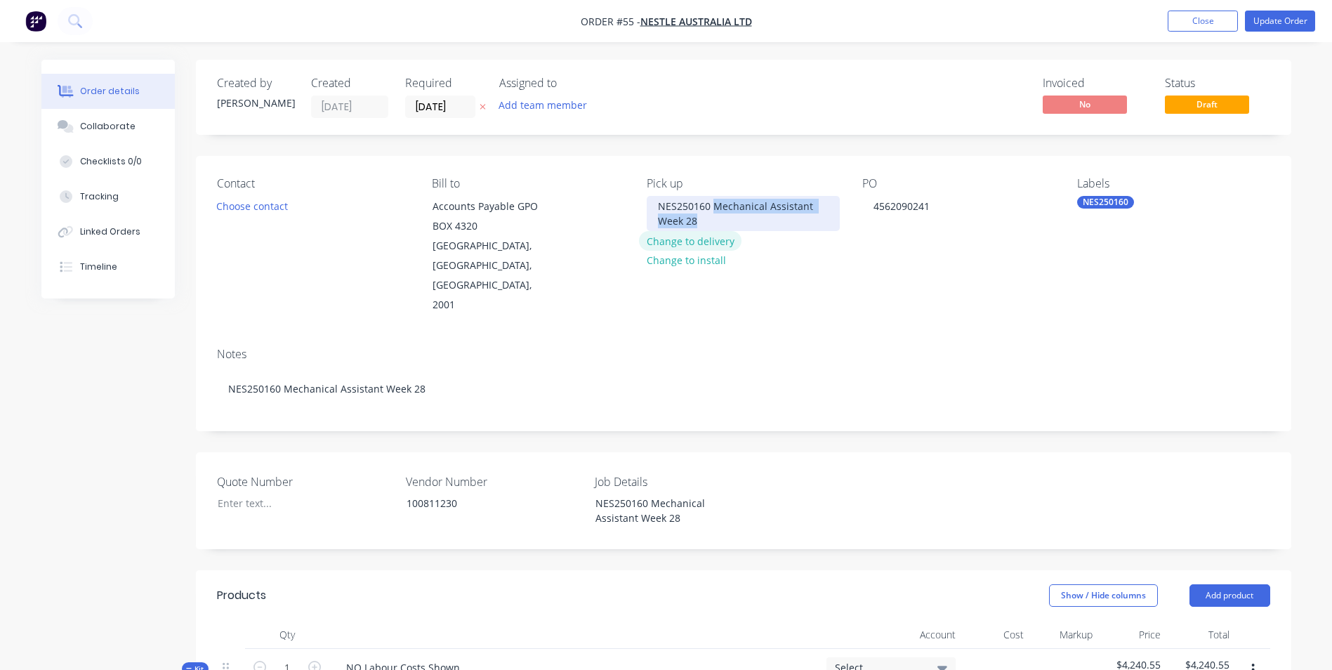
click at [727, 231] on div "Pick up NES250160 Mechanical Assistant Week 28 Change to delivery Change to ins…" at bounding box center [743, 246] width 192 height 138
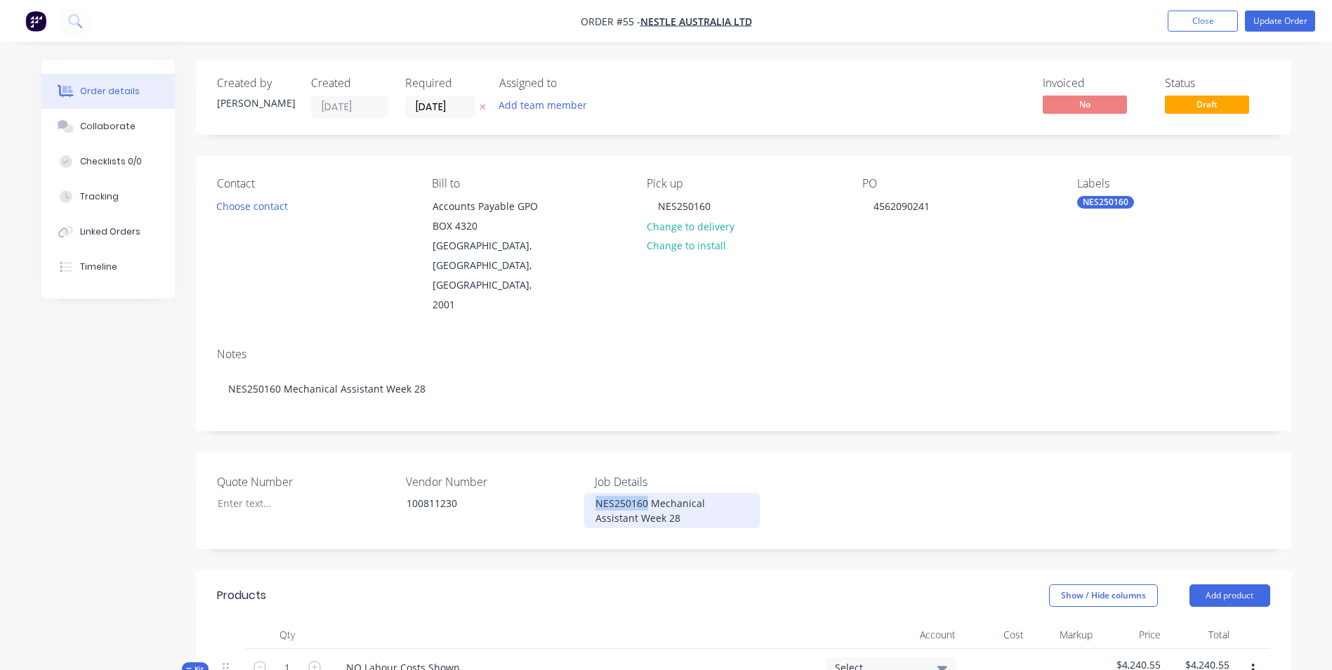
drag, startPoint x: 649, startPoint y: 462, endPoint x: 483, endPoint y: 437, distance: 167.5
click at [488, 452] on div "Quote Number Vendor Number 100811230 Job Details NES250160 Mechanical Assistant…" at bounding box center [743, 500] width 1095 height 97
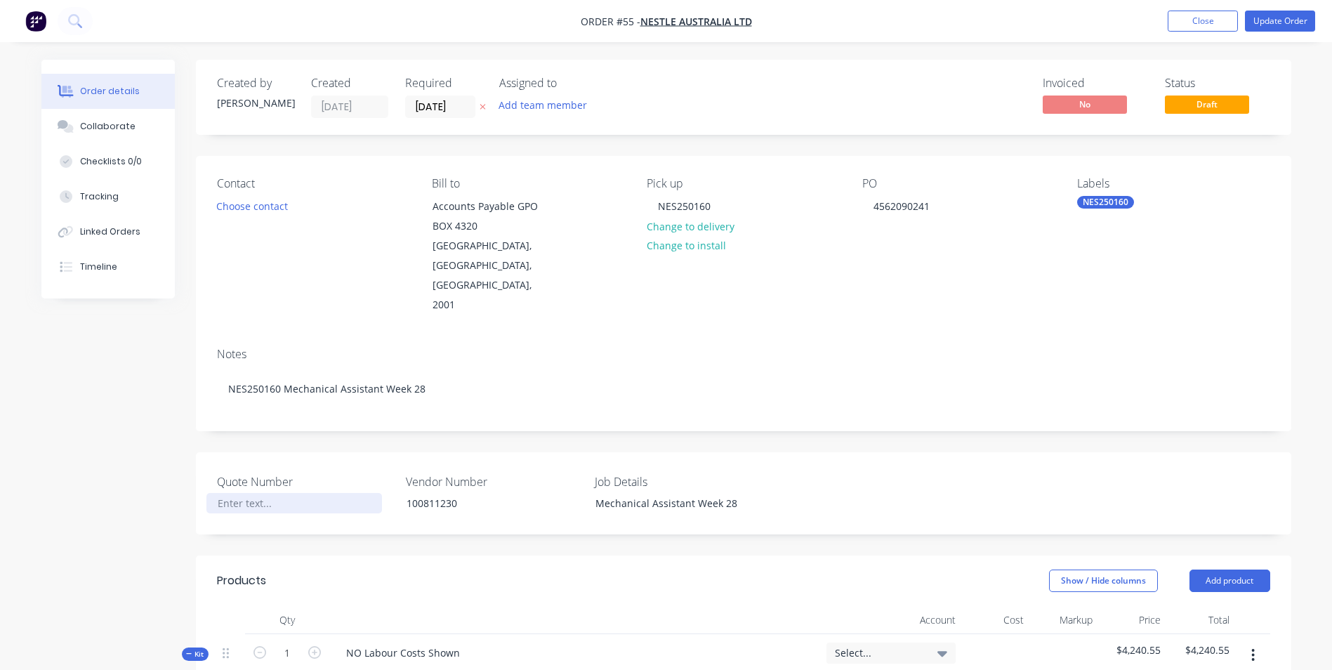
click at [275, 493] on div at bounding box center [294, 503] width 176 height 20
drag, startPoint x: 733, startPoint y: 468, endPoint x: 652, endPoint y: 473, distance: 80.9
click at [652, 493] on div "Mechanical Assistant Week 28" at bounding box center [672, 503] width 176 height 20
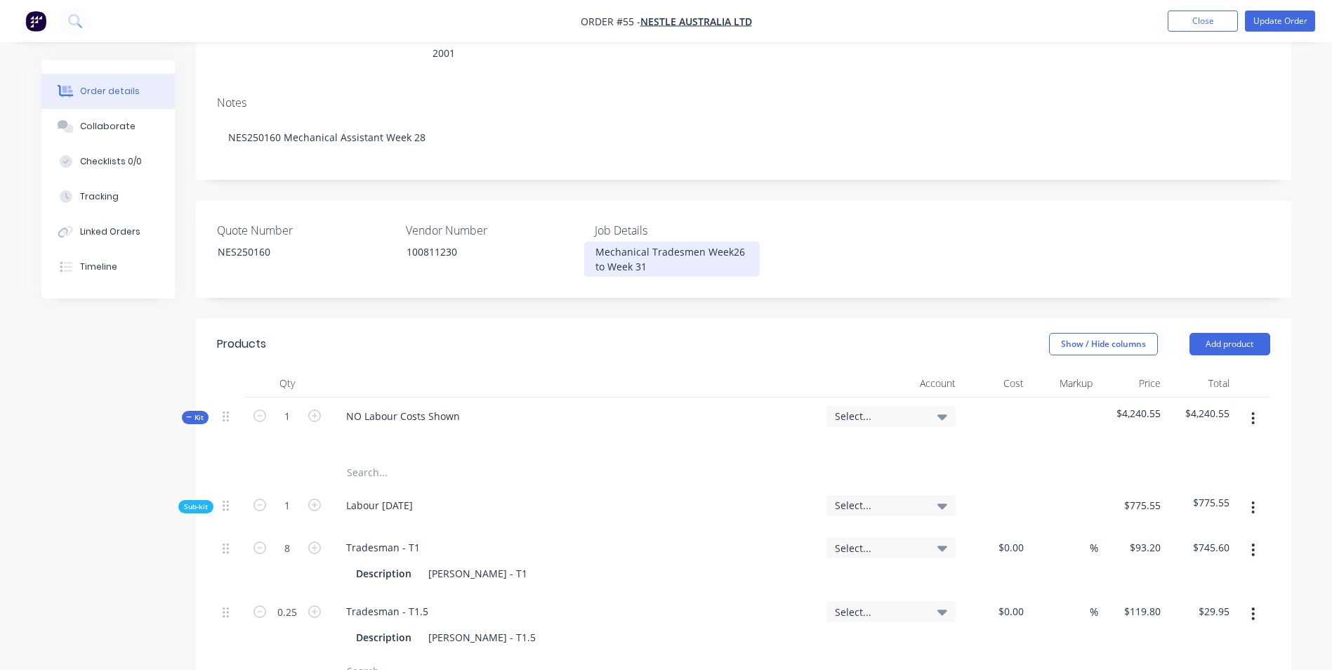
scroll to position [281, 0]
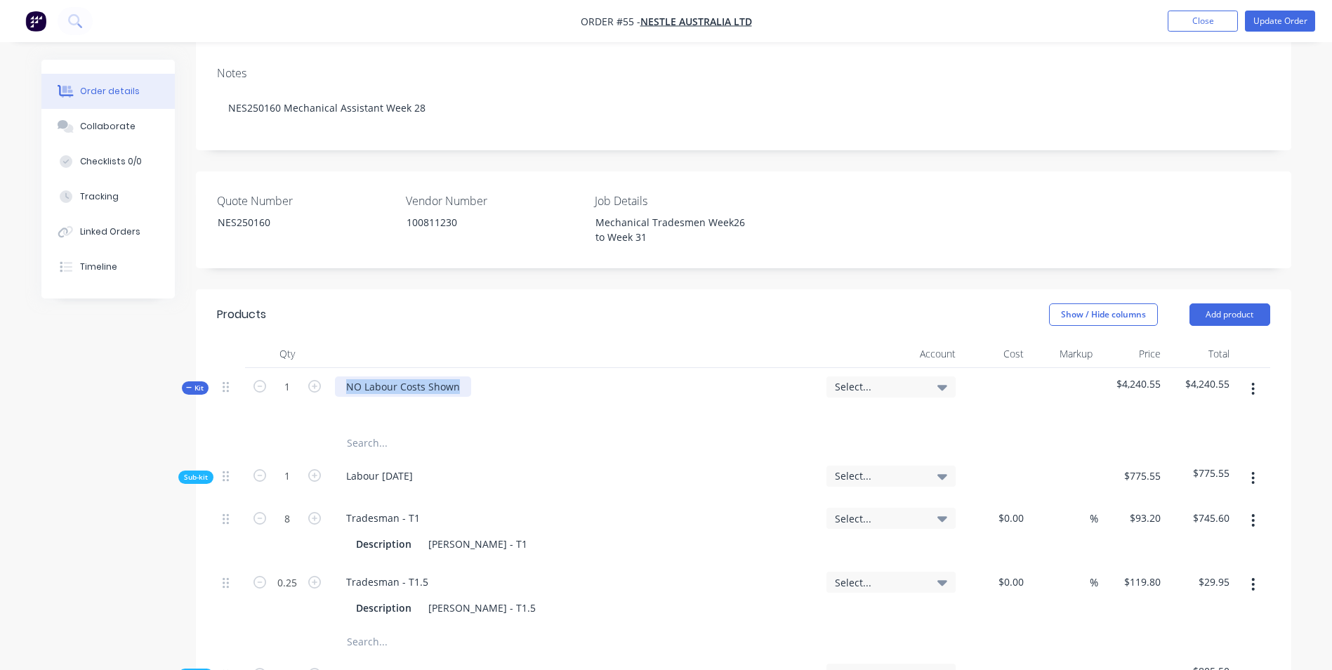
drag, startPoint x: 455, startPoint y: 345, endPoint x: 332, endPoint y: 342, distance: 122.9
click at [332, 368] on div "NO Labour Costs Shown" at bounding box center [574, 398] width 491 height 61
click at [383, 429] on input "text" at bounding box center [486, 443] width 281 height 28
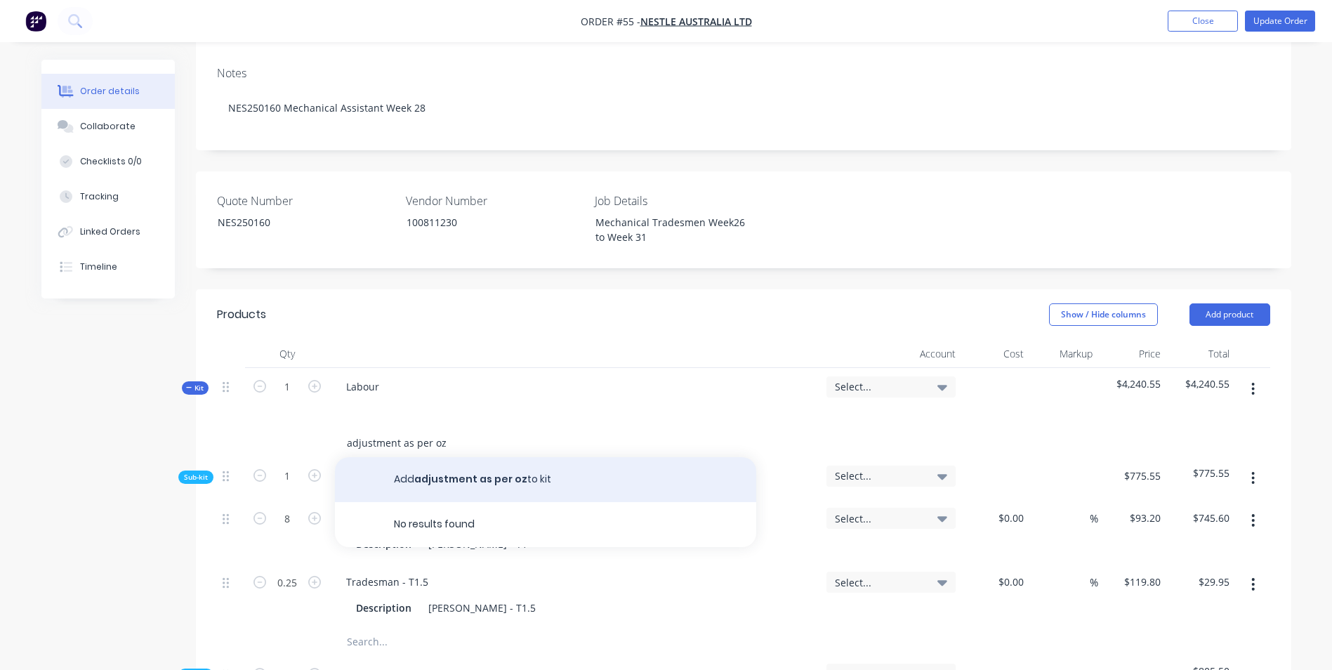
type input "adjustment as per oz"
click at [428, 457] on button "Add adjustment as per oz to kit" at bounding box center [545, 479] width 421 height 45
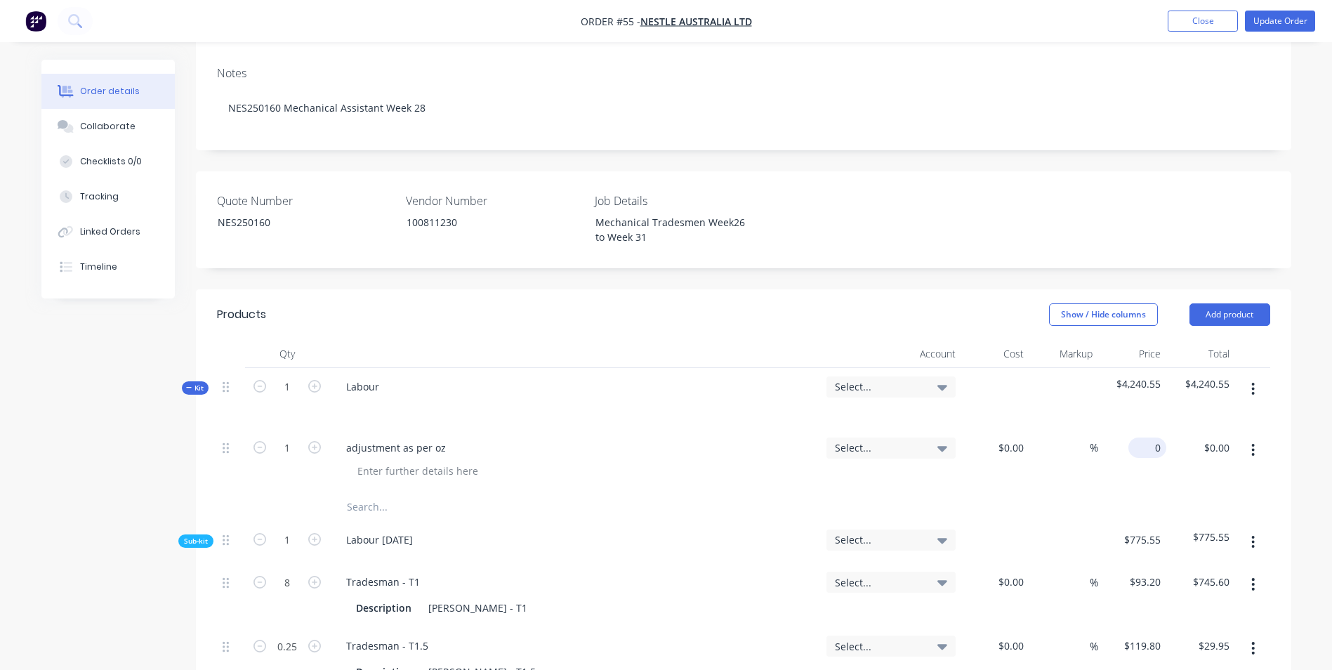
click at [1153, 437] on input "0" at bounding box center [1150, 447] width 32 height 20
type input "$986.95"
click at [1275, 19] on button "Update Order" at bounding box center [1280, 21] width 70 height 21
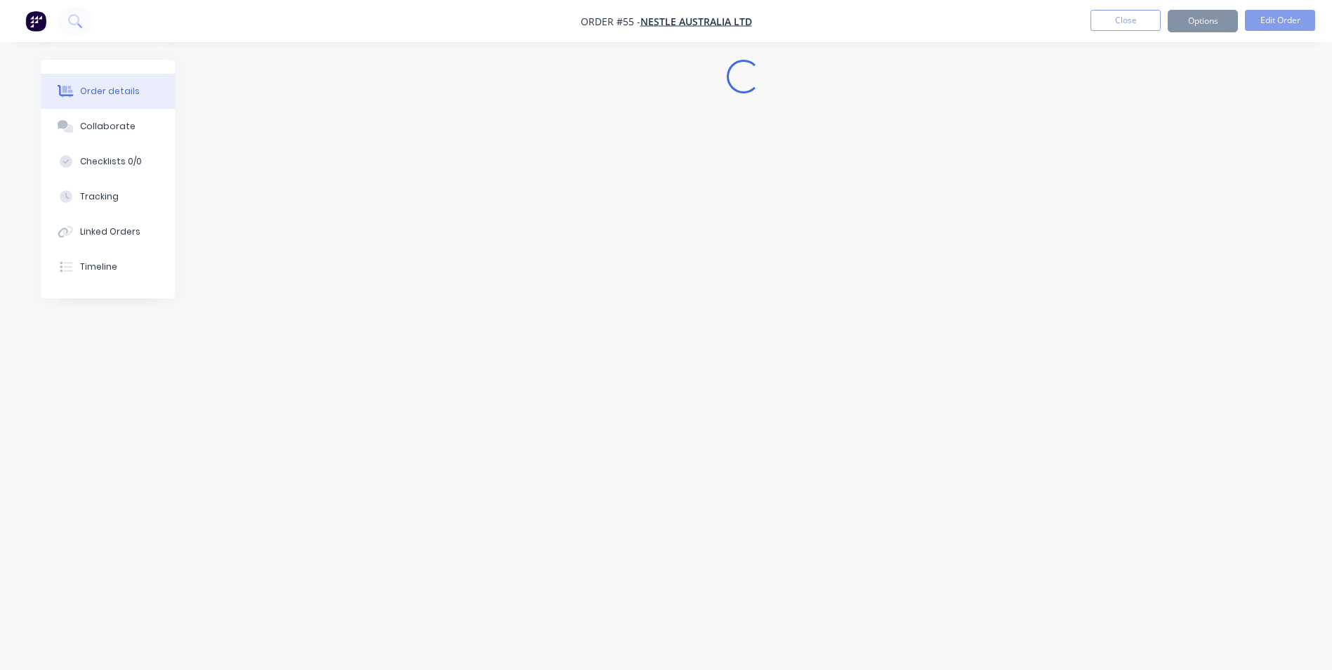
scroll to position [0, 0]
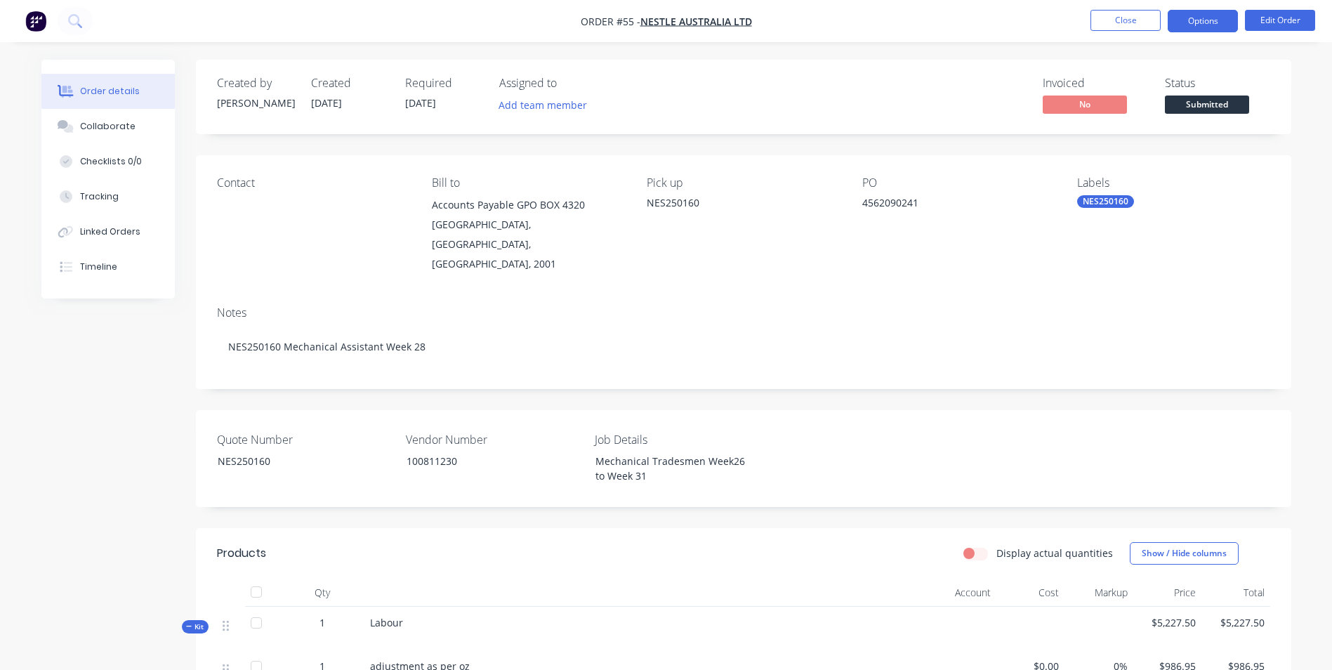
click at [1188, 14] on button "Options" at bounding box center [1203, 21] width 70 height 22
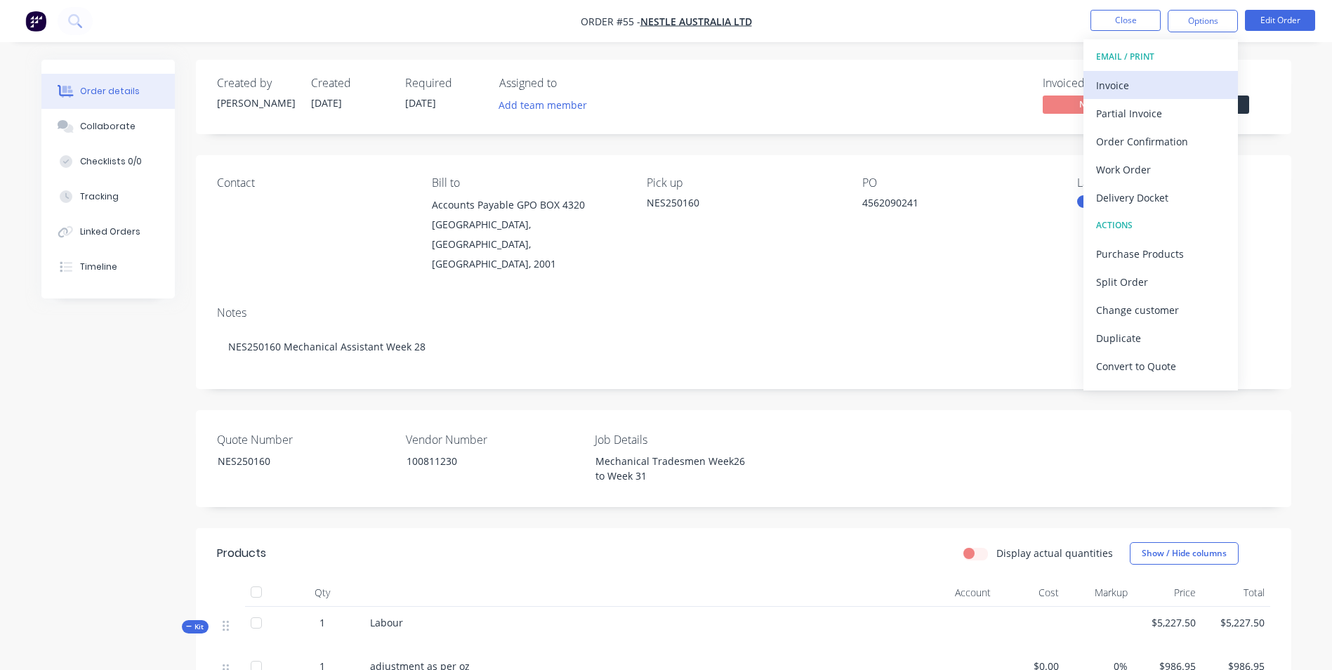
click at [1163, 88] on div "Invoice" at bounding box center [1160, 85] width 129 height 20
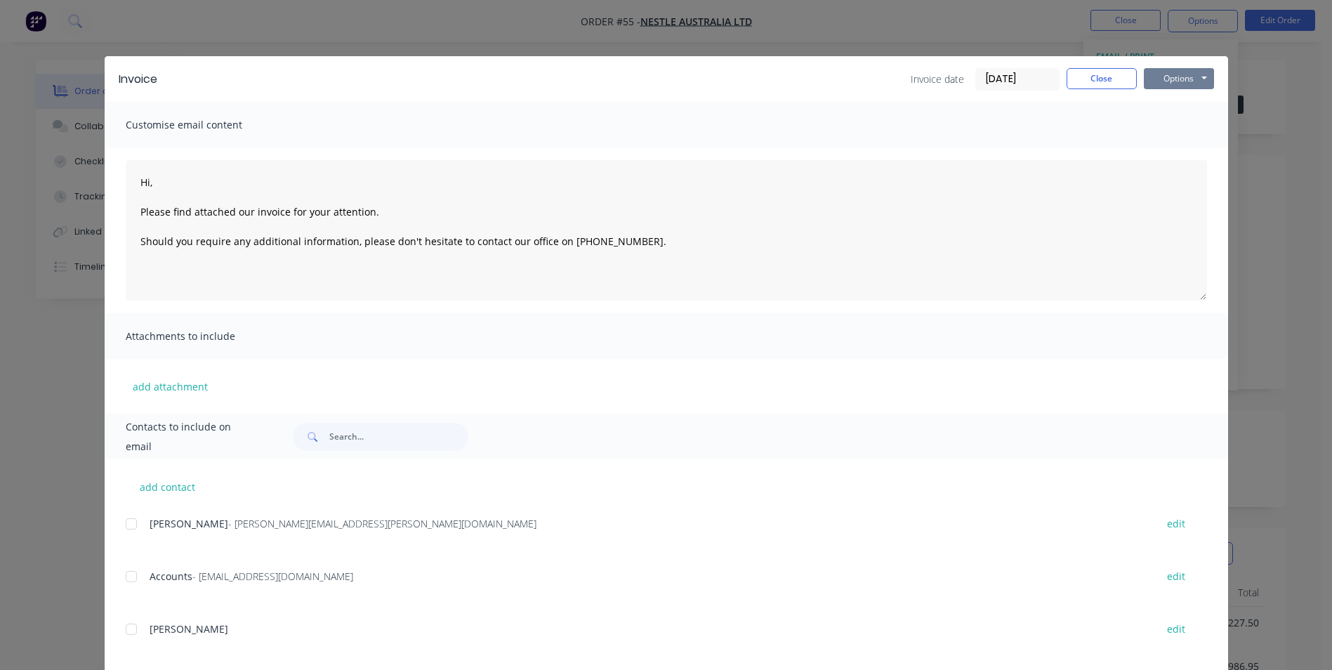
click at [1161, 85] on button "Options" at bounding box center [1179, 78] width 70 height 21
click at [1169, 104] on button "Preview" at bounding box center [1189, 103] width 90 height 23
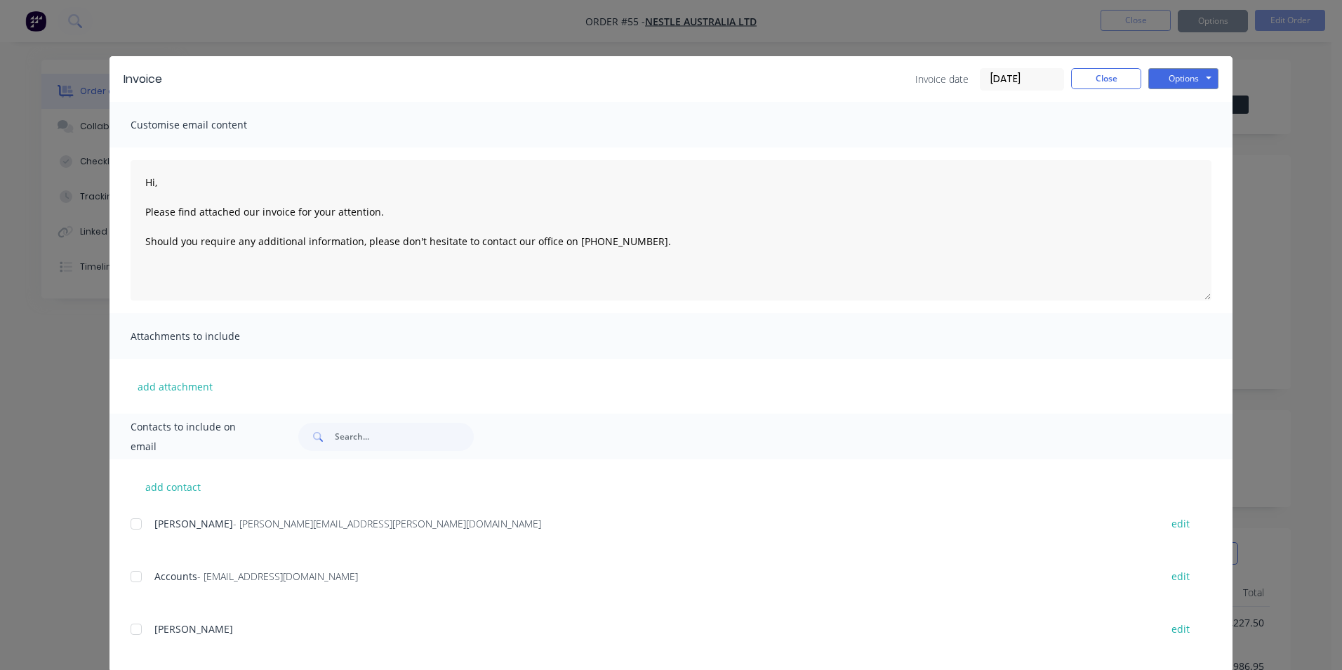
type textarea "Hi, Please find attached our invoice for your attention. Should you require any…"
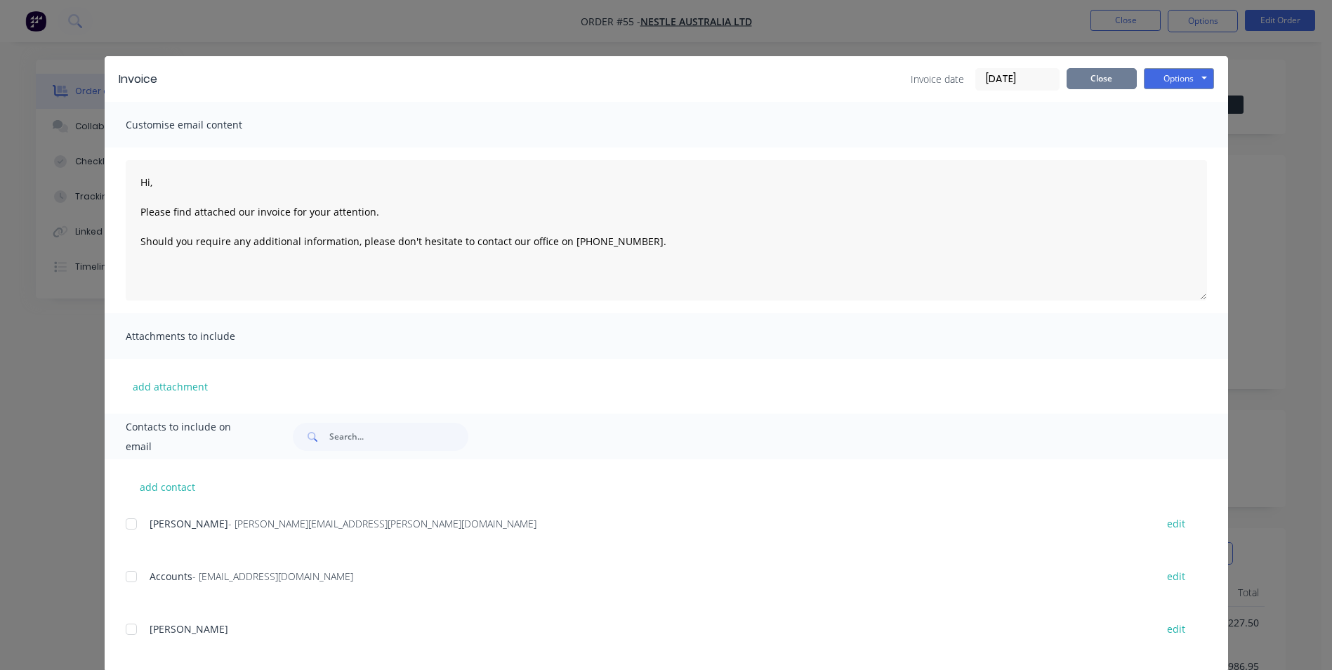
drag, startPoint x: 1115, startPoint y: 75, endPoint x: 1275, endPoint y: 55, distance: 161.3
click at [1115, 76] on button "Close" at bounding box center [1102, 78] width 70 height 21
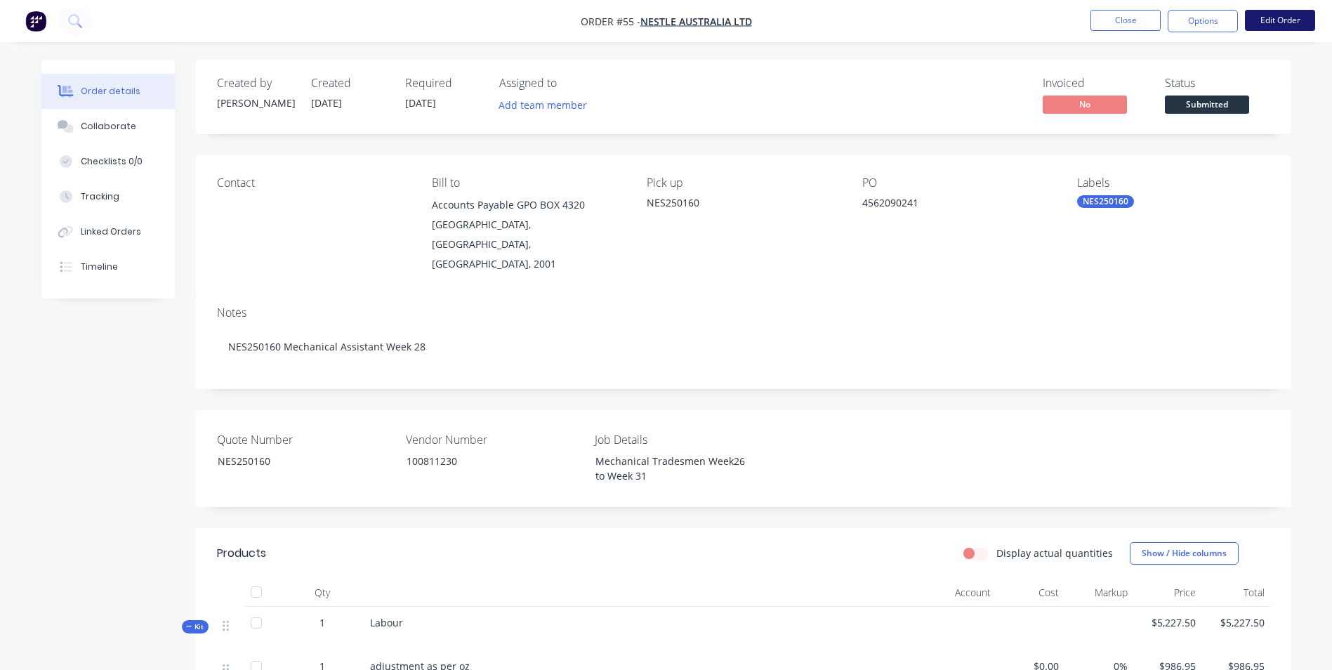
click at [1272, 18] on button "Edit Order" at bounding box center [1280, 20] width 70 height 21
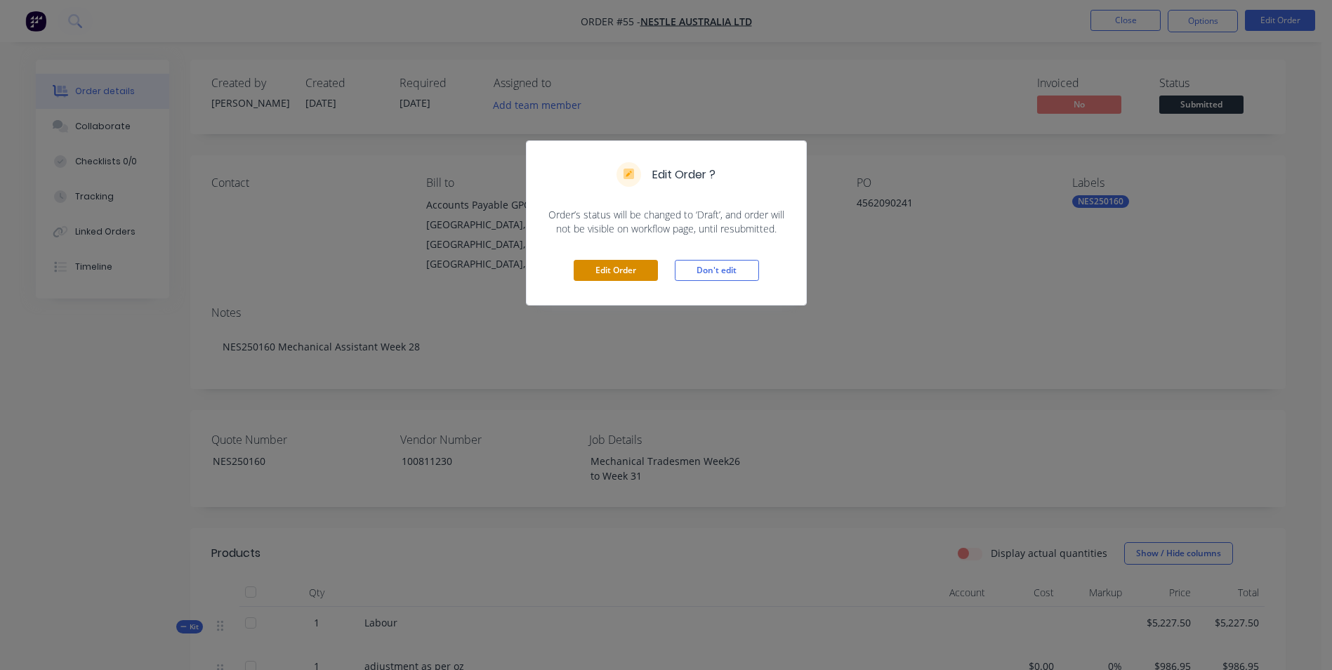
click at [581, 270] on button "Edit Order" at bounding box center [616, 270] width 84 height 21
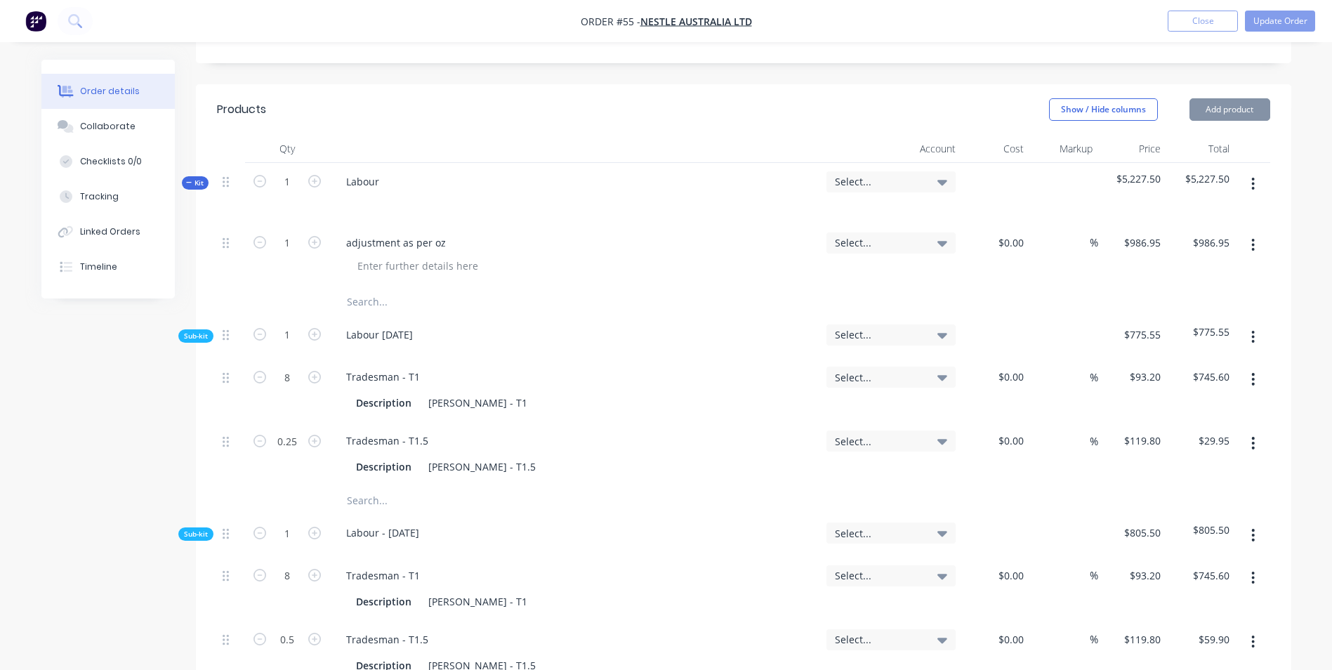
scroll to position [491, 0]
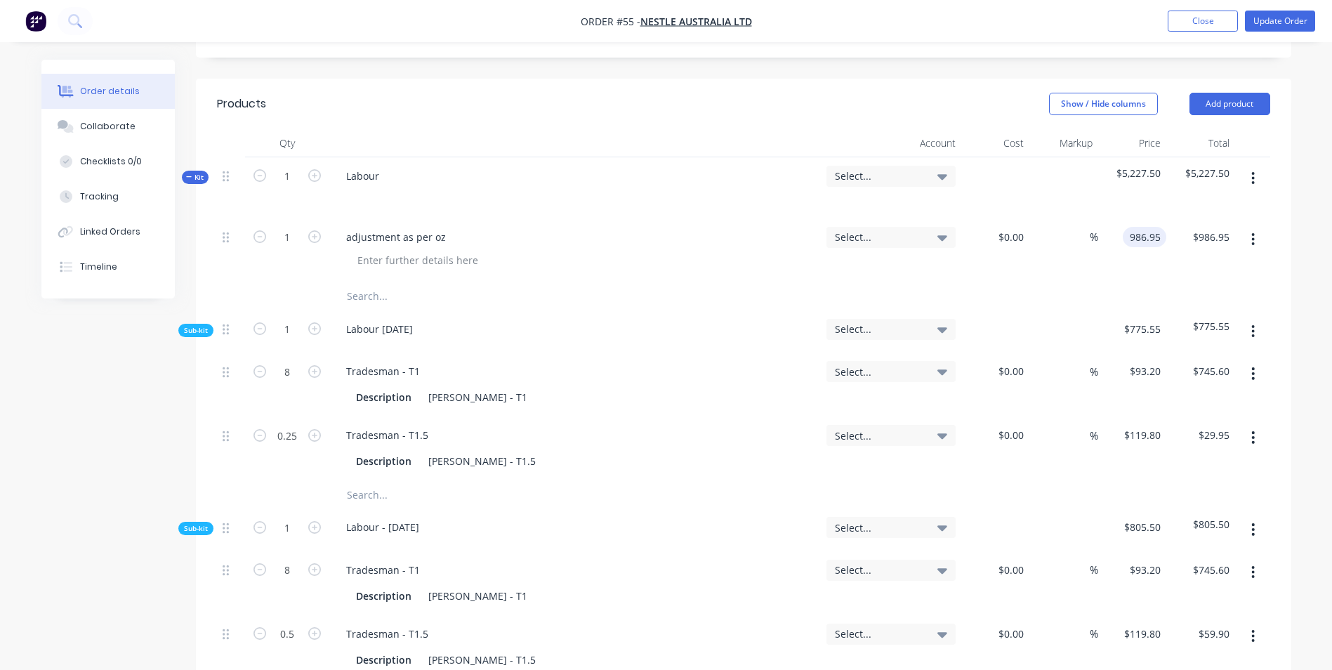
drag, startPoint x: 1124, startPoint y: 201, endPoint x: 1212, endPoint y: 213, distance: 88.6
click at [1212, 218] on div "1 adjustment as per oz Select... $0.00 $0.00 % 986.95 986.95 $986.95 $986.95" at bounding box center [743, 250] width 1053 height 64
type input "$0.00"
click at [1208, 238] on div "$0.00 $0.00" at bounding box center [1200, 250] width 69 height 64
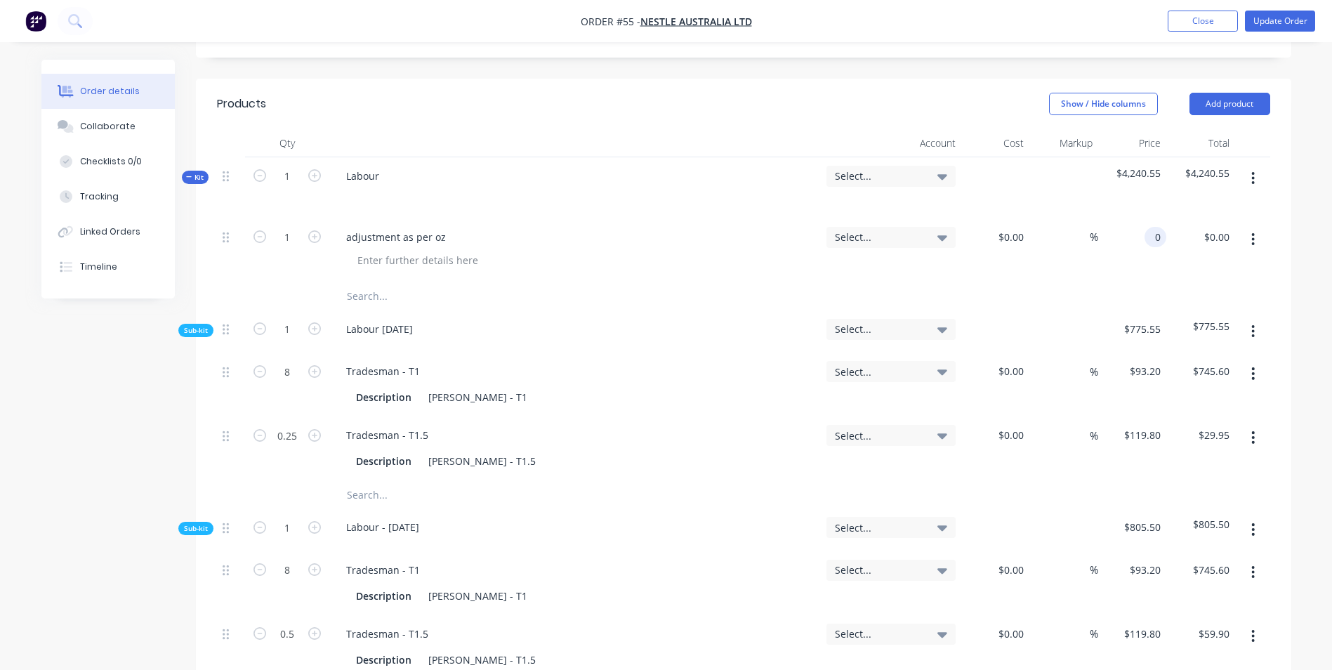
click at [1134, 218] on div "0 0" at bounding box center [1132, 250] width 69 height 64
type input "$1,036.95"
click at [1141, 226] on div "$1,036.95 $1,036.95" at bounding box center [1132, 250] width 69 height 64
click at [1298, 15] on button "Update Order" at bounding box center [1280, 21] width 70 height 21
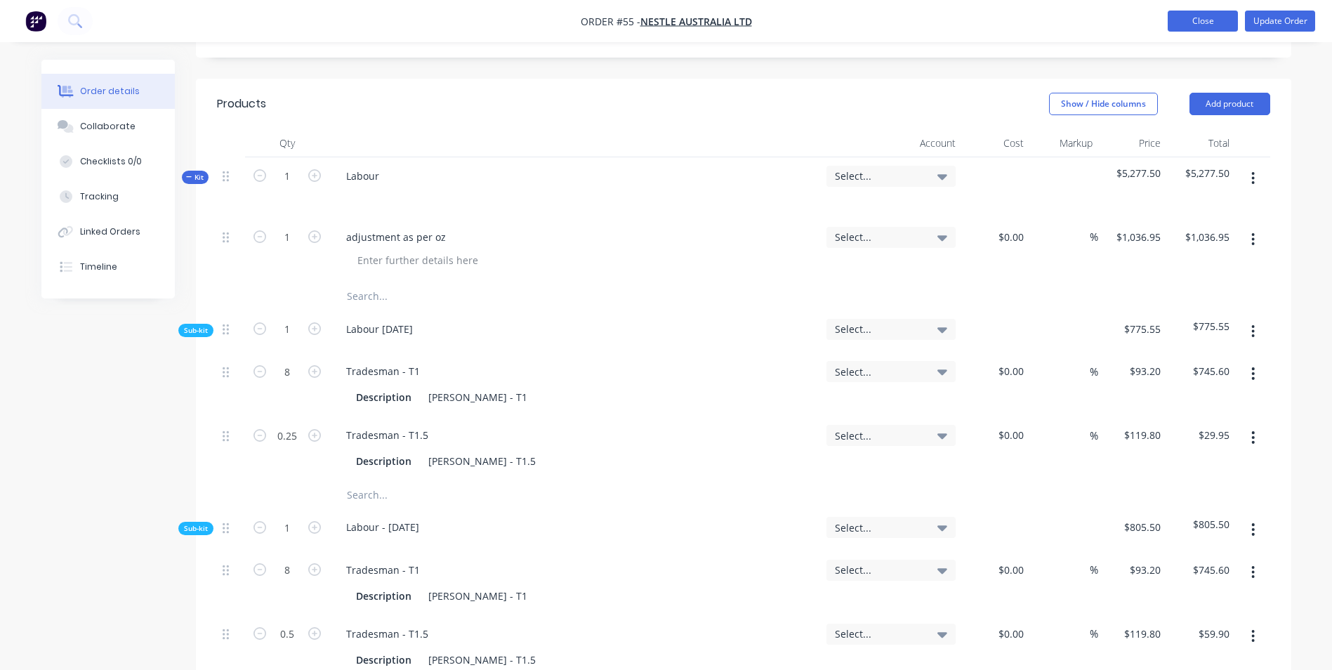
scroll to position [0, 0]
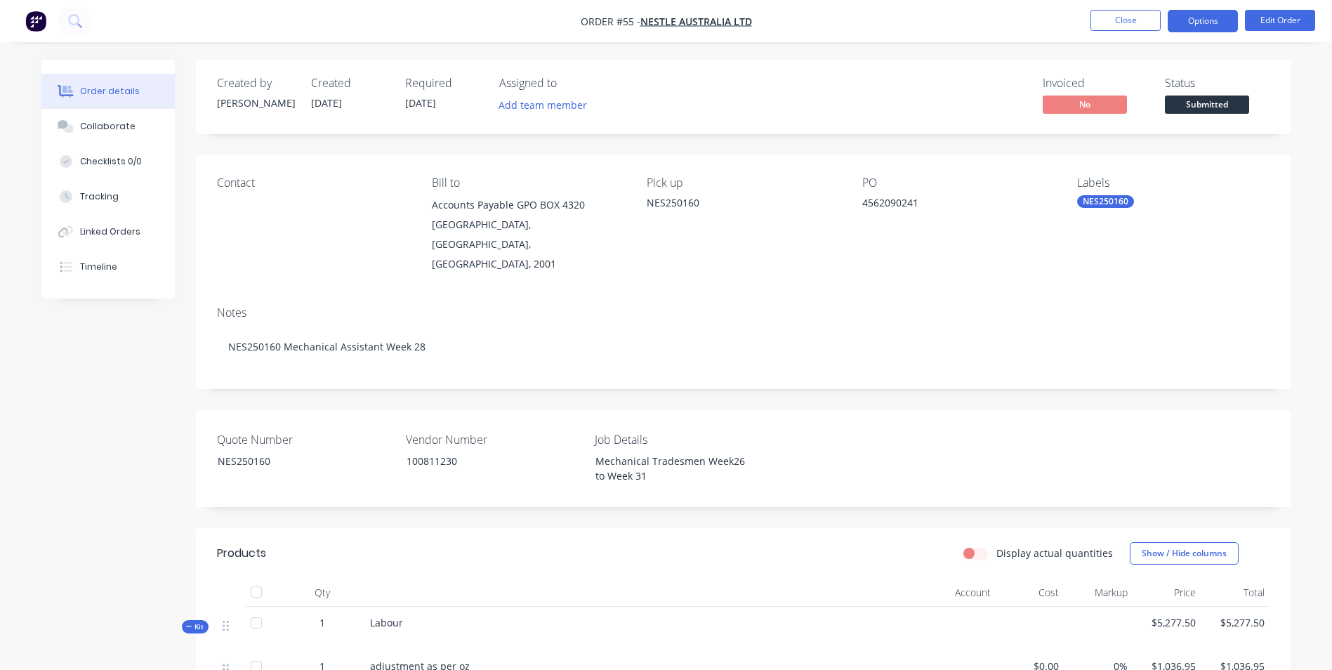
click at [1220, 27] on button "Options" at bounding box center [1203, 21] width 70 height 22
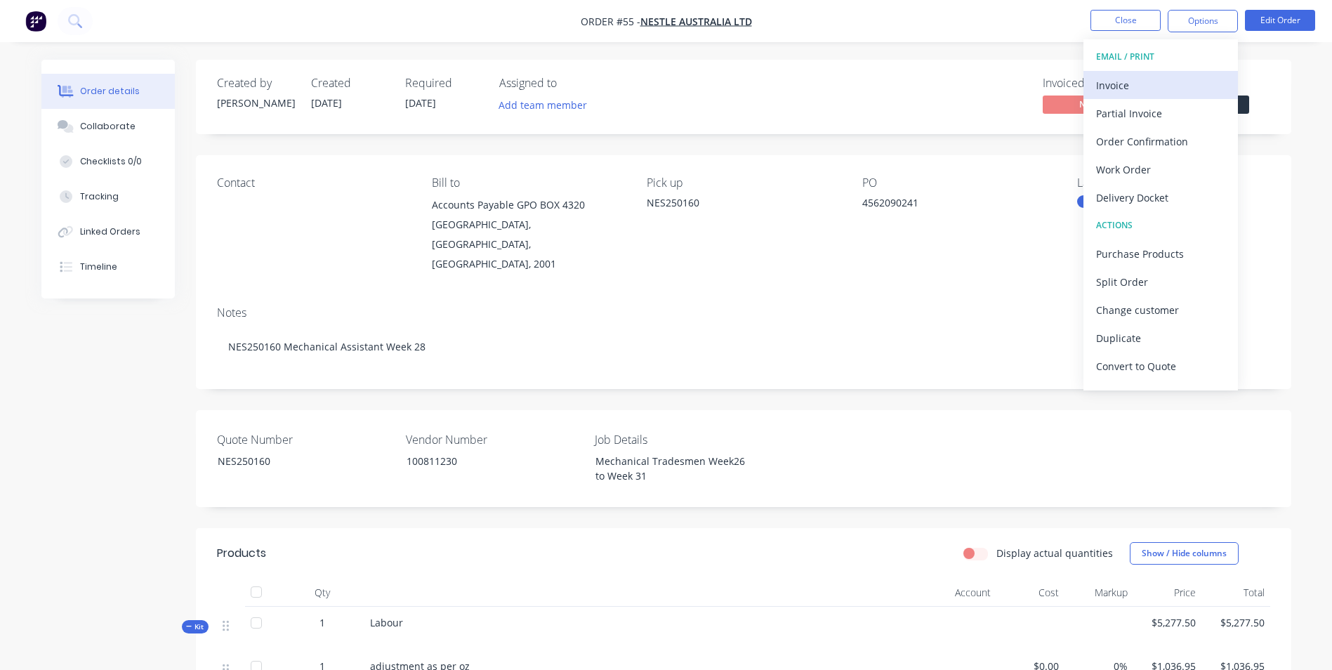
click at [1182, 96] on button "Invoice" at bounding box center [1160, 85] width 154 height 28
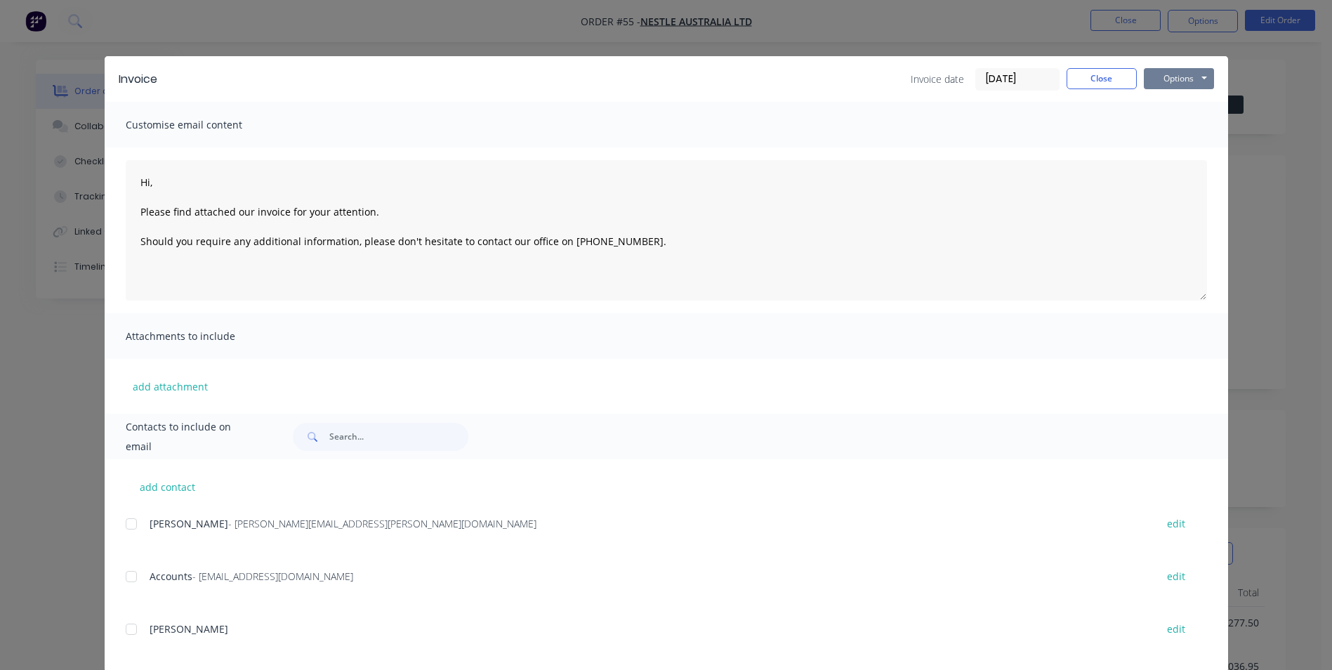
click at [1180, 79] on button "Options" at bounding box center [1179, 78] width 70 height 21
click at [1183, 110] on button "Preview" at bounding box center [1189, 103] width 90 height 23
click at [1170, 74] on button "Options" at bounding box center [1179, 78] width 70 height 21
click at [1181, 121] on button "Print" at bounding box center [1189, 126] width 90 height 23
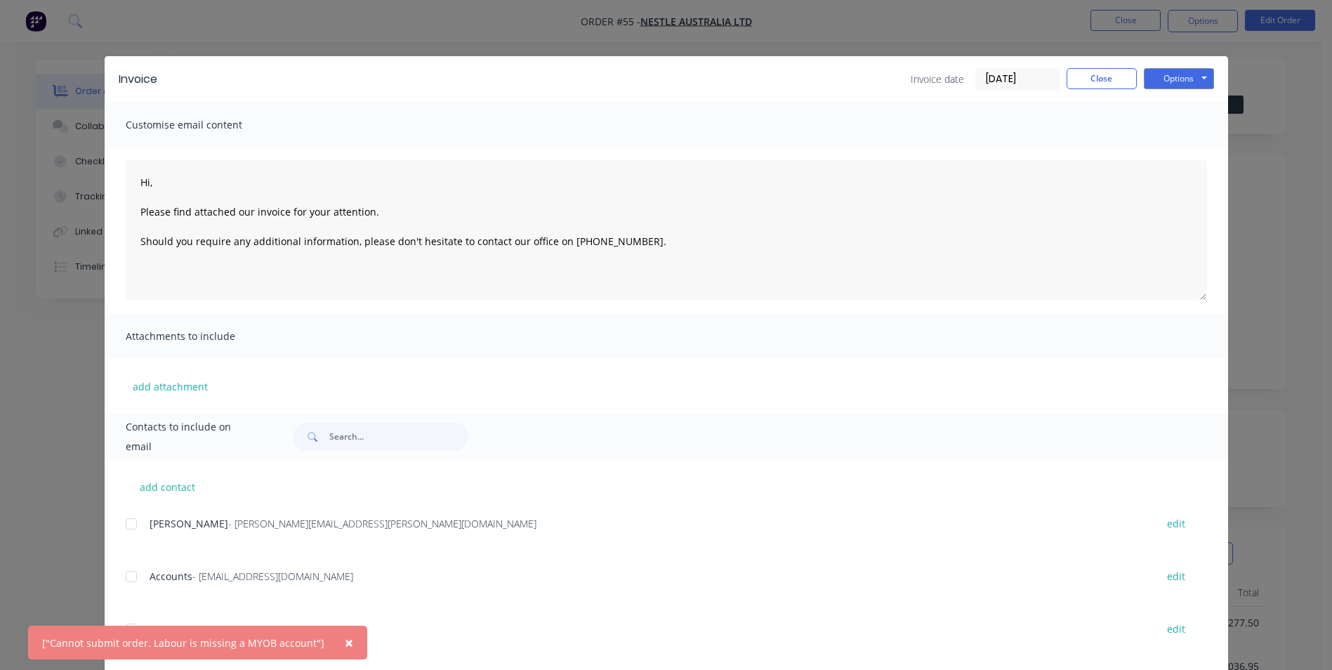
click at [345, 640] on span "×" at bounding box center [349, 643] width 8 height 20
type textarea "Hi, Please find attached our invoice for your attention. Should you require any…"
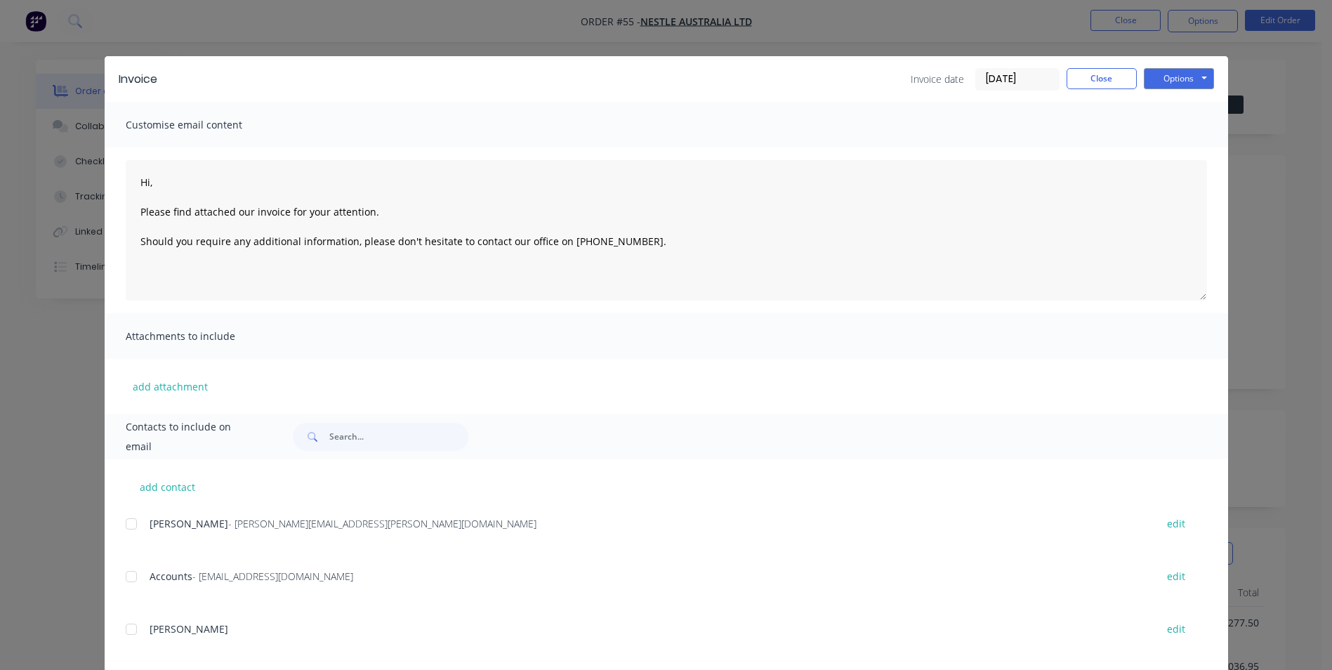
click at [1100, 90] on div "Invoice date [DATE] Close Options Preview Print Email" at bounding box center [1062, 79] width 303 height 22
click at [1100, 77] on button "Close" at bounding box center [1102, 78] width 70 height 21
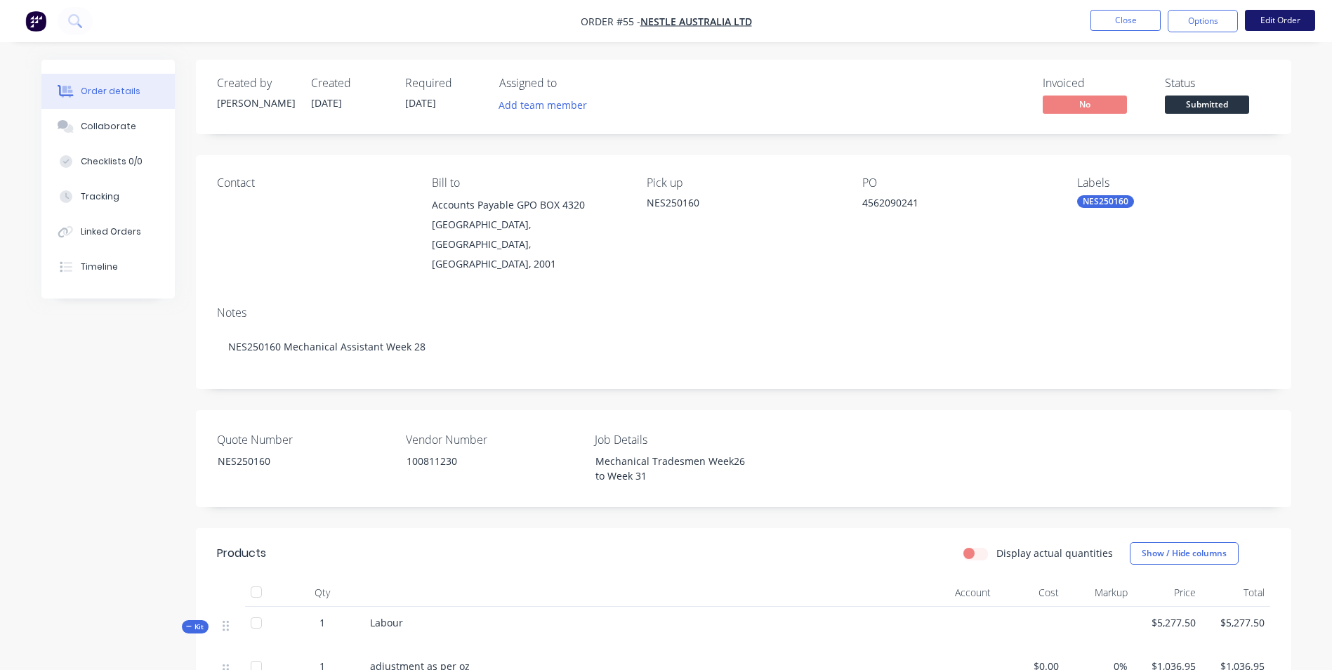
click at [1279, 22] on button "Edit Order" at bounding box center [1280, 20] width 70 height 21
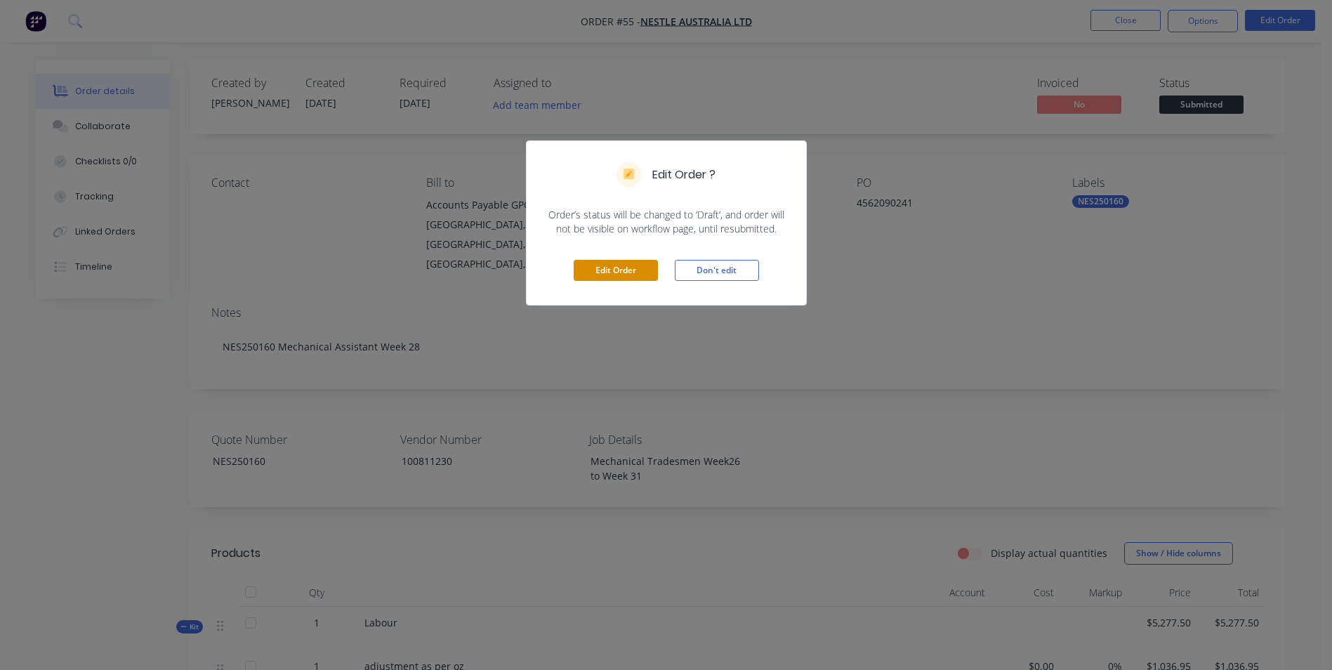
click at [636, 271] on button "Edit Order" at bounding box center [616, 270] width 84 height 21
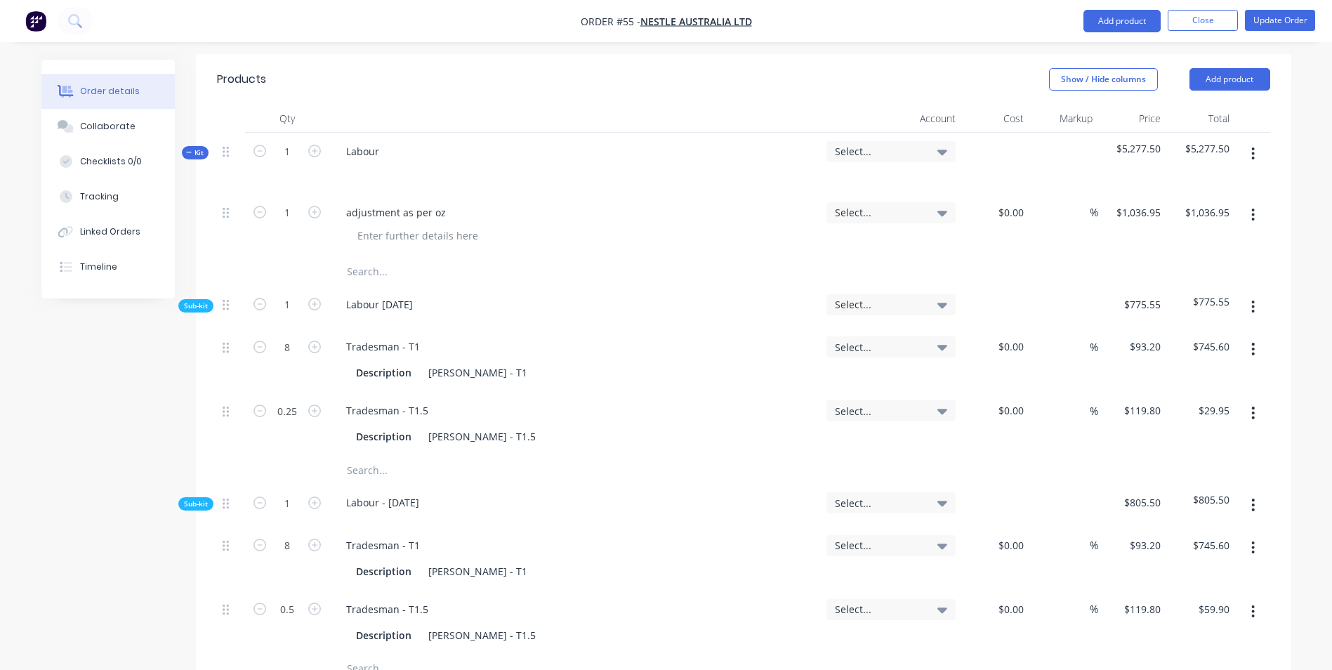
scroll to position [562, 0]
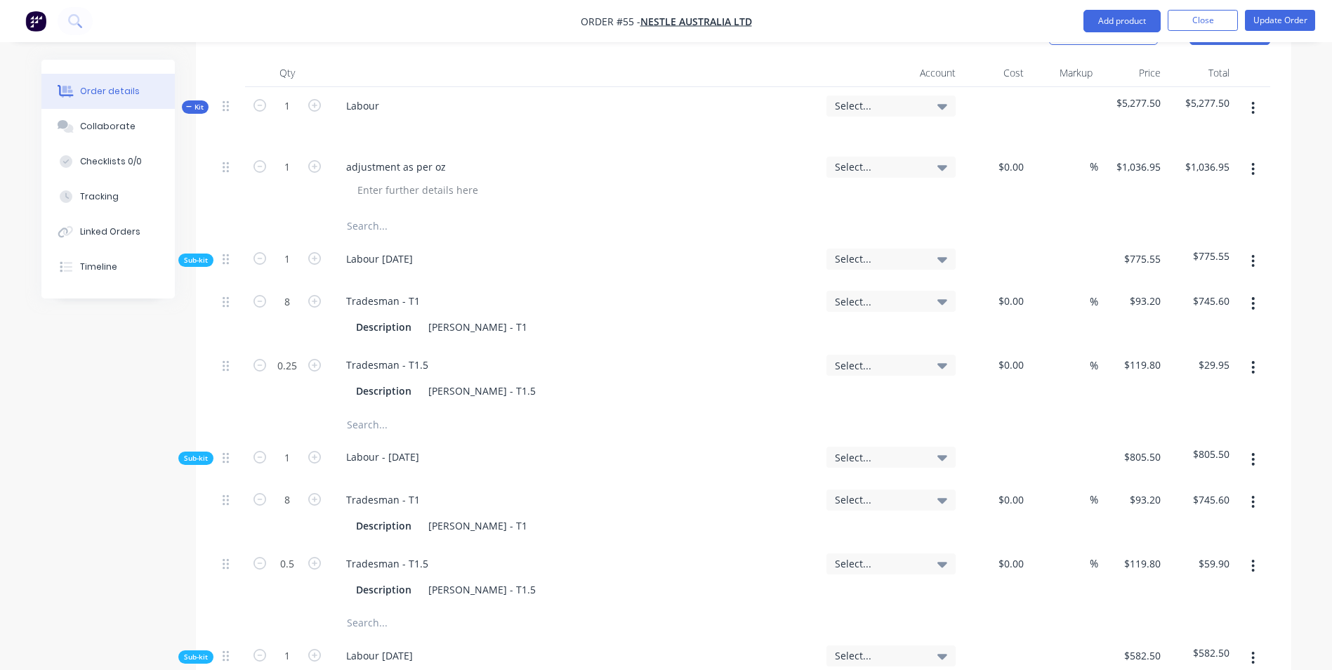
click at [859, 98] on span "Select..." at bounding box center [879, 105] width 88 height 15
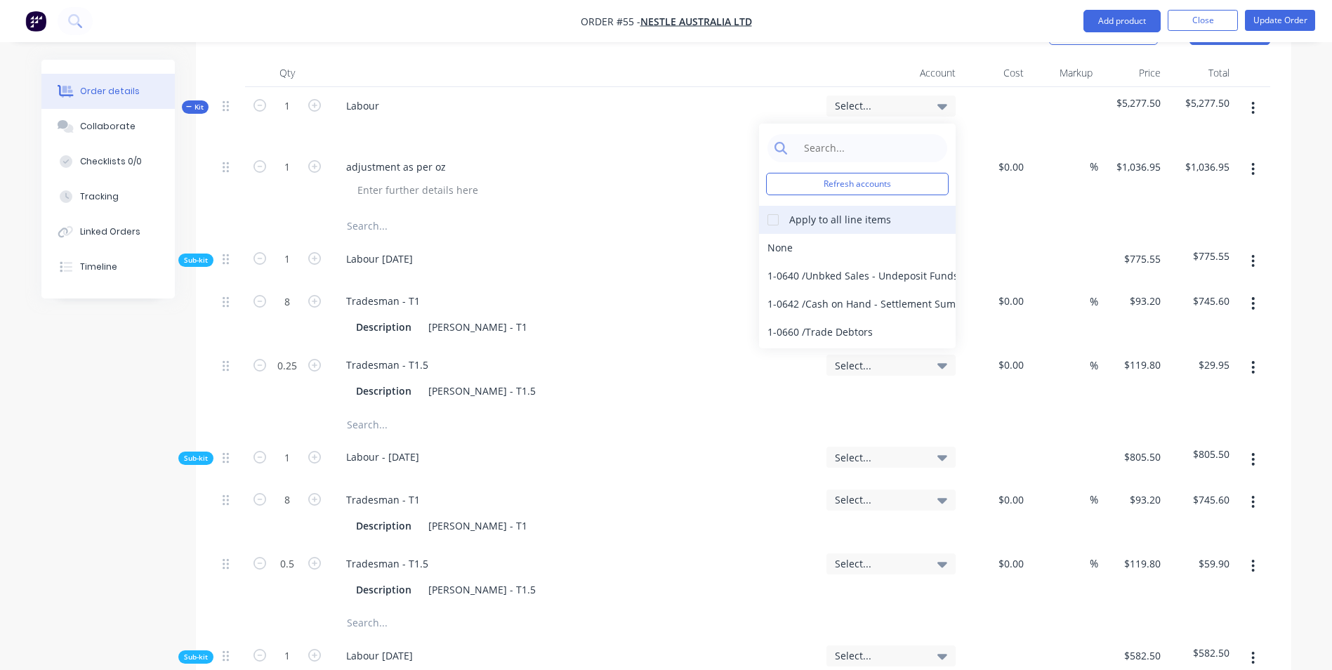
click at [770, 206] on div at bounding box center [773, 220] width 28 height 28
click at [815, 134] on input at bounding box center [868, 148] width 144 height 28
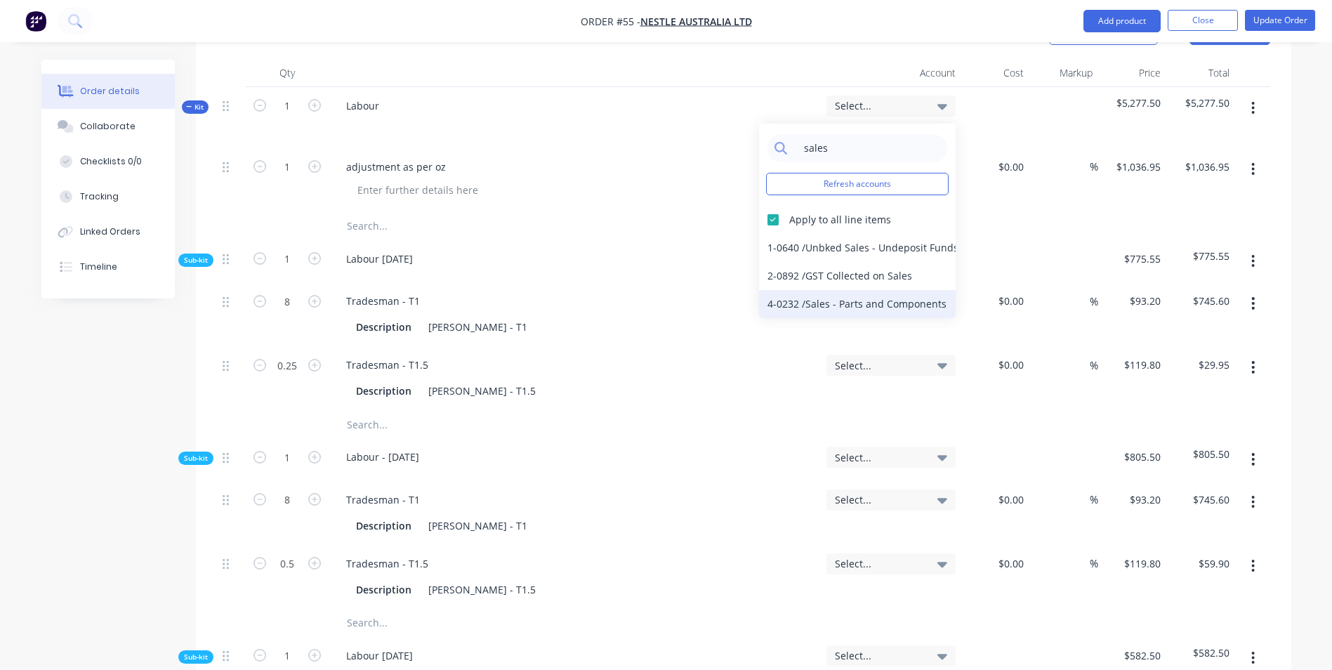
type input "sales"
click at [855, 290] on div "4-0232 / Sales - Parts and Components" at bounding box center [857, 304] width 197 height 28
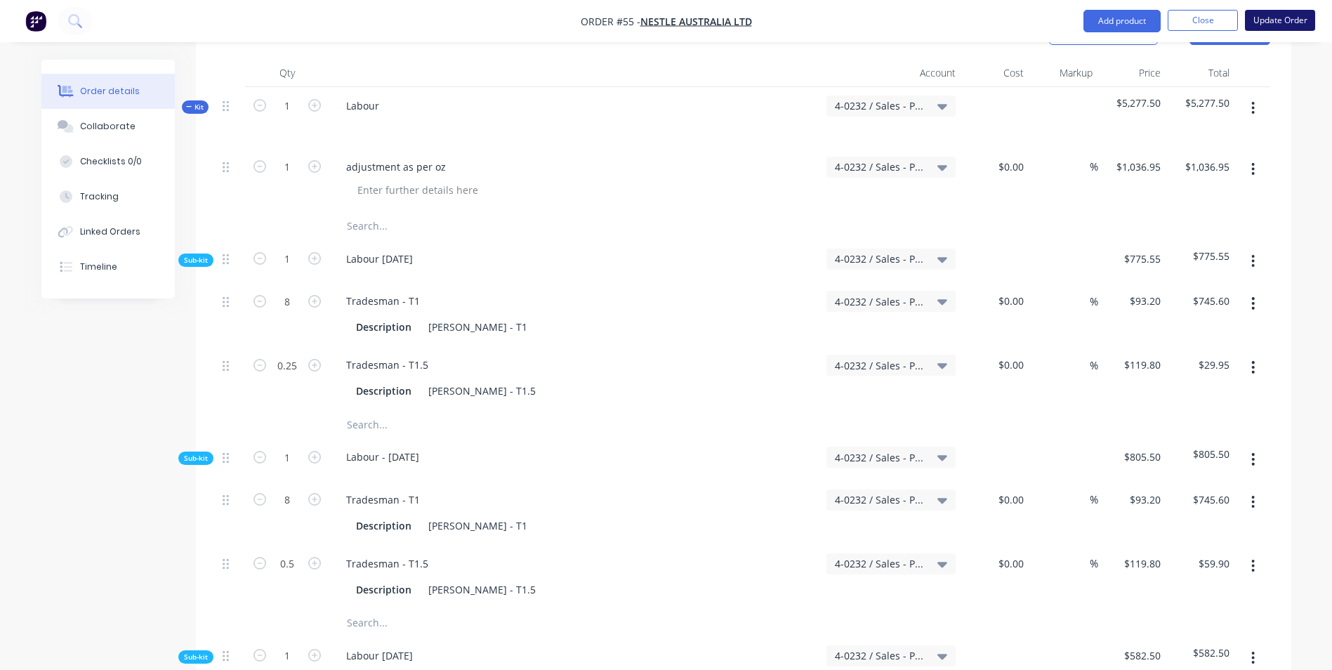
click at [1284, 22] on button "Update Order" at bounding box center [1280, 20] width 70 height 21
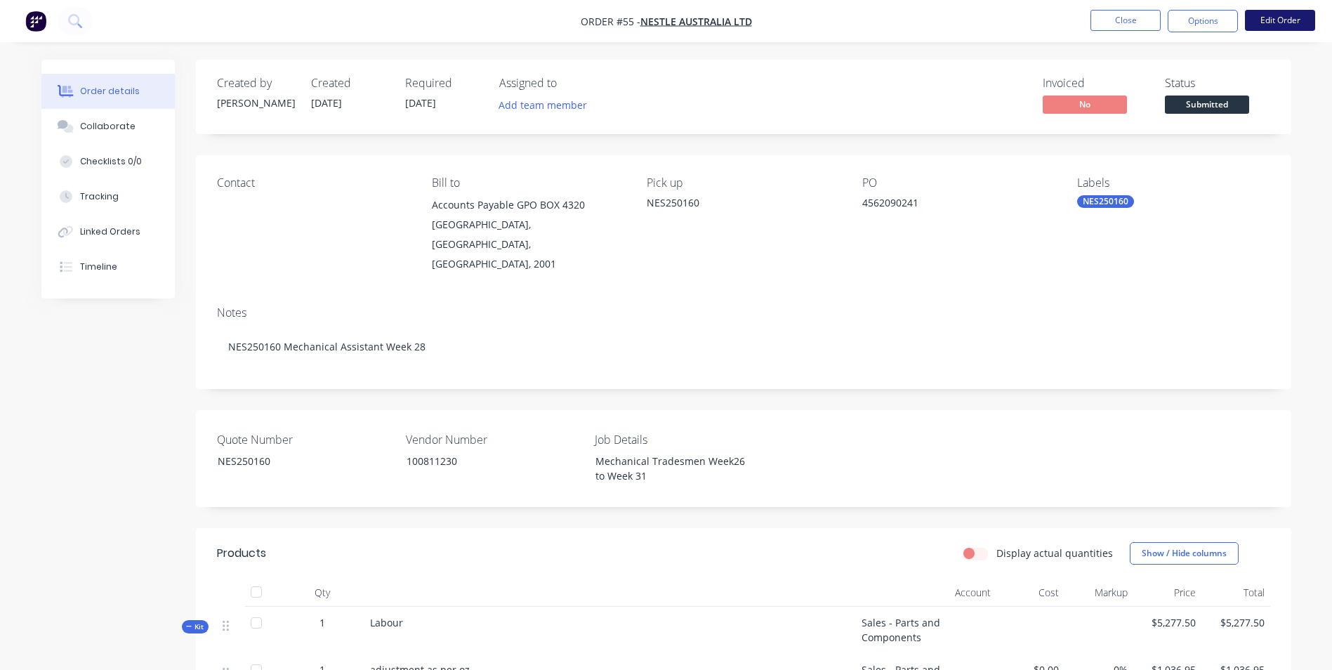
click at [1269, 18] on button "Edit Order" at bounding box center [1280, 20] width 70 height 21
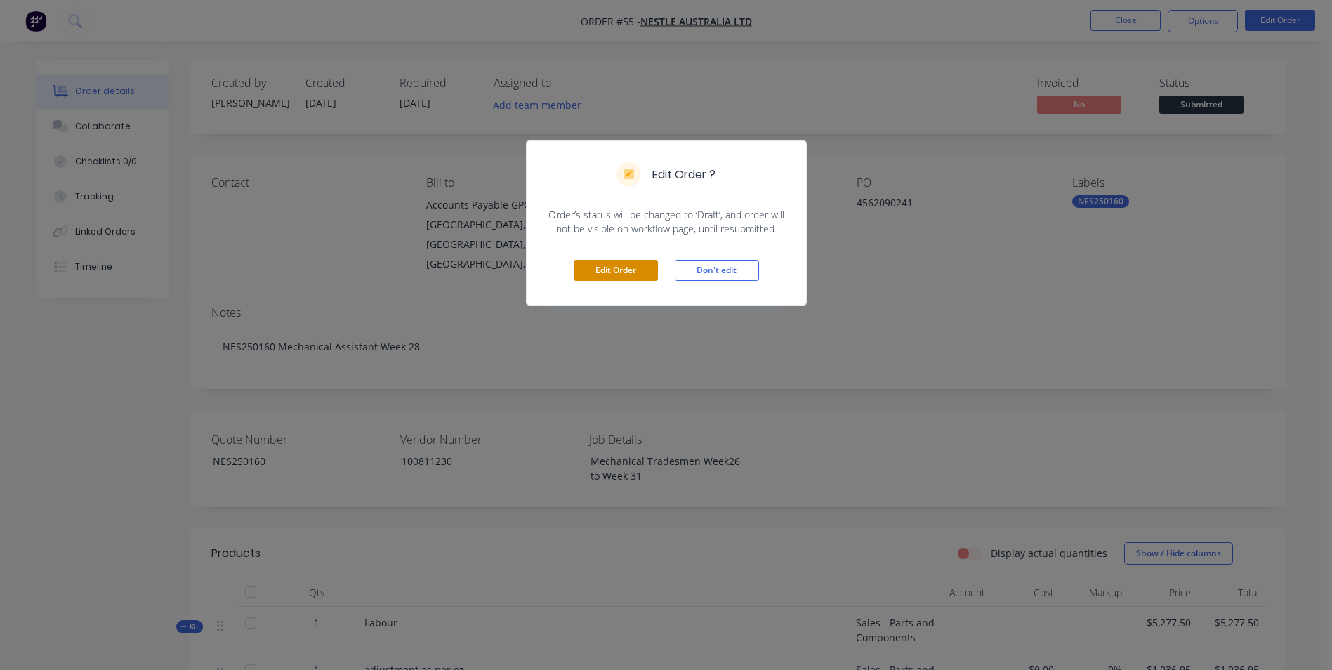
click at [623, 267] on button "Edit Order" at bounding box center [616, 270] width 84 height 21
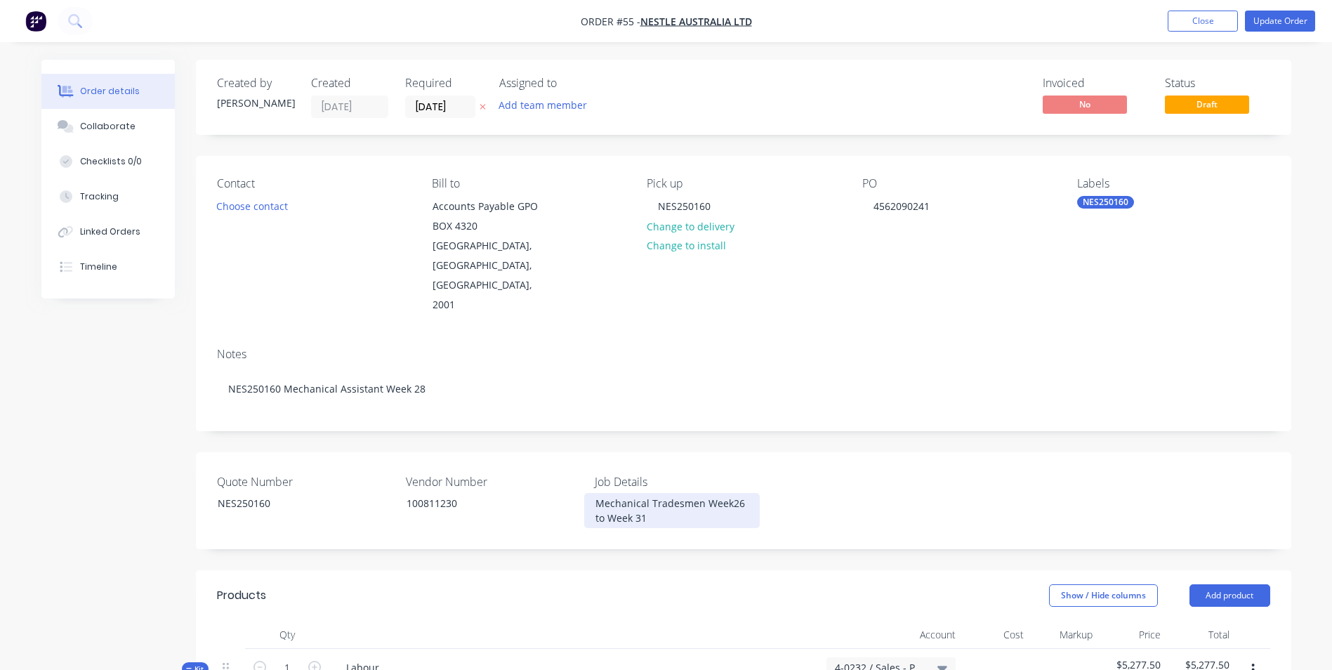
click at [729, 493] on div "Mechanical Tradesmen Week26 to Week 31" at bounding box center [672, 510] width 176 height 35
click at [1265, 15] on button "Update Order" at bounding box center [1280, 21] width 70 height 21
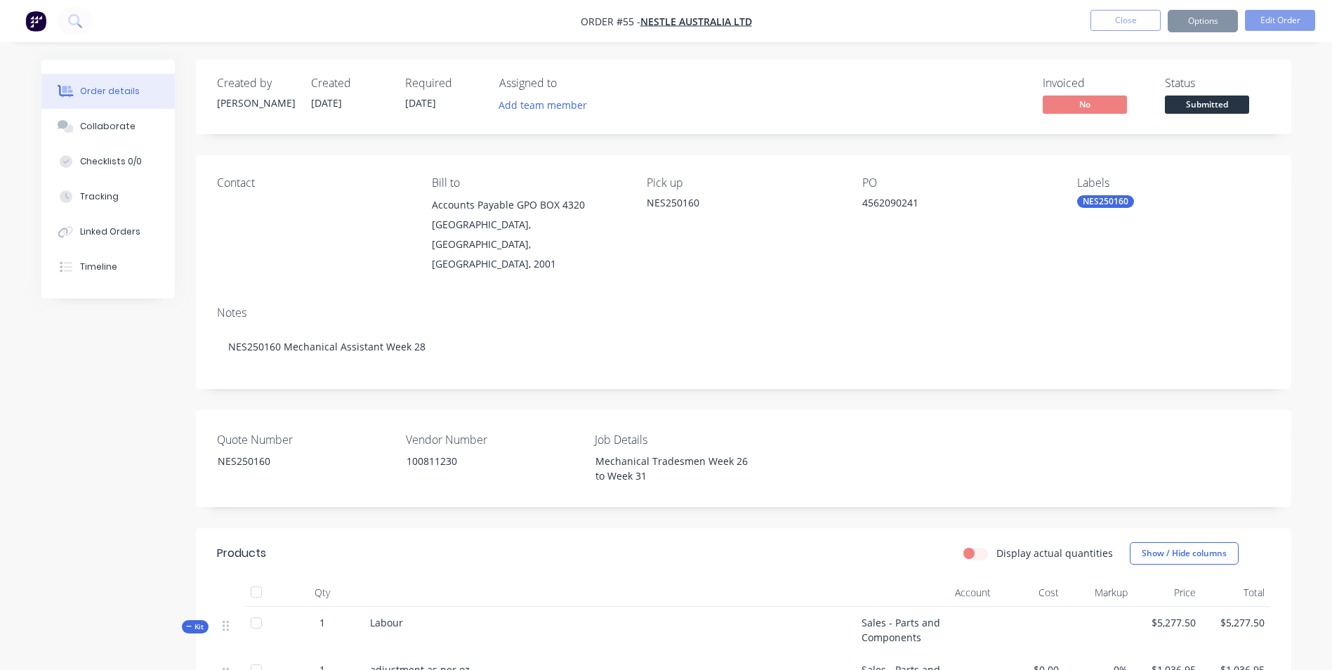
click at [1187, 15] on button "Options" at bounding box center [1203, 21] width 70 height 22
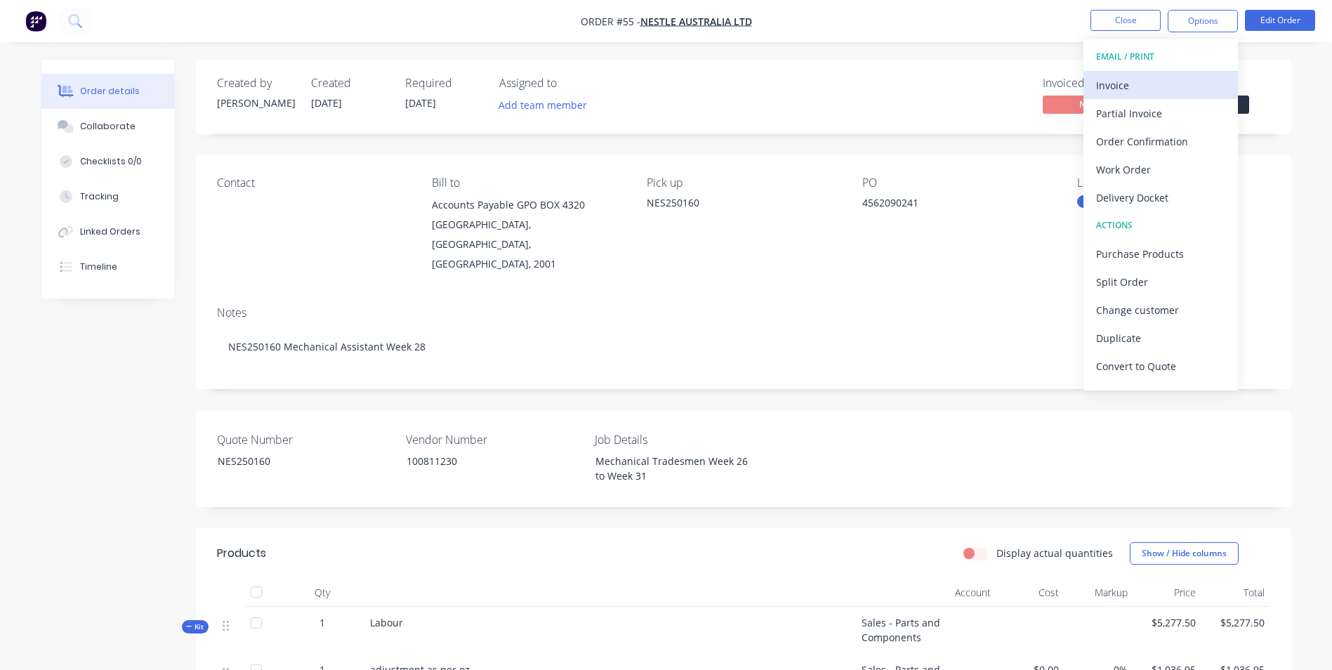
click at [1149, 81] on div "Invoice" at bounding box center [1160, 85] width 129 height 20
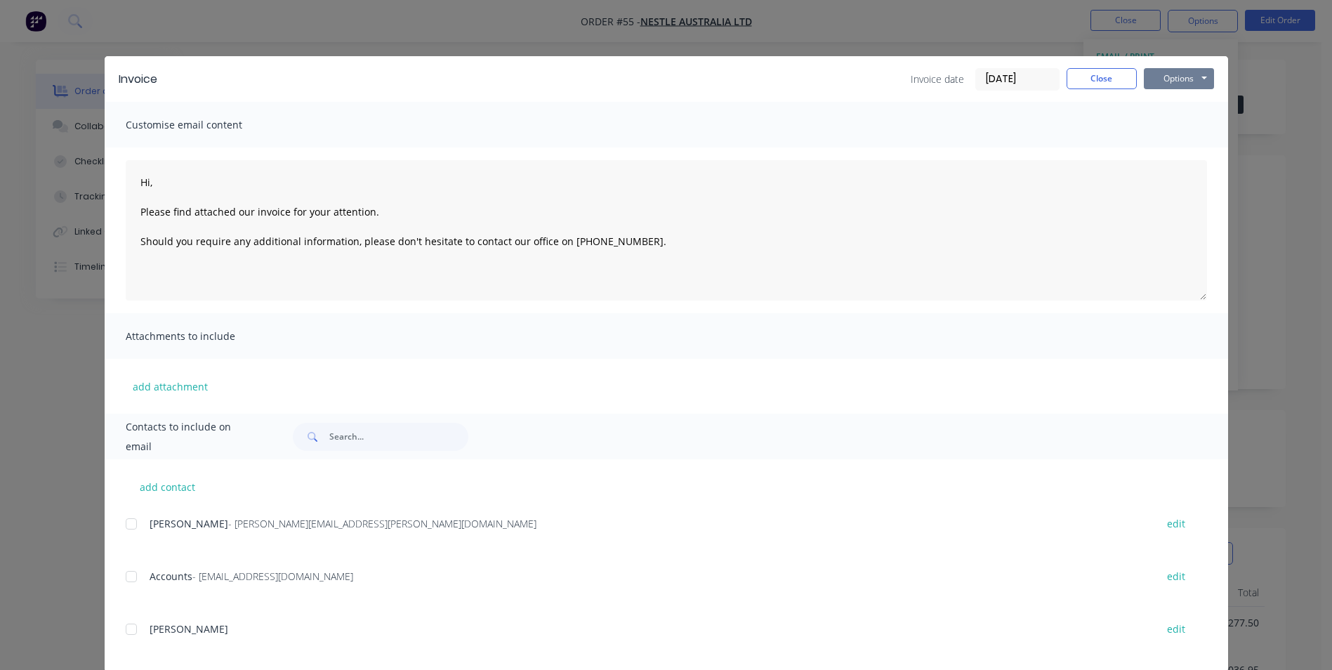
click at [1163, 76] on button "Options" at bounding box center [1179, 78] width 70 height 21
click at [1168, 129] on button "Print" at bounding box center [1189, 126] width 90 height 23
click at [1085, 75] on button "Close" at bounding box center [1102, 78] width 70 height 21
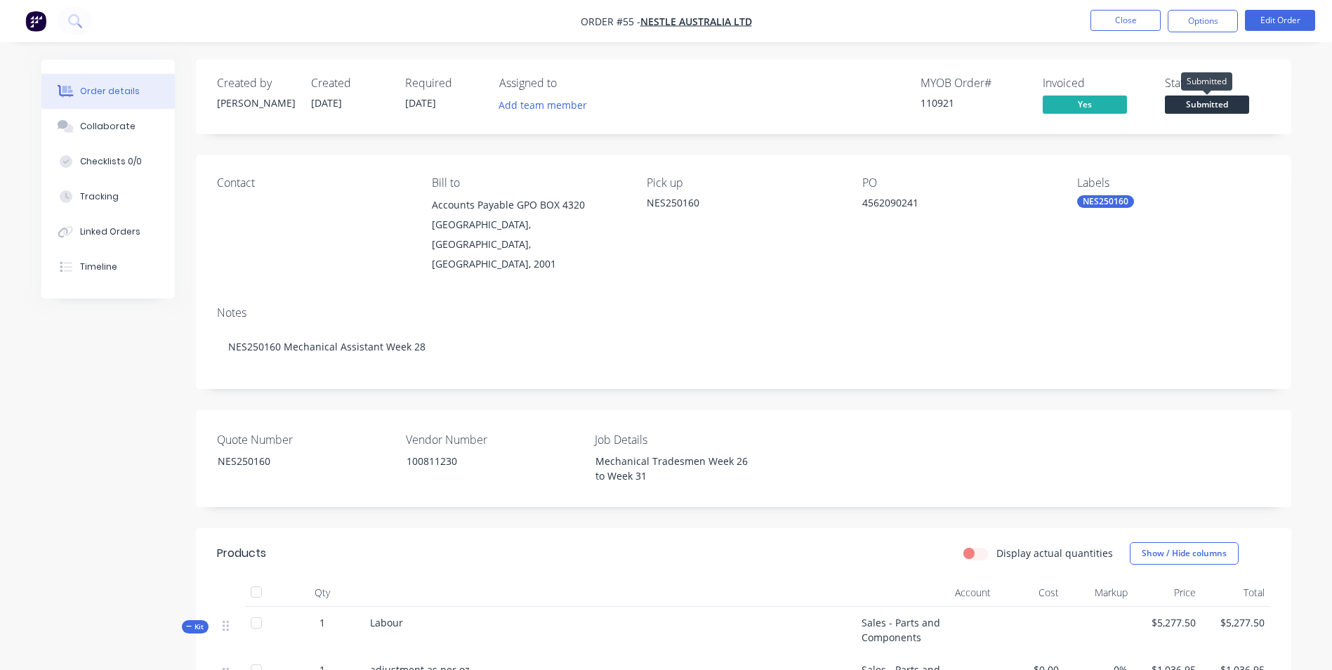
click at [1222, 103] on span "Submitted" at bounding box center [1207, 104] width 84 height 18
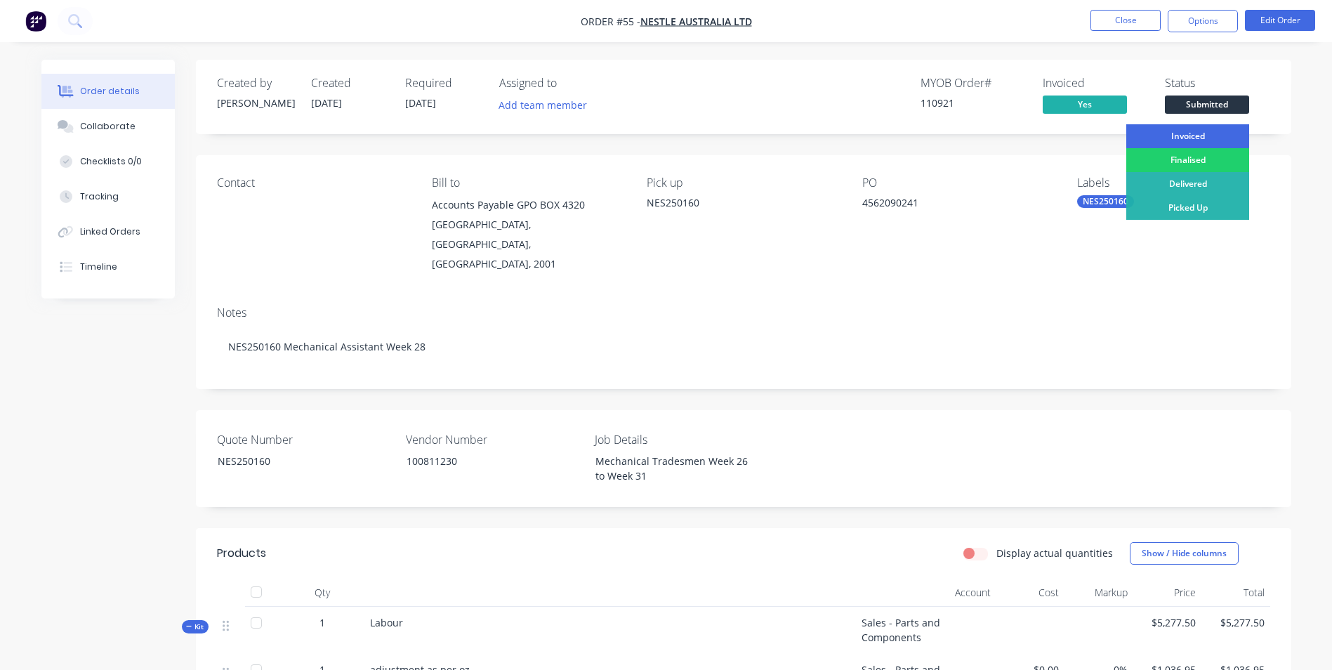
click at [1204, 138] on div "Invoiced" at bounding box center [1187, 136] width 123 height 24
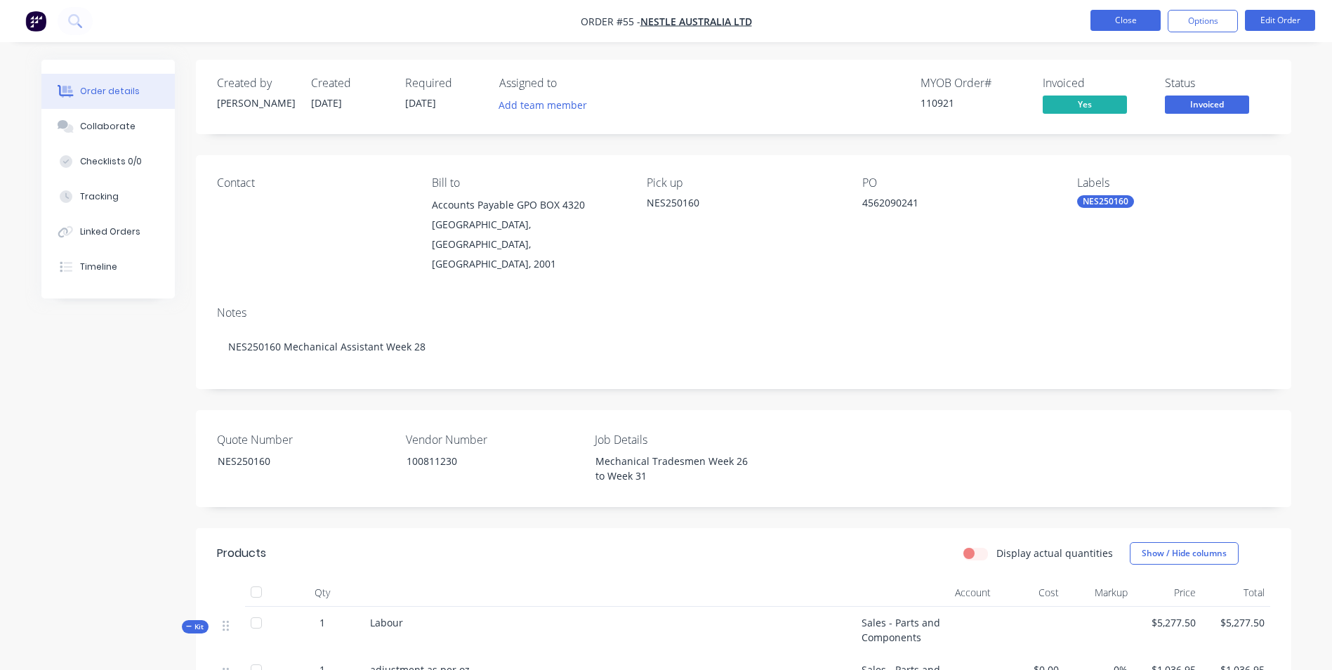
click at [1124, 20] on button "Close" at bounding box center [1125, 20] width 70 height 21
